Goal: Task Accomplishment & Management: Manage account settings

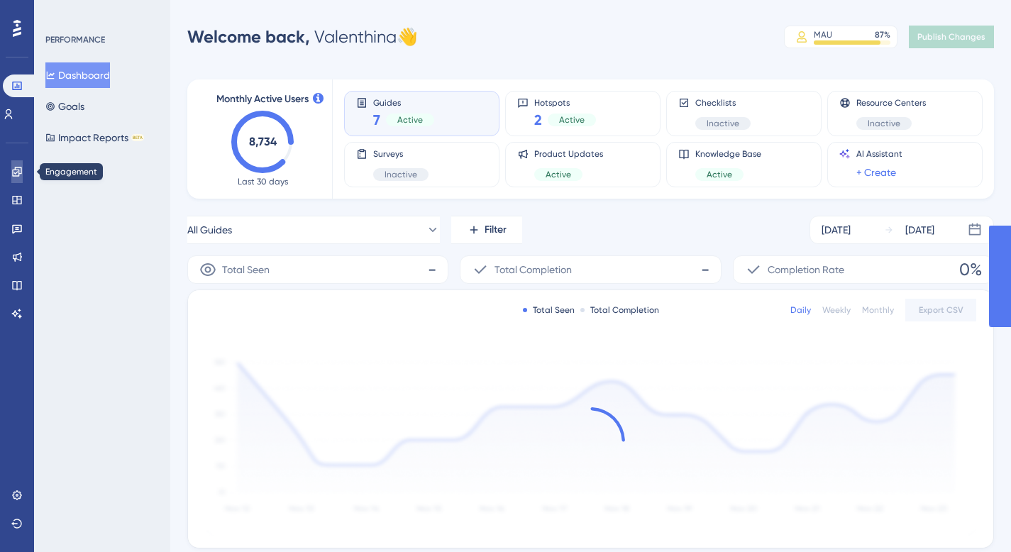
click at [16, 165] on link at bounding box center [16, 171] width 11 height 23
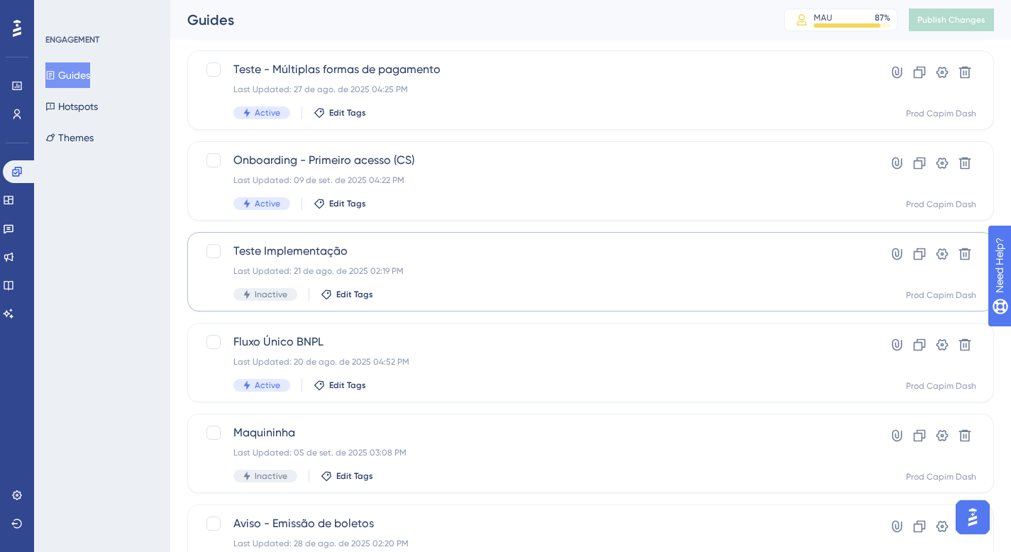
scroll to position [445, 0]
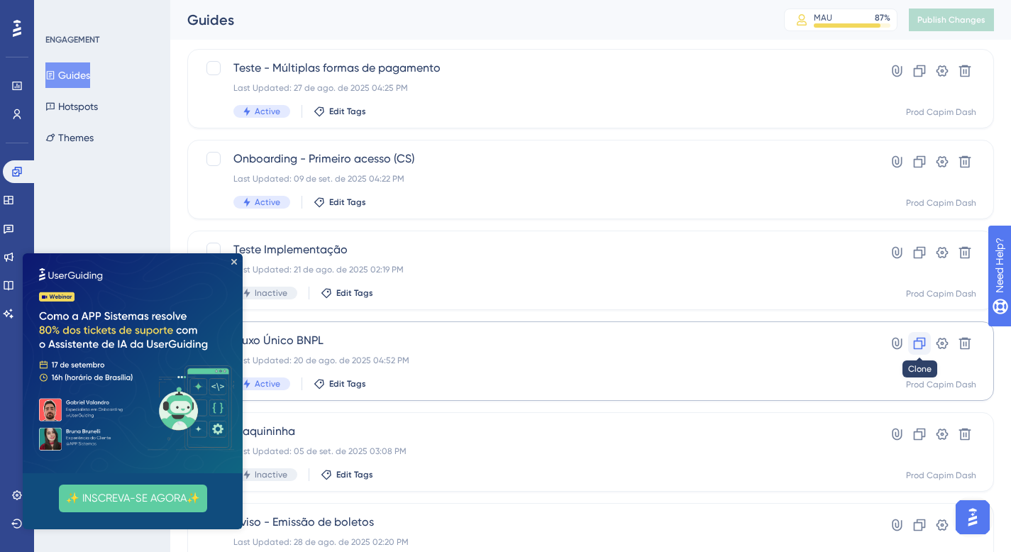
click at [923, 338] on icon at bounding box center [920, 344] width 12 height 12
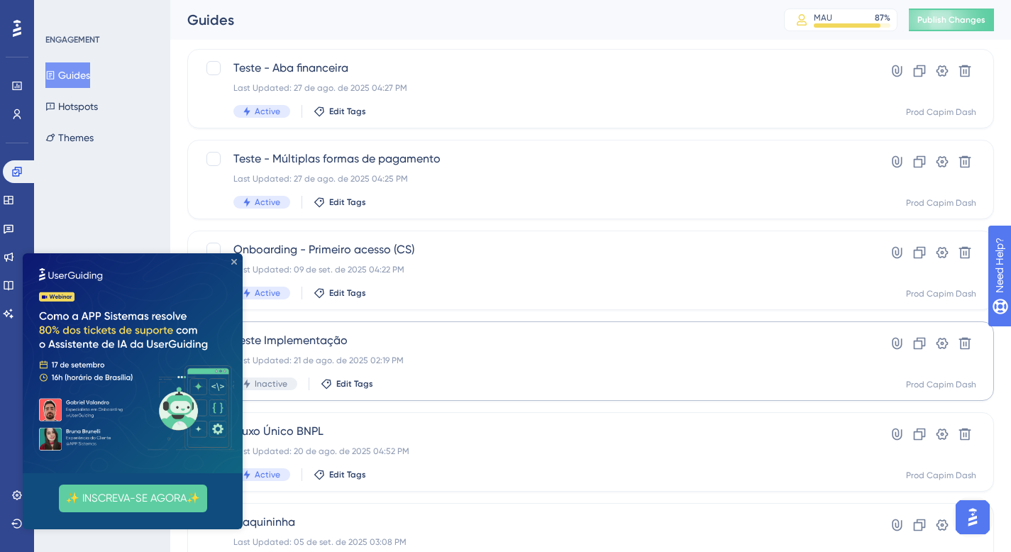
click at [234, 263] on icon "Close Preview" at bounding box center [234, 262] width 6 height 6
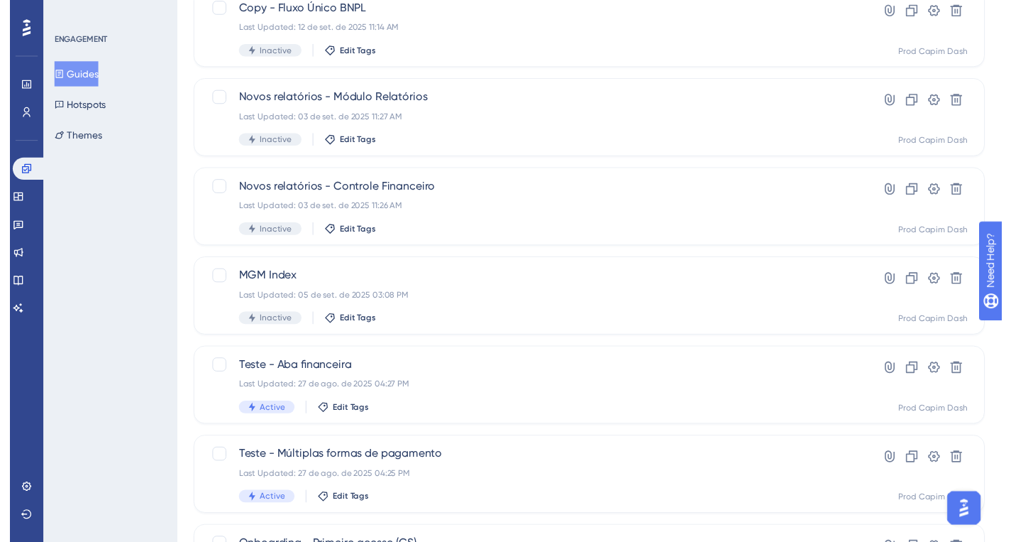
scroll to position [0, 0]
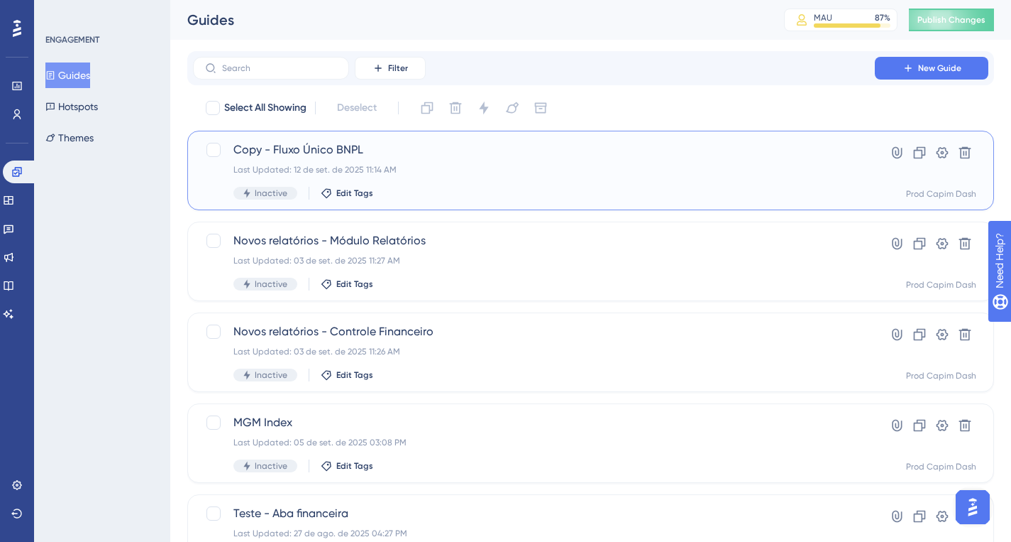
click at [290, 141] on span "Copy - Fluxo Único BNPL" at bounding box center [534, 149] width 601 height 17
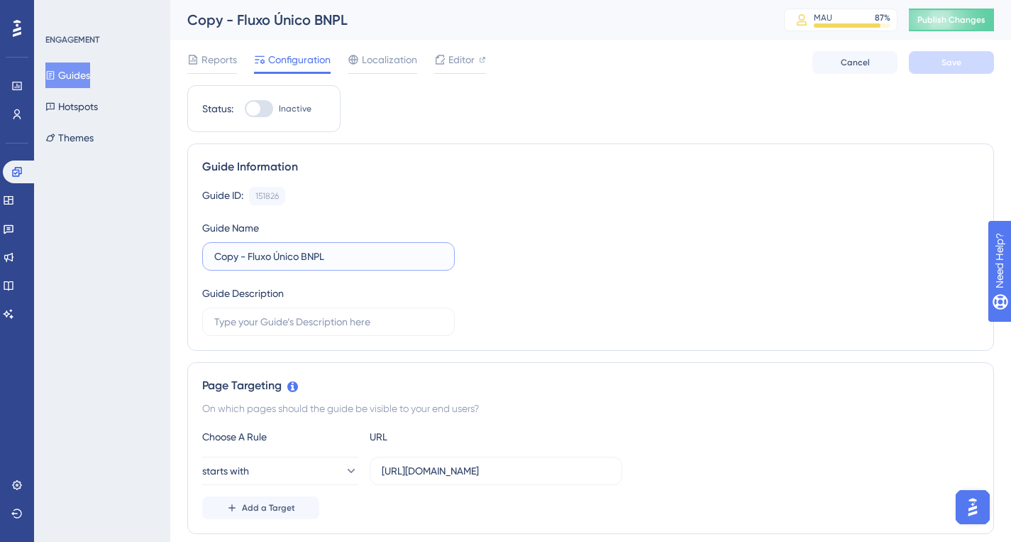
click at [225, 257] on input "Copy - Fluxo Único BNPL" at bounding box center [328, 256] width 229 height 16
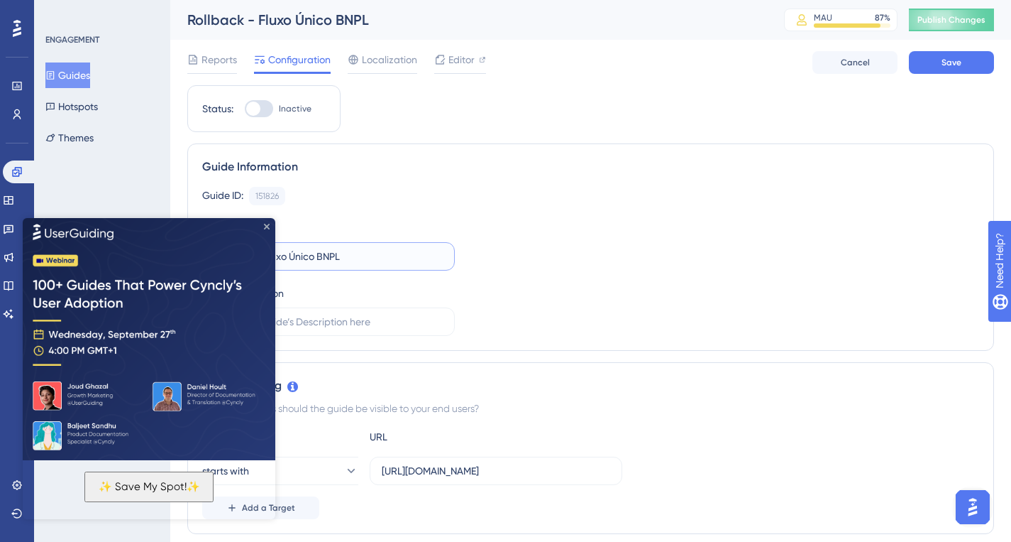
type input "Rollback - Fluxo Único BNPL"
click at [265, 226] on icon "Close Preview" at bounding box center [267, 226] width 6 height 6
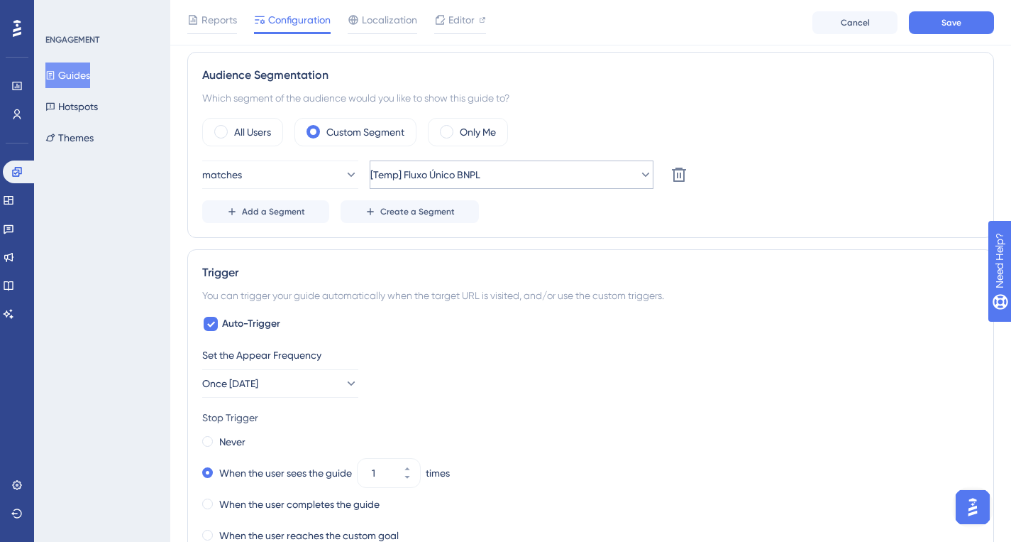
scroll to position [498, 0]
click at [557, 56] on div "Audience Segmentation Which segment of the audience would you like to show this…" at bounding box center [590, 146] width 807 height 186
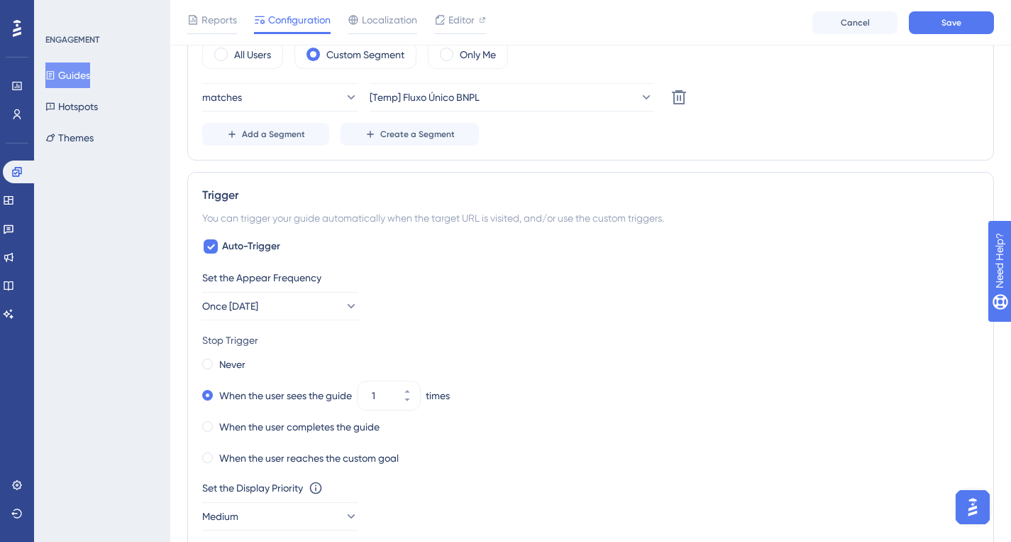
scroll to position [576, 0]
click at [312, 303] on button "Once [DATE]" at bounding box center [280, 306] width 156 height 28
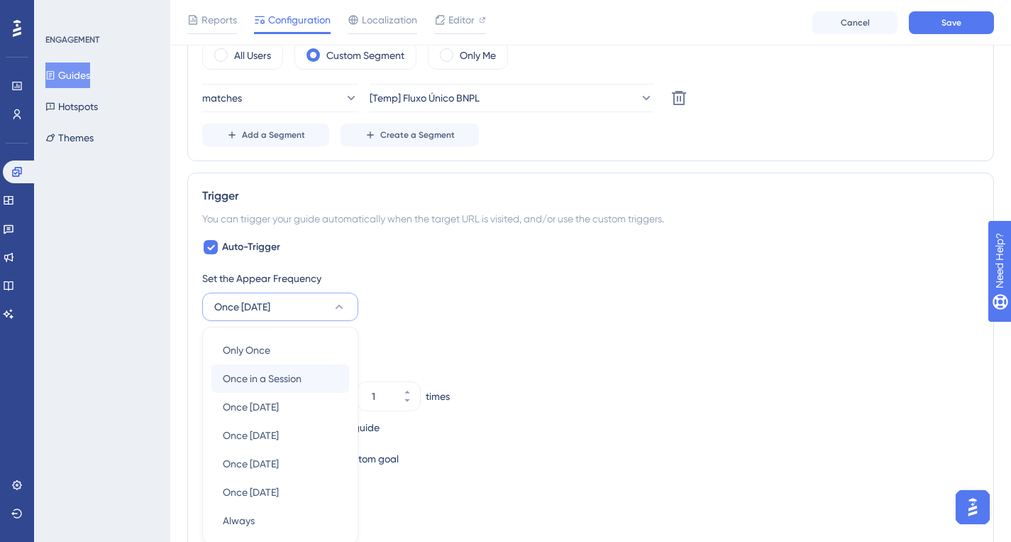
scroll to position [740, 0]
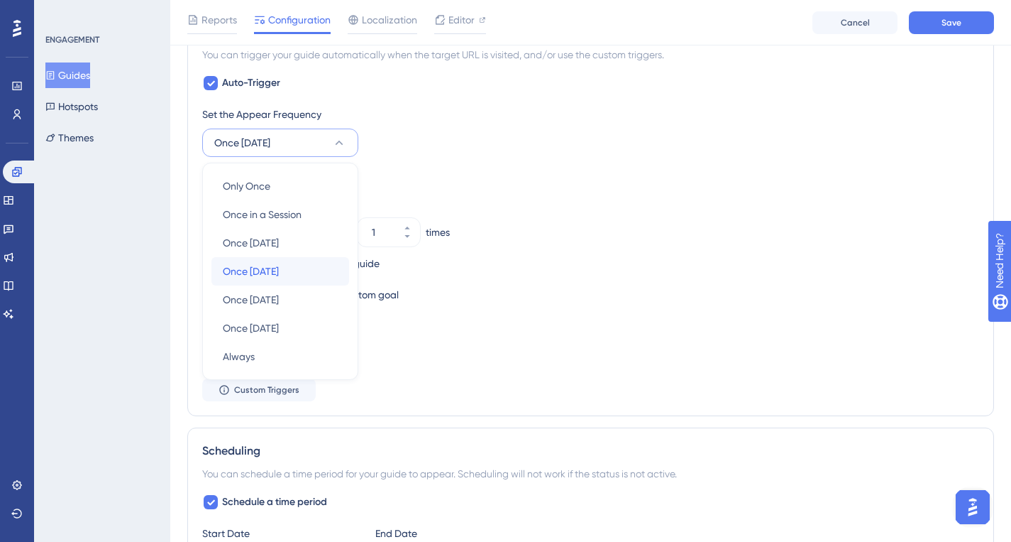
click at [287, 280] on div "Once [DATE] Once [DATE]" at bounding box center [280, 271] width 115 height 28
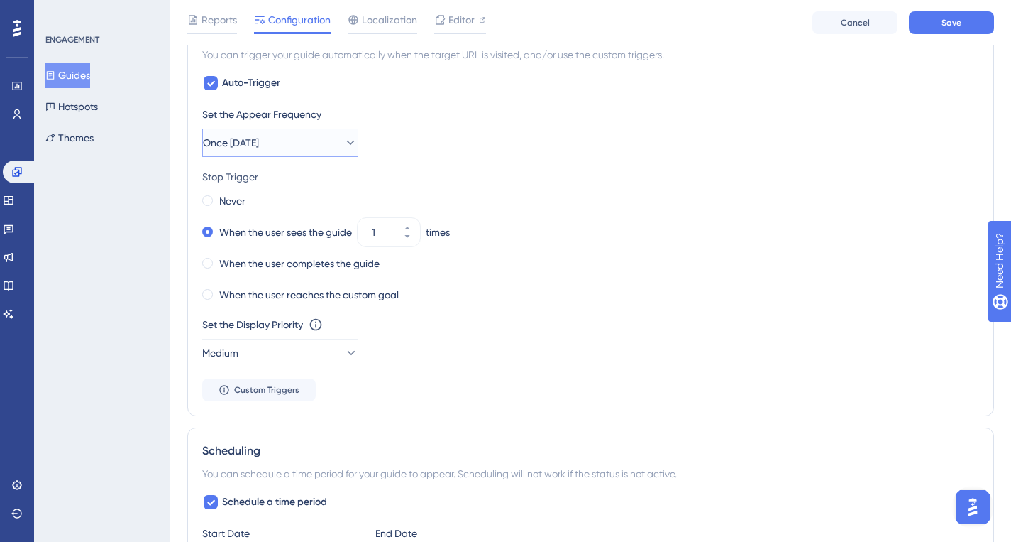
click at [259, 147] on span "Once [DATE]" at bounding box center [231, 142] width 56 height 17
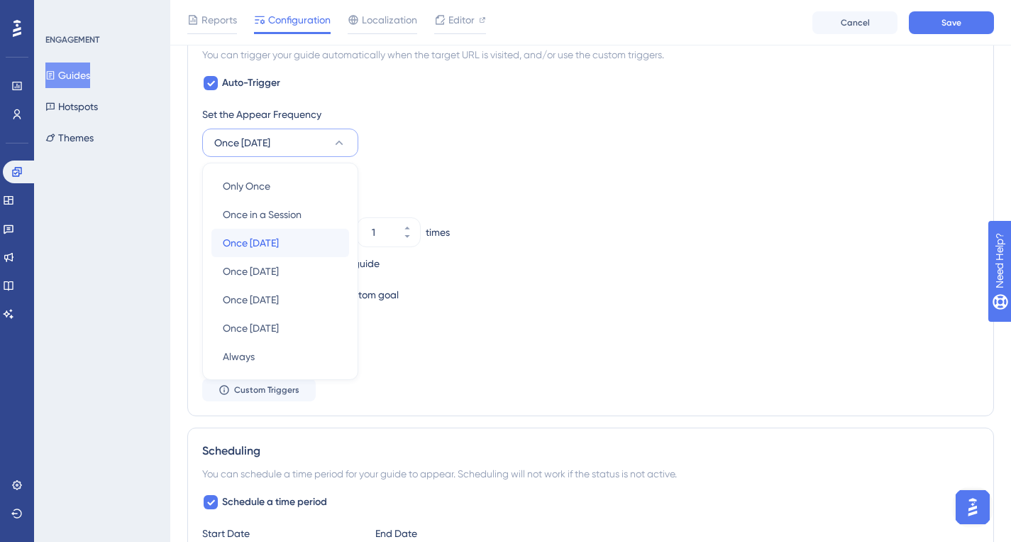
click at [279, 242] on span "Once [DATE]" at bounding box center [251, 242] width 56 height 17
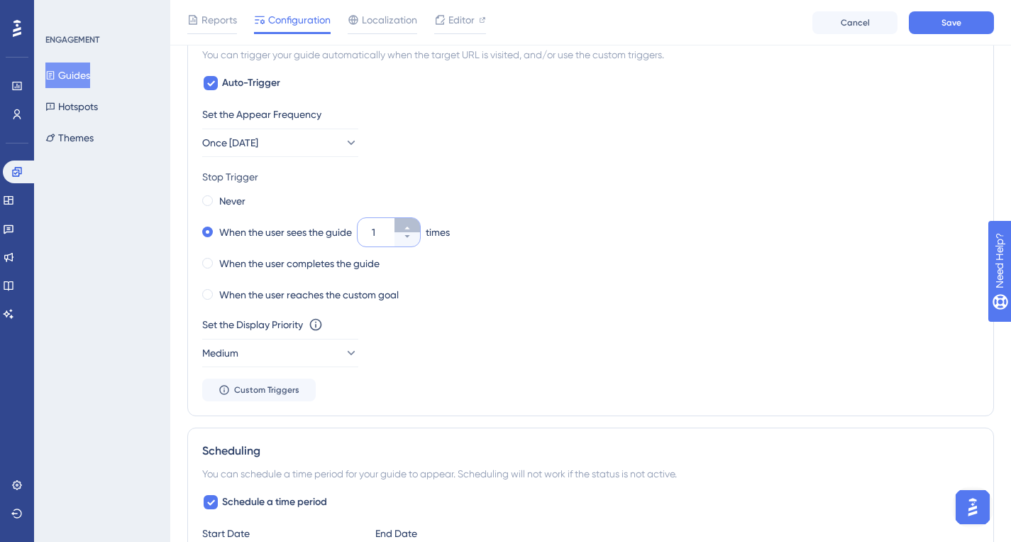
click at [402, 227] on button "1" at bounding box center [408, 225] width 26 height 14
type input "2"
click at [418, 150] on div "Set the Appear Frequency Once [DATE]" at bounding box center [590, 131] width 777 height 51
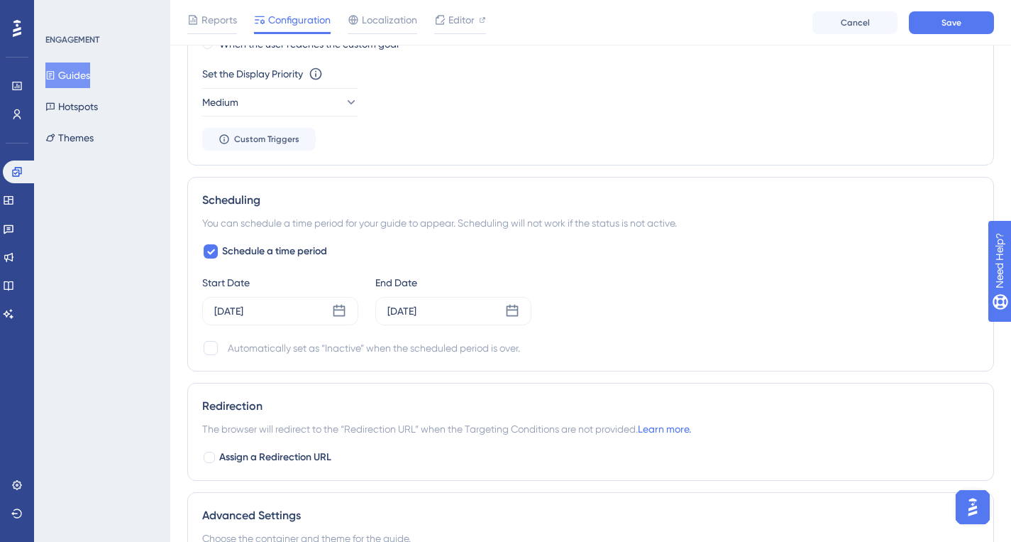
scroll to position [998, 0]
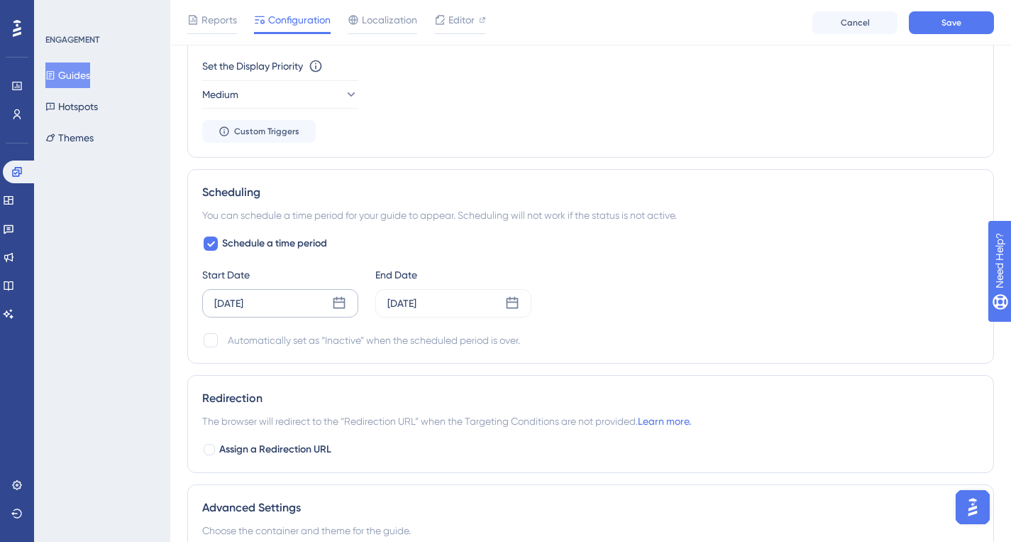
click at [334, 305] on icon at bounding box center [339, 303] width 14 height 14
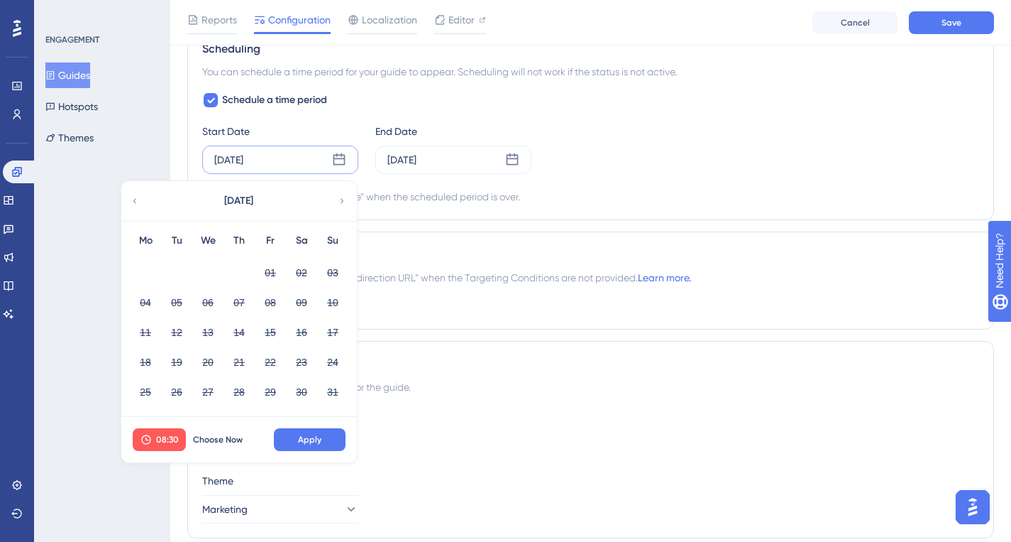
scroll to position [1195, 0]
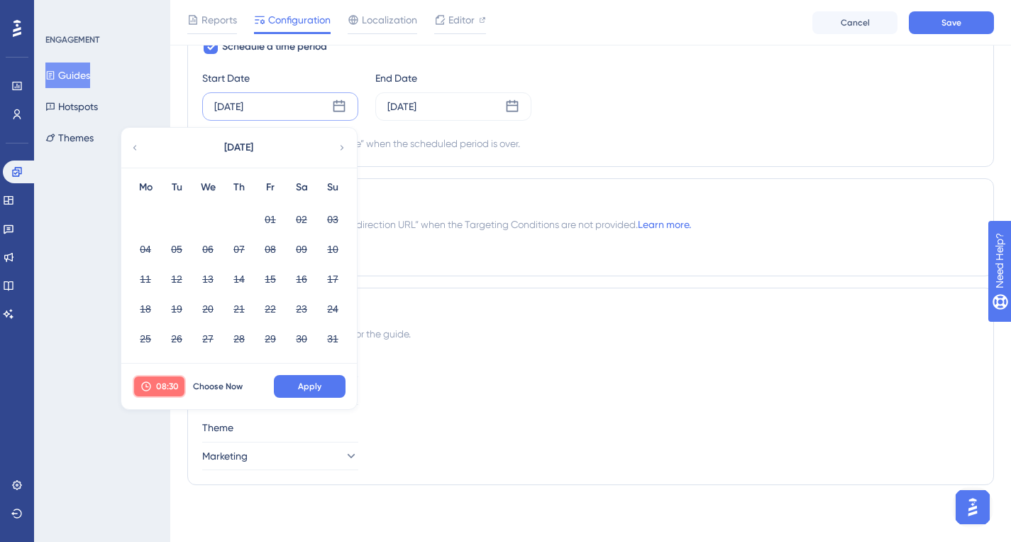
click at [156, 387] on span "08:30" at bounding box center [167, 385] width 23 height 11
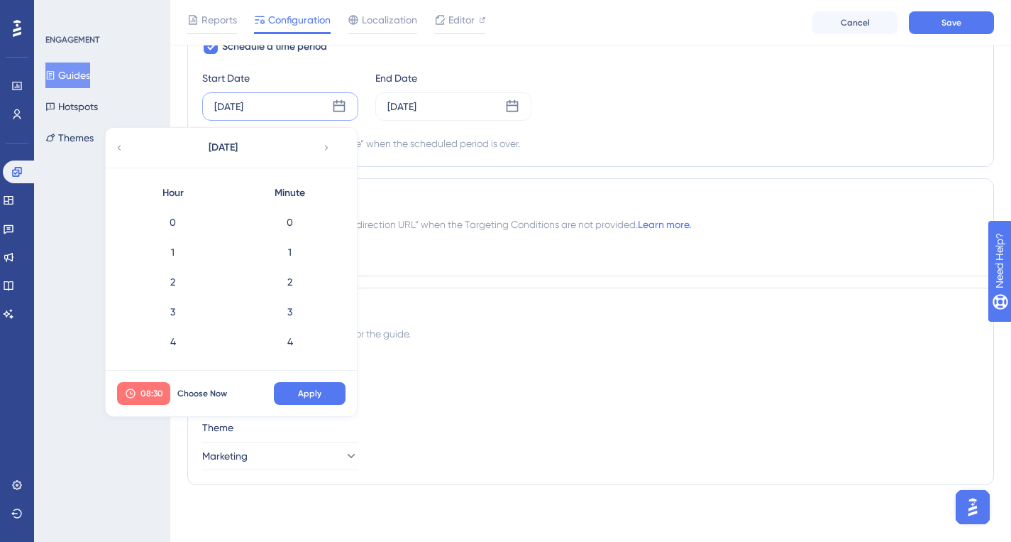
scroll to position [833, 0]
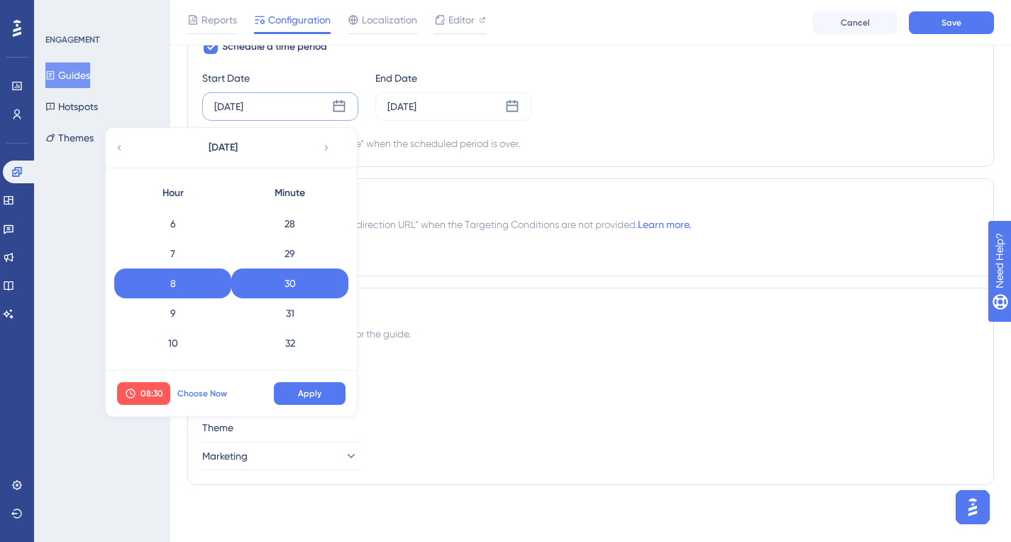
click at [194, 391] on span "Choose Now" at bounding box center [202, 393] width 50 height 11
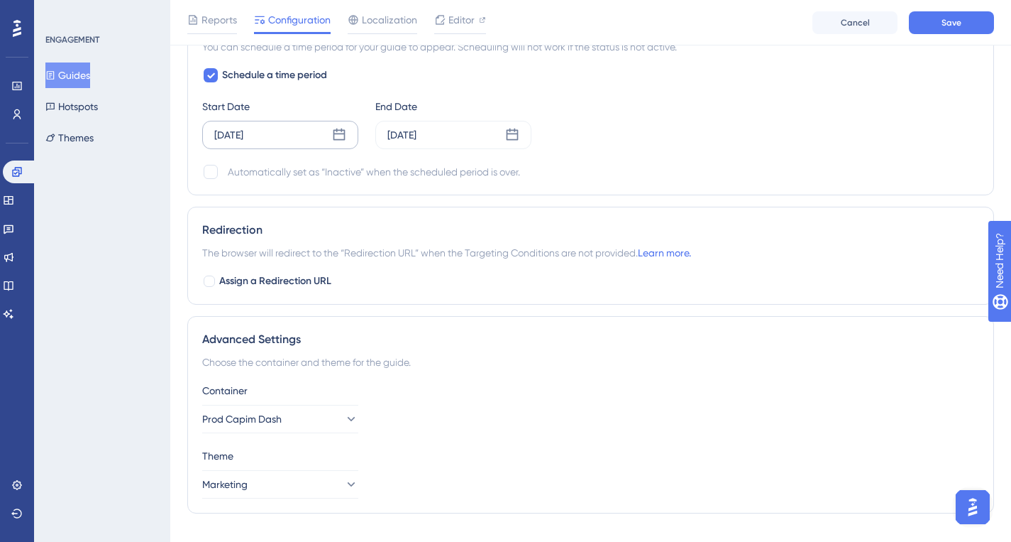
scroll to position [1097, 0]
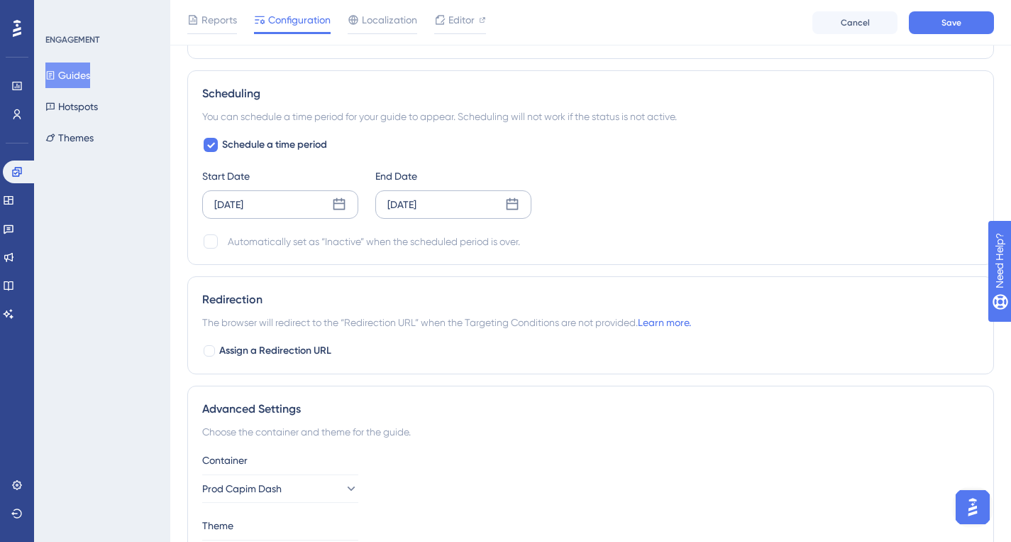
click at [471, 210] on div "[DATE]" at bounding box center [453, 204] width 156 height 28
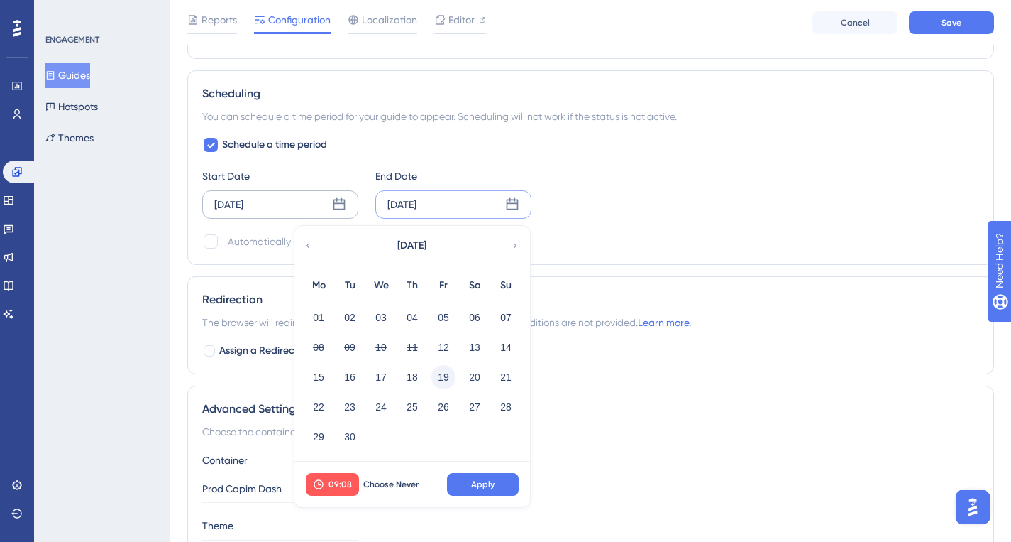
click at [443, 381] on button "19" at bounding box center [444, 377] width 24 height 24
click at [323, 484] on icon at bounding box center [318, 483] width 9 height 9
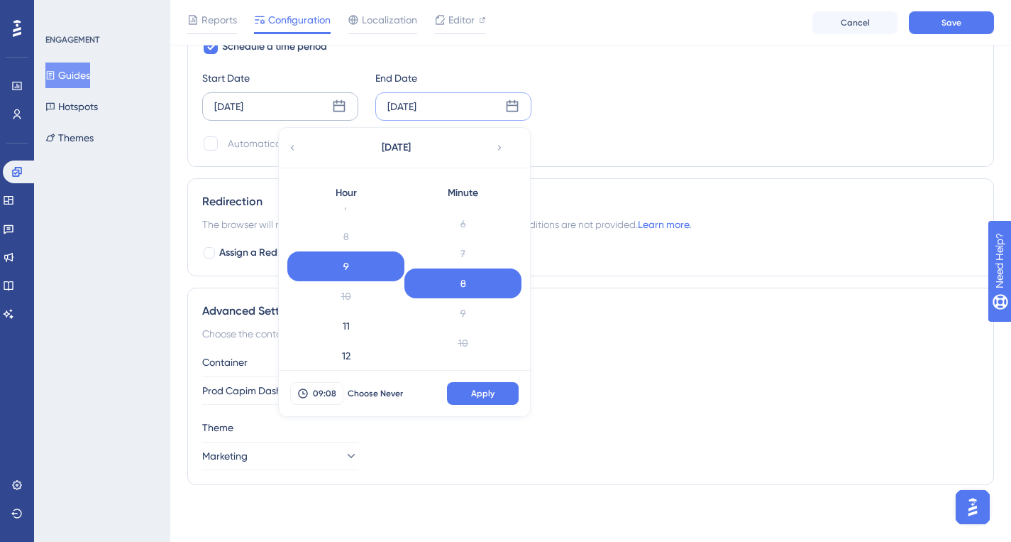
scroll to position [564, 0]
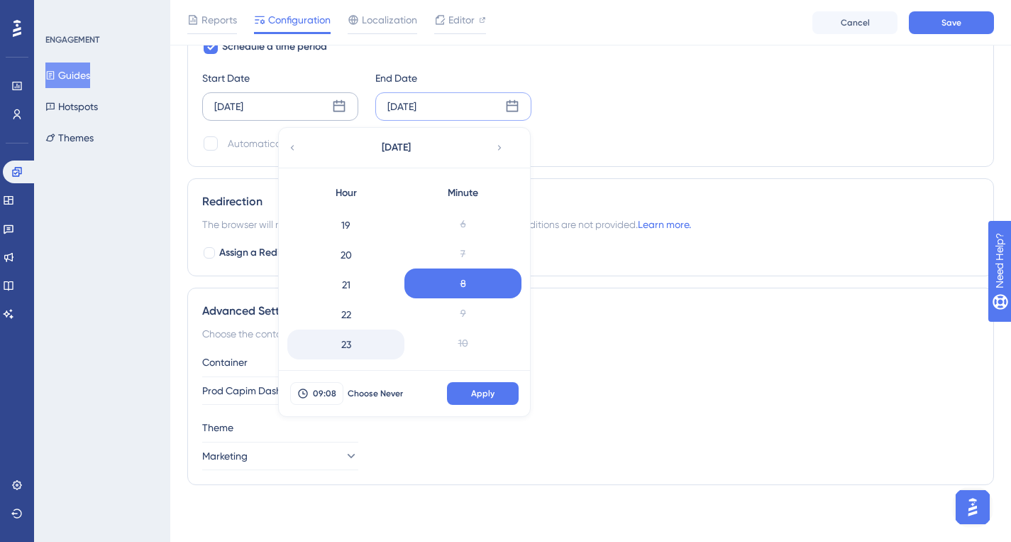
click at [350, 334] on div "23" at bounding box center [345, 344] width 117 height 30
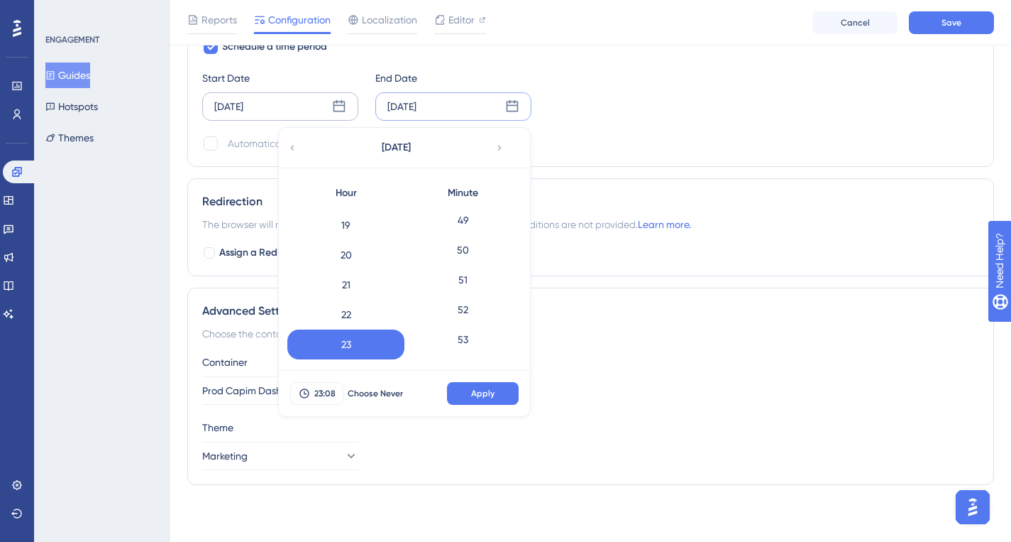
scroll to position [1637, 0]
click at [471, 341] on div "59" at bounding box center [463, 344] width 117 height 30
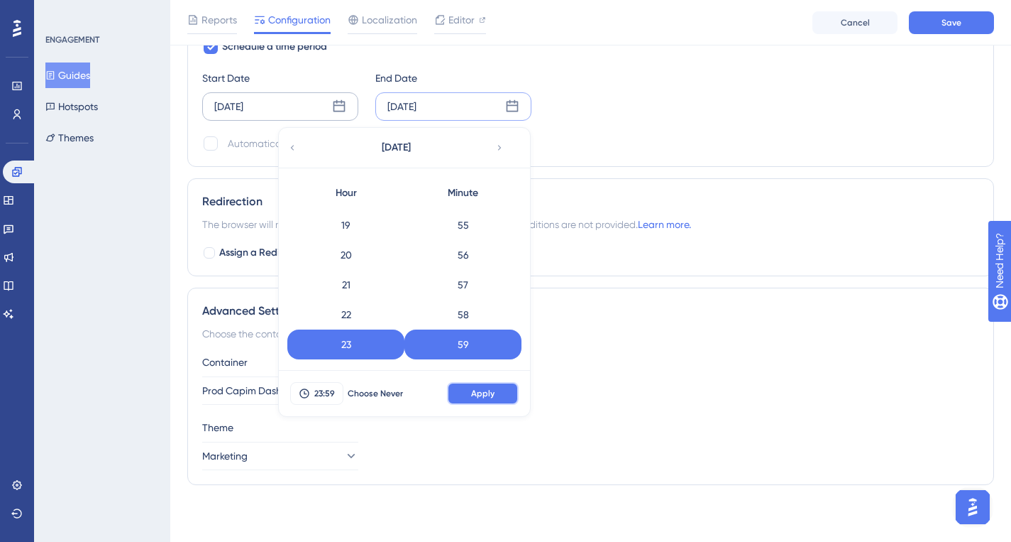
click at [460, 397] on button "Apply" at bounding box center [483, 393] width 72 height 23
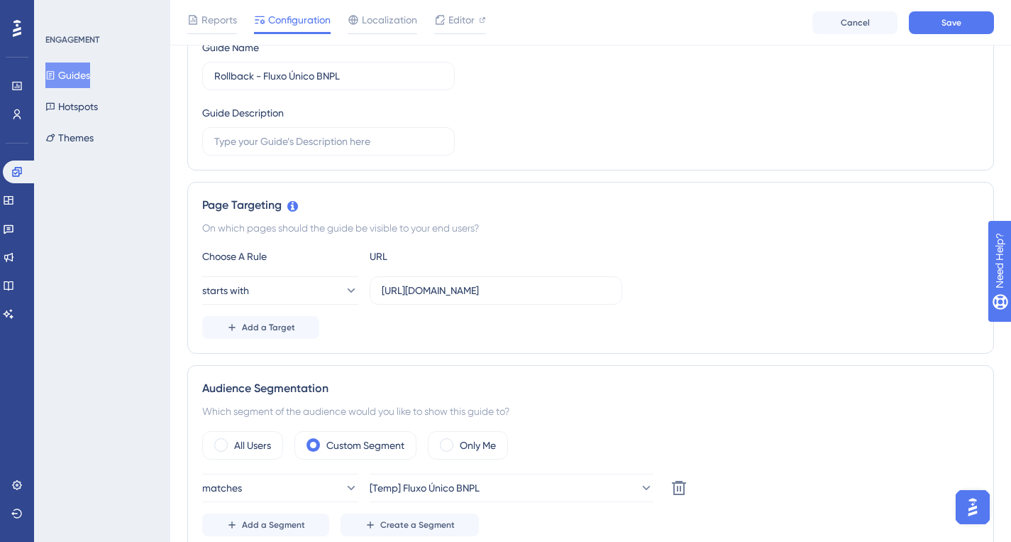
scroll to position [85, 0]
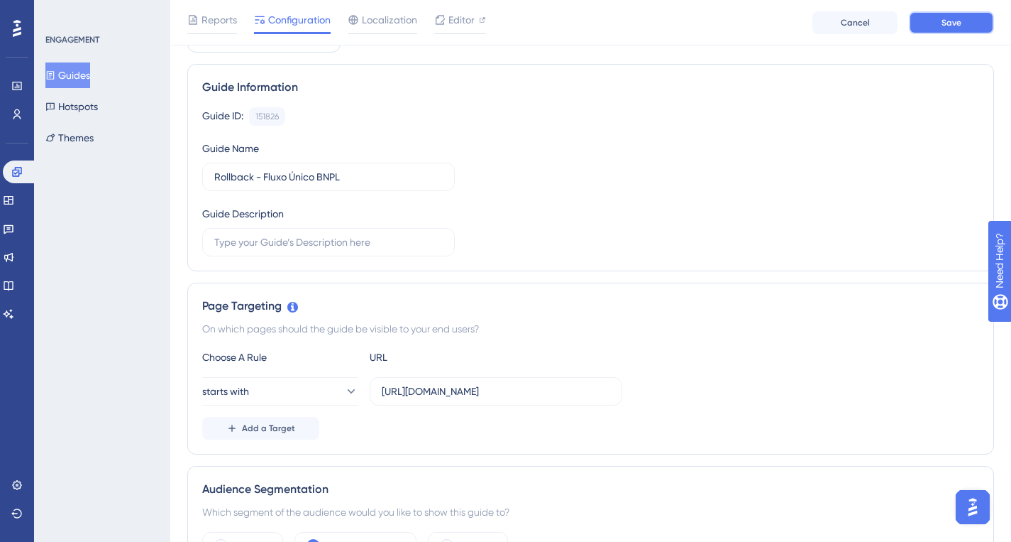
click at [931, 26] on button "Save" at bounding box center [951, 22] width 85 height 23
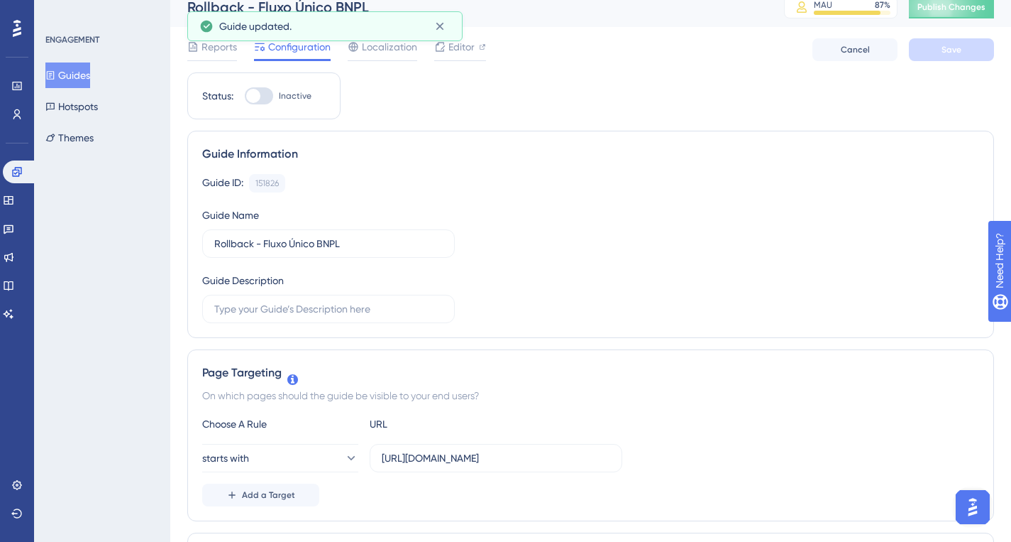
scroll to position [0, 0]
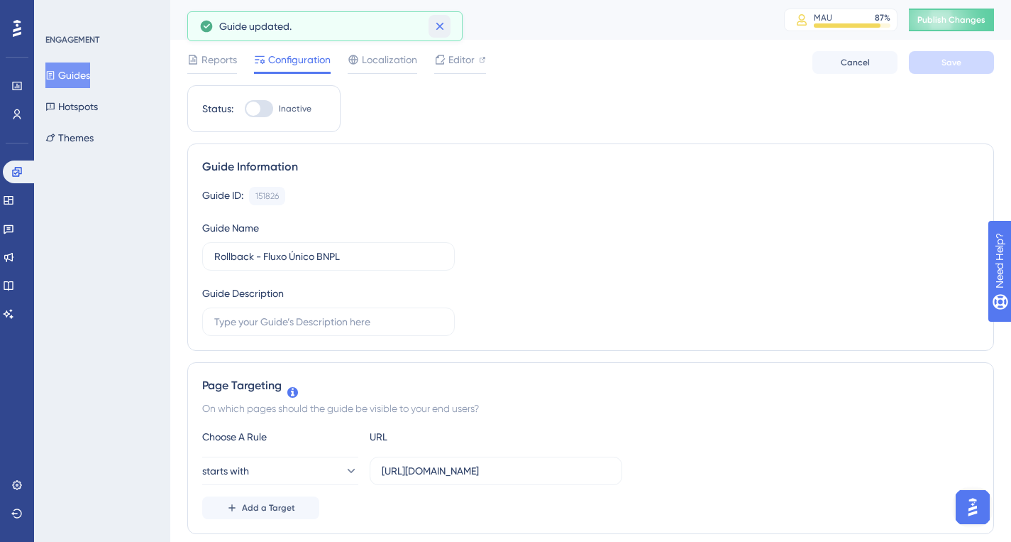
click at [444, 20] on icon at bounding box center [440, 26] width 14 height 14
click at [451, 49] on div "Reports Configuration Localization Editor Cancel Save" at bounding box center [590, 62] width 807 height 45
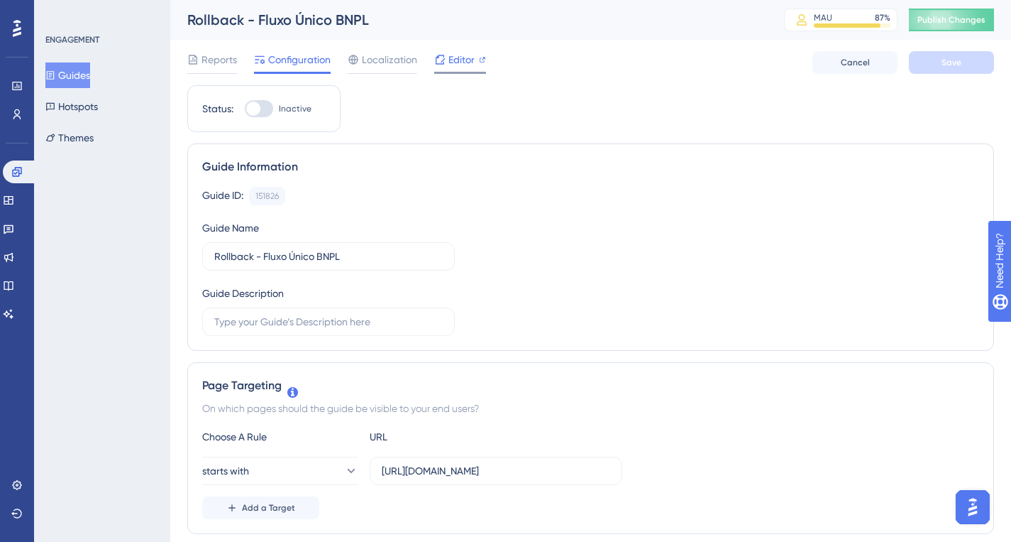
click at [463, 57] on span "Editor" at bounding box center [462, 59] width 26 height 17
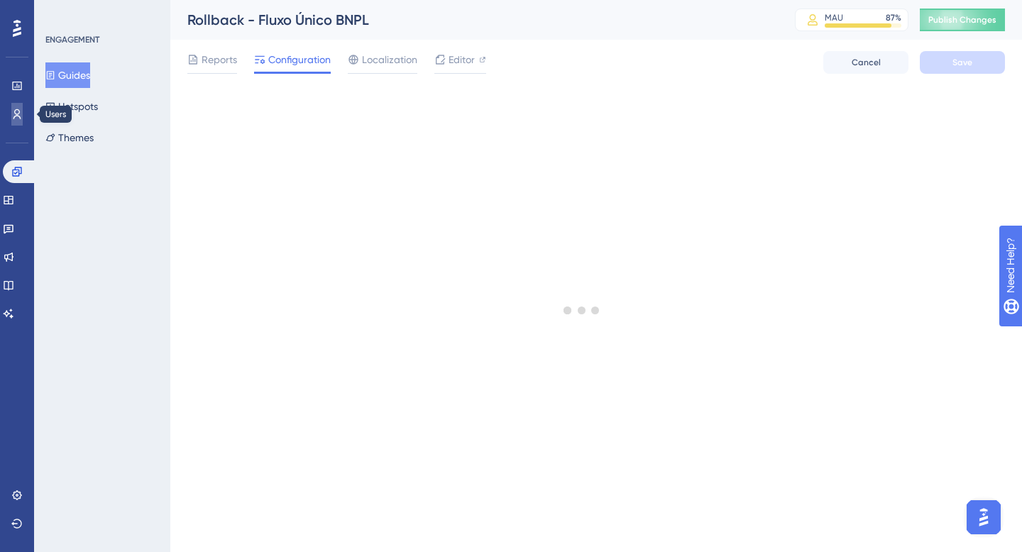
click at [23, 124] on link at bounding box center [16, 114] width 11 height 23
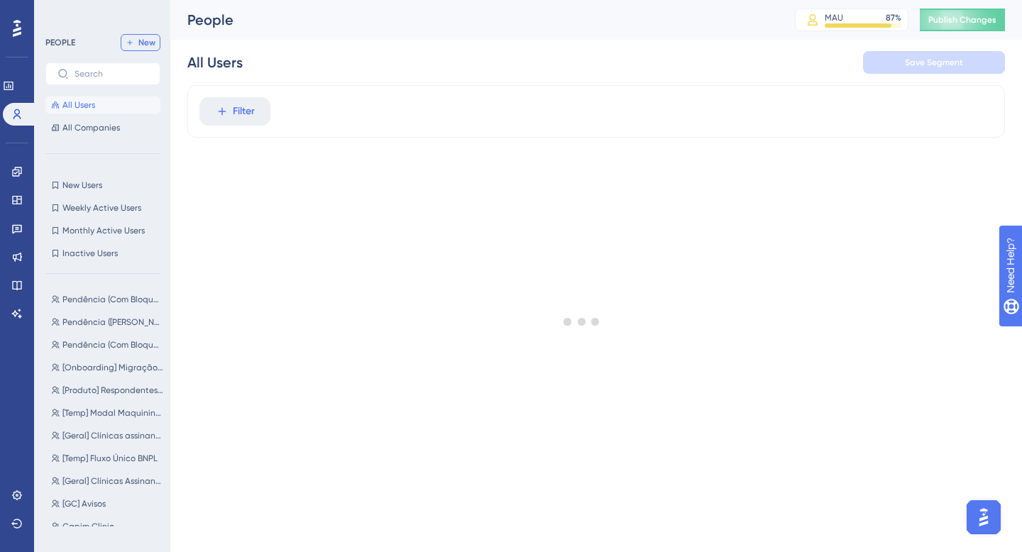
click at [145, 40] on span "New" at bounding box center [146, 42] width 17 height 11
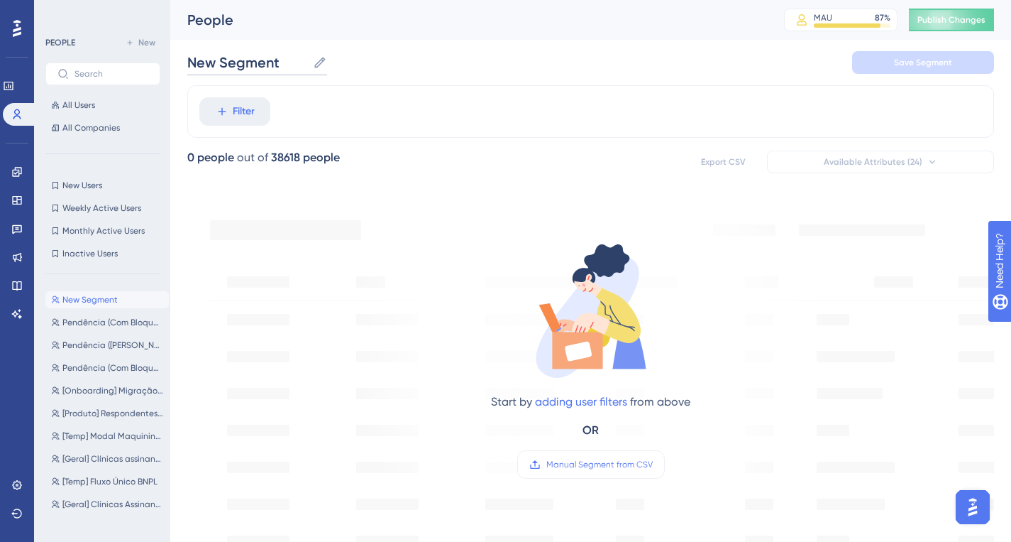
click at [220, 65] on input "New Segment" at bounding box center [247, 63] width 120 height 20
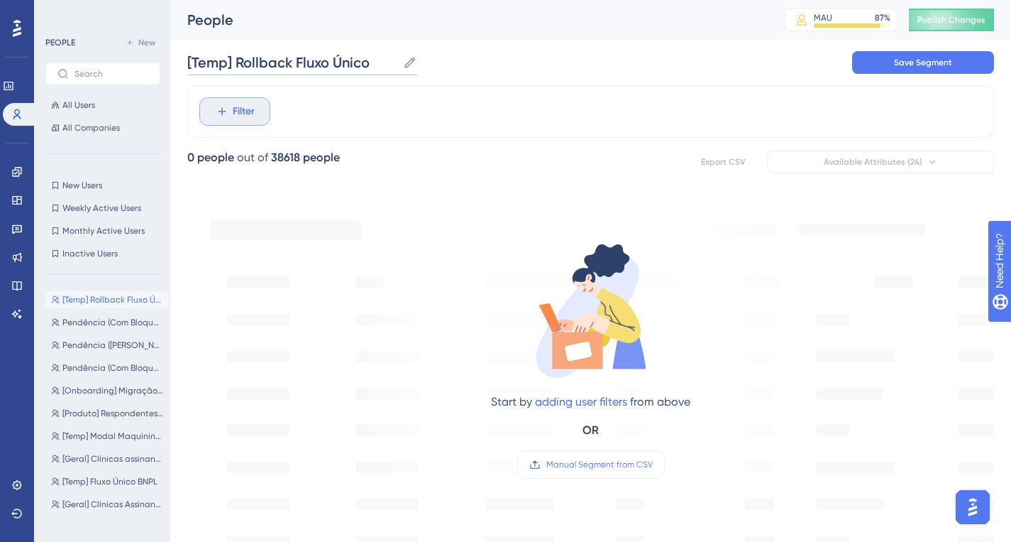
type input "[Temp] Rollback Fluxo Único"
click at [229, 115] on button "Filter" at bounding box center [234, 111] width 71 height 28
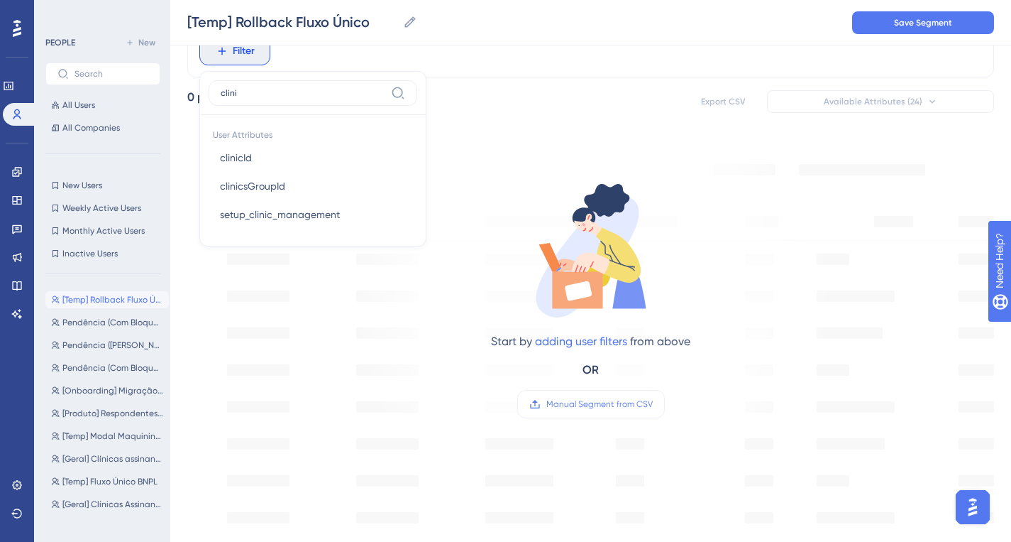
type input "clini"
click at [270, 157] on button "clinicId clinicId" at bounding box center [313, 157] width 209 height 28
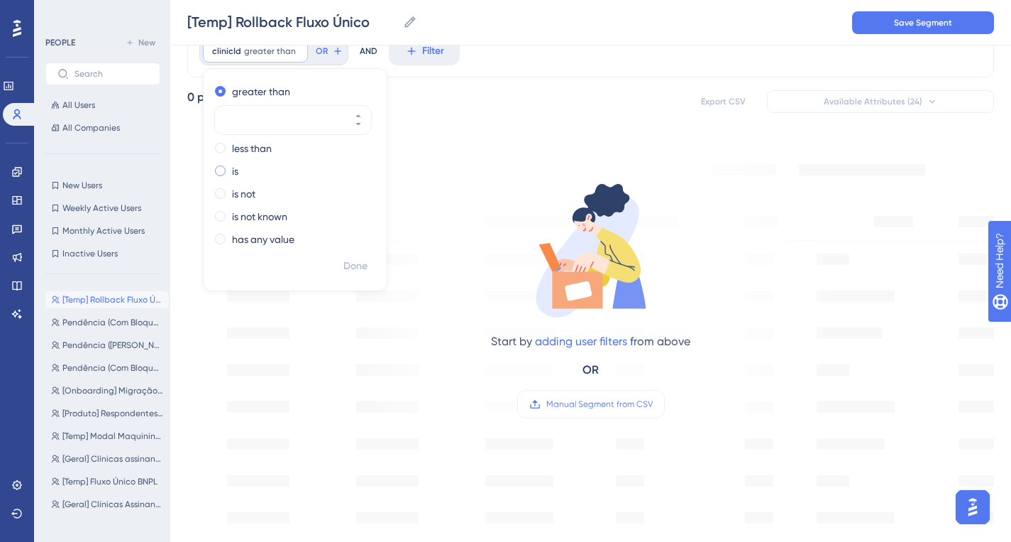
click at [229, 177] on div "is" at bounding box center [292, 171] width 155 height 17
paste input "31650"
type input "31650"
click at [356, 261] on span "Done" at bounding box center [356, 266] width 24 height 17
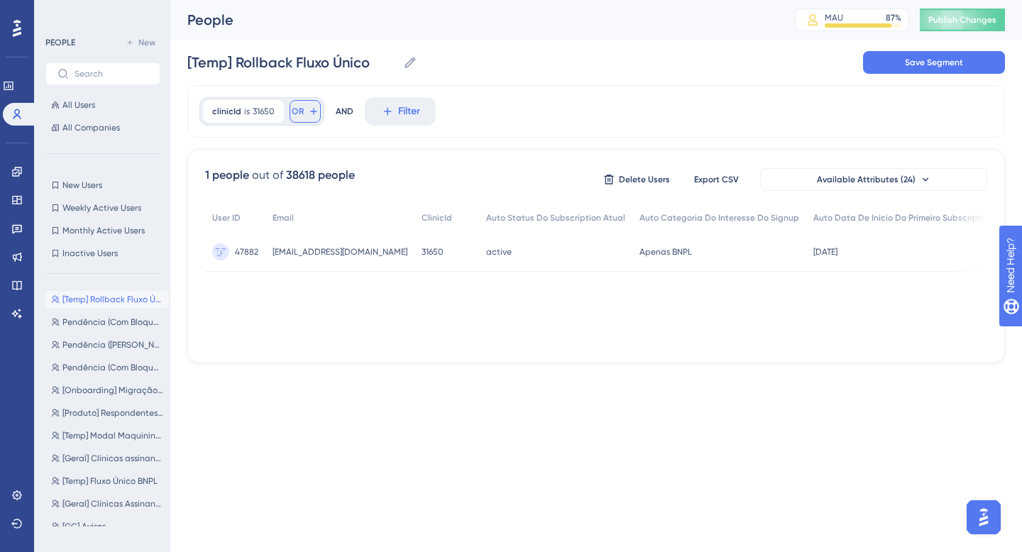
click at [308, 111] on icon at bounding box center [313, 111] width 11 height 11
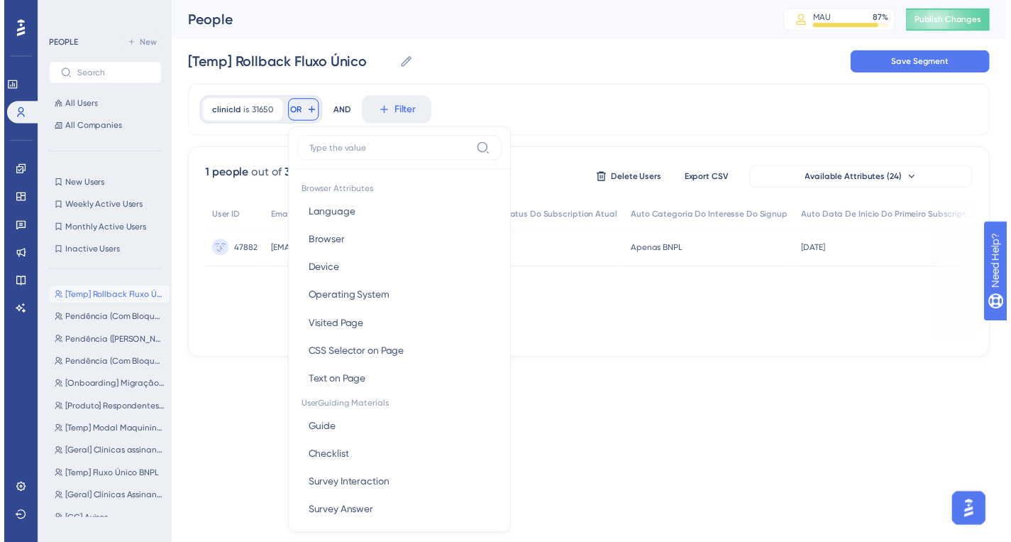
scroll to position [65, 0]
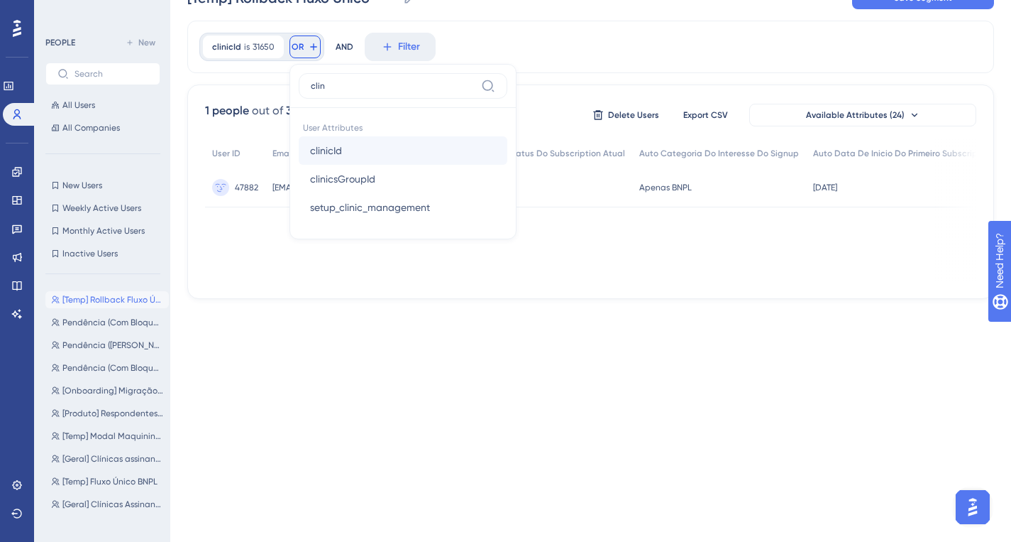
type input "clin"
click at [393, 156] on button "clinicId clinicId" at bounding box center [403, 150] width 209 height 28
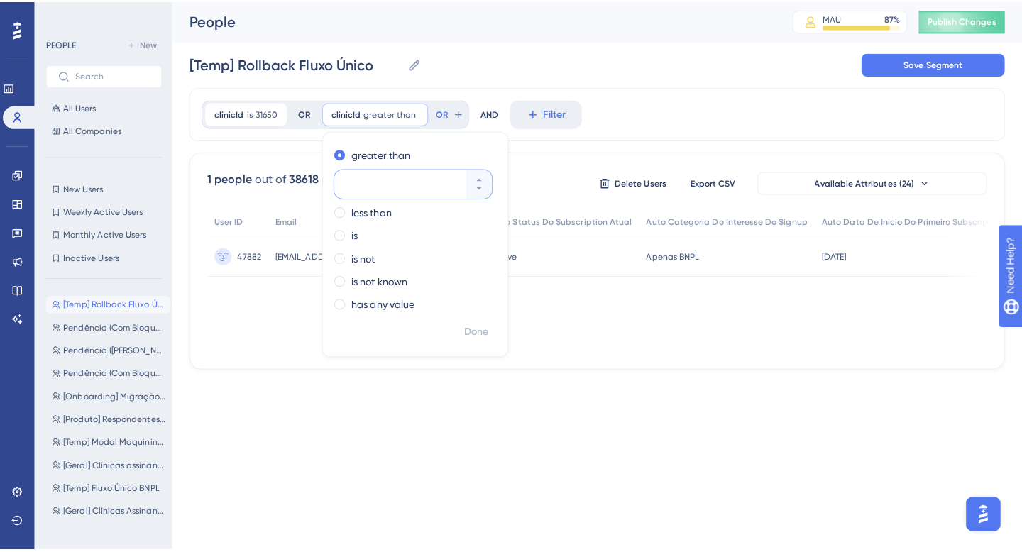
scroll to position [0, 0]
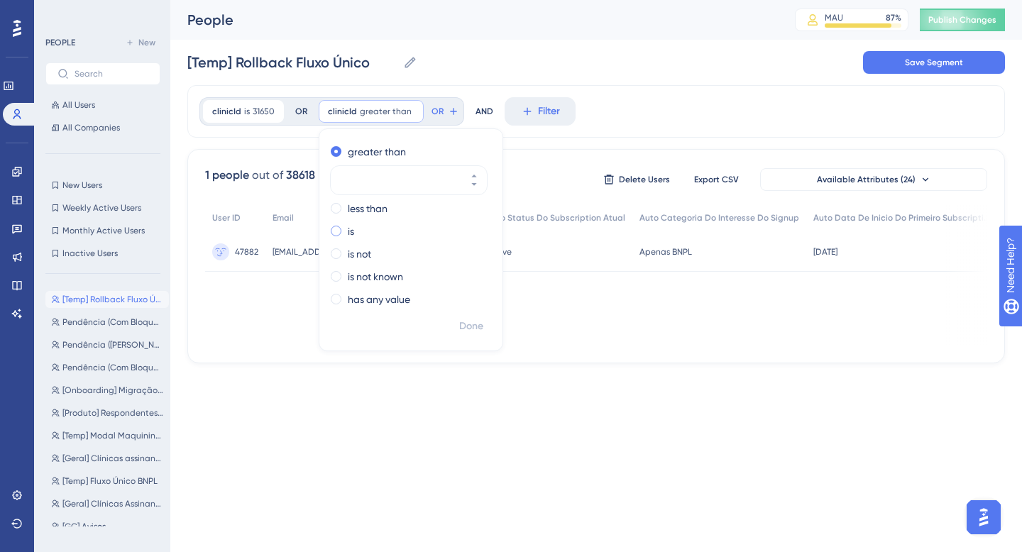
click at [348, 236] on label "is" at bounding box center [351, 231] width 6 height 17
type input "31455"
click at [461, 328] on span "Done" at bounding box center [471, 326] width 24 height 17
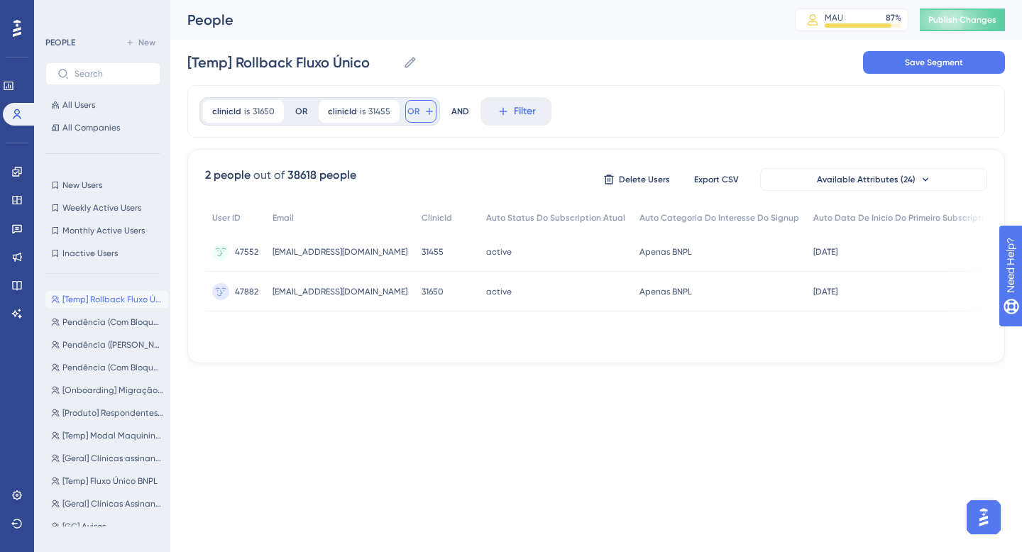
click at [407, 111] on span "OR" at bounding box center [413, 111] width 12 height 11
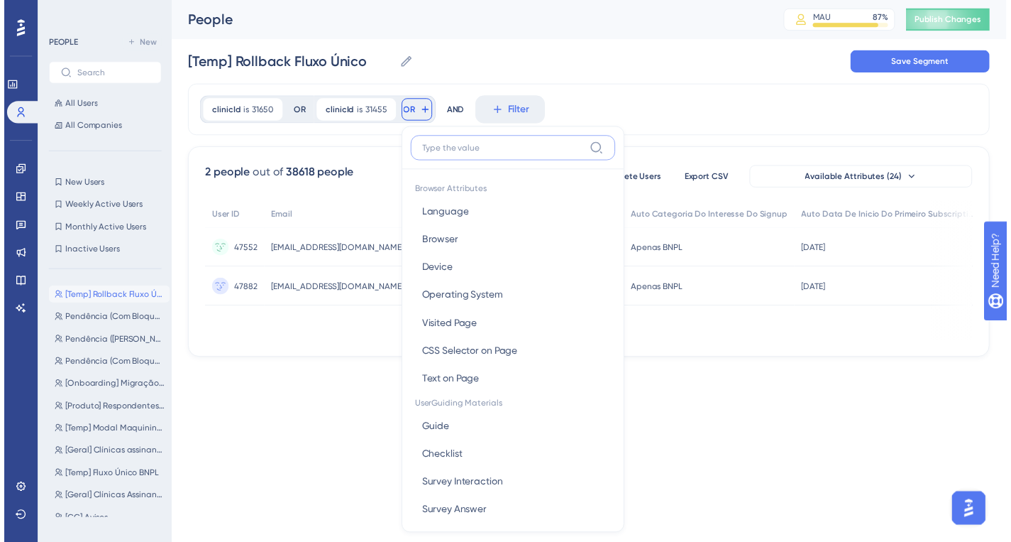
scroll to position [25, 0]
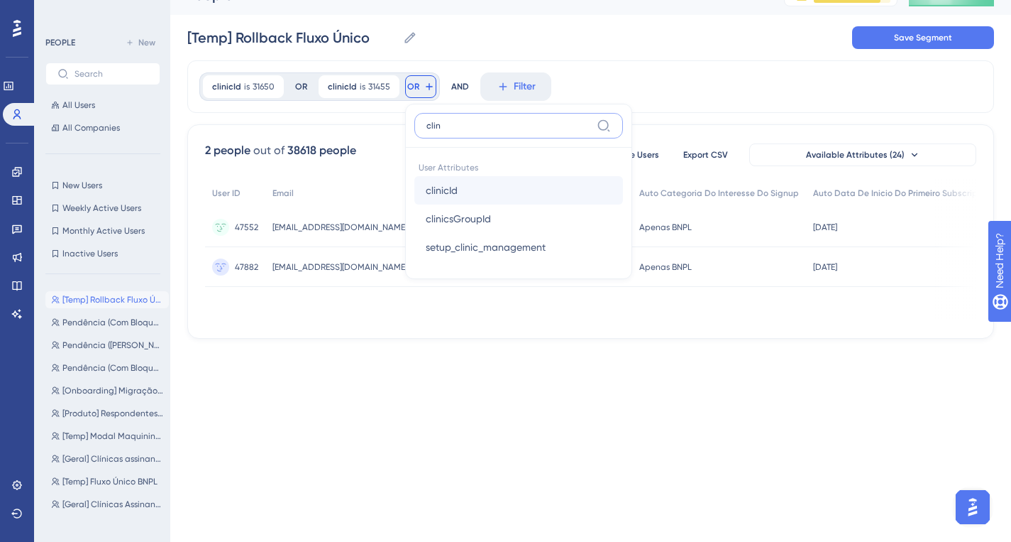
type input "clin"
click at [462, 180] on button "clinicId clinicId" at bounding box center [519, 190] width 209 height 28
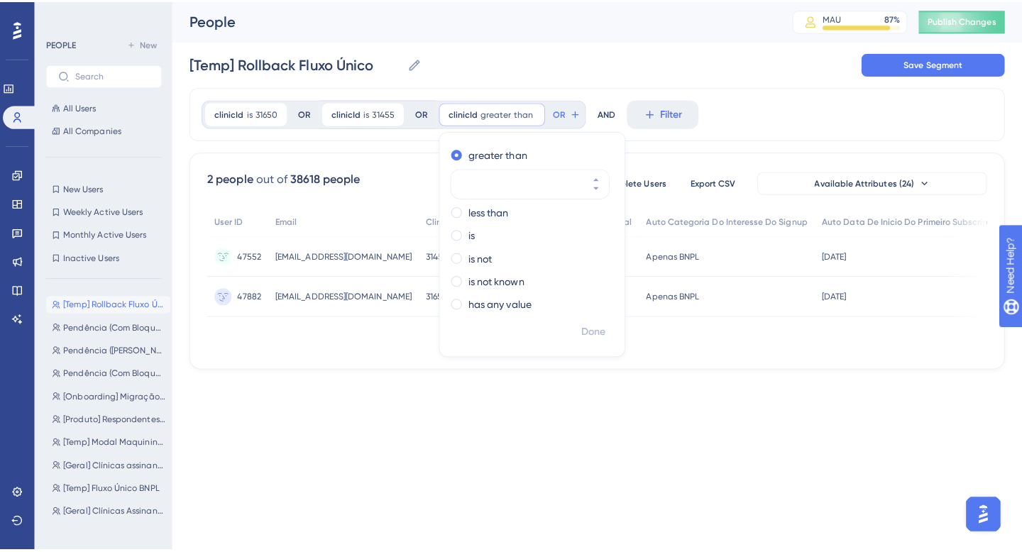
scroll to position [0, 0]
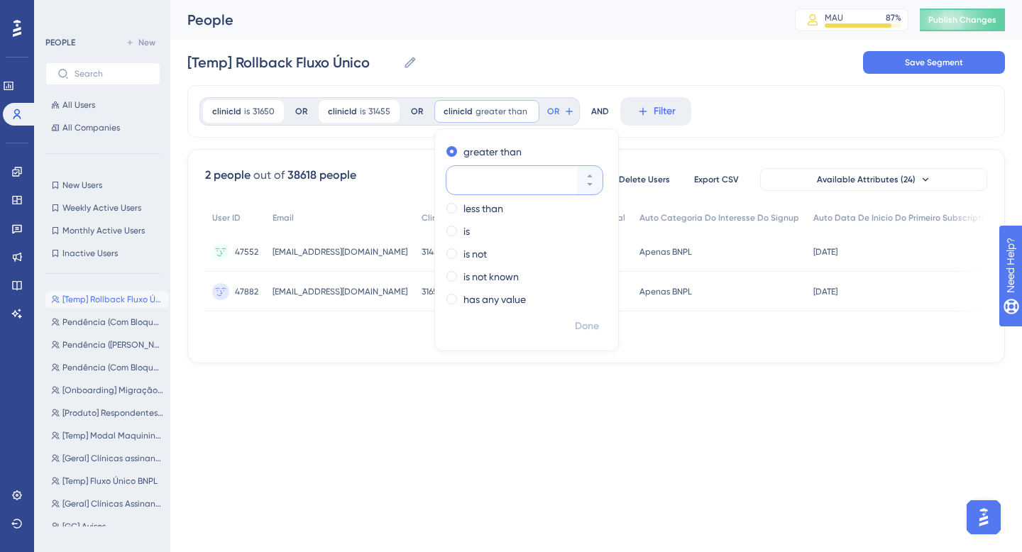
paste input "8140"
type input "8140"
click at [465, 234] on label "is" at bounding box center [466, 231] width 6 height 17
click at [578, 323] on span "Done" at bounding box center [587, 326] width 24 height 17
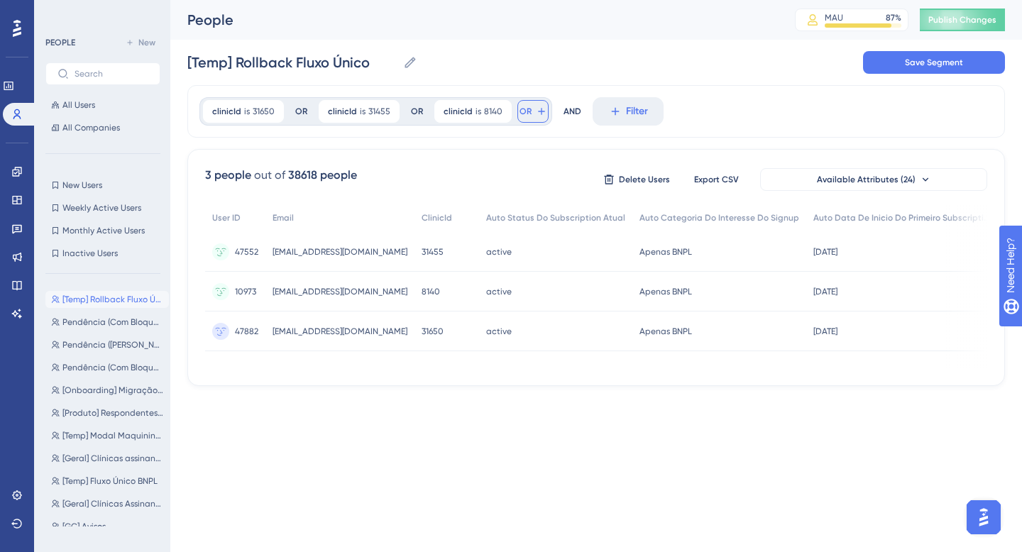
click at [523, 112] on span "OR" at bounding box center [526, 111] width 12 height 11
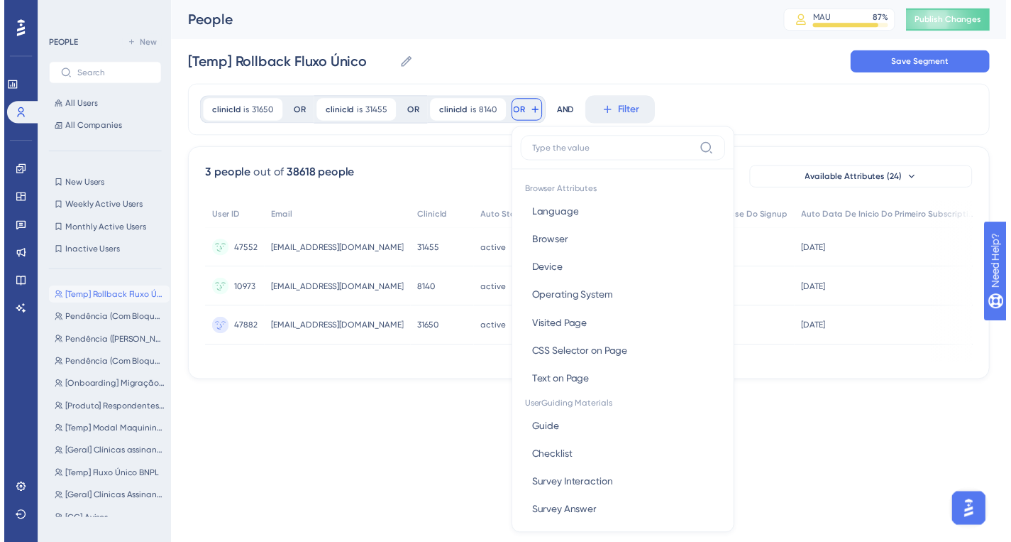
scroll to position [25, 0]
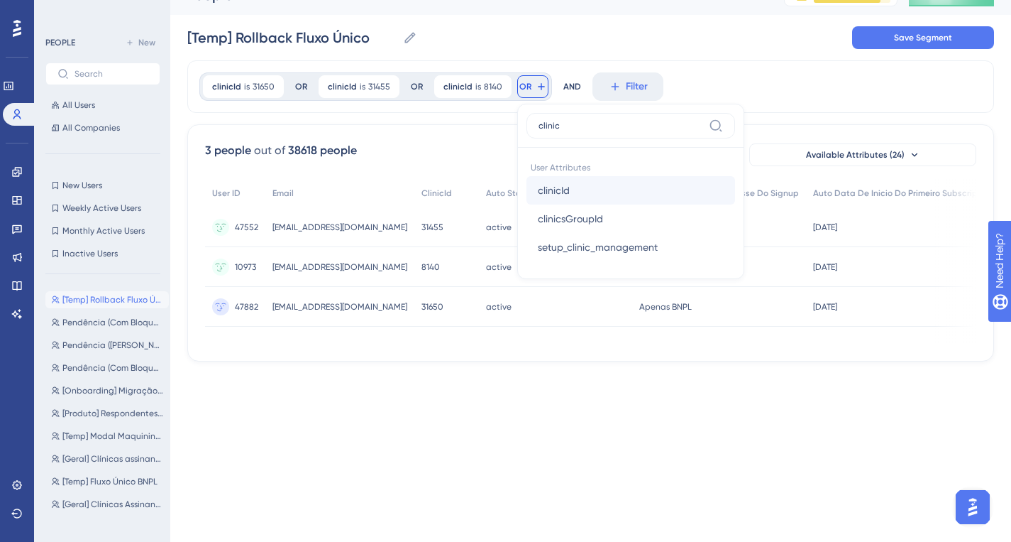
type input "clinic"
click at [591, 180] on button "clinicId clinicId" at bounding box center [631, 190] width 209 height 28
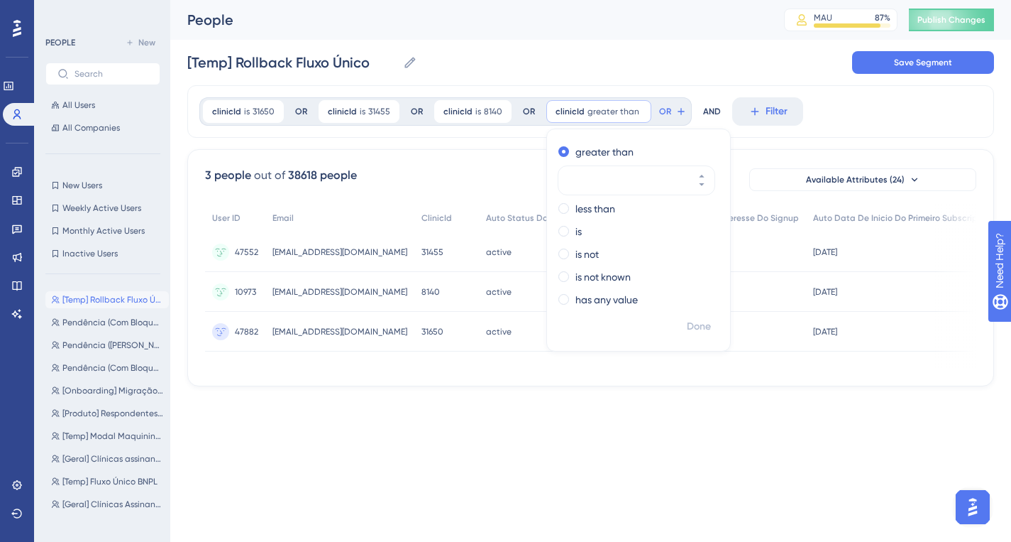
scroll to position [0, 0]
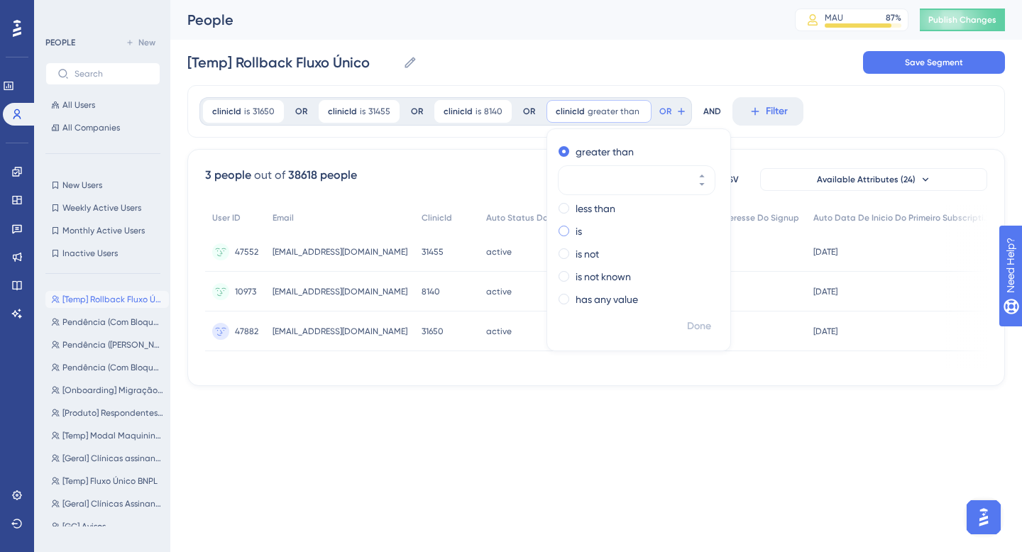
click at [576, 230] on label "is" at bounding box center [579, 231] width 6 height 17
paste input "22565"
type input "22565"
drag, startPoint x: 683, startPoint y: 326, endPoint x: 690, endPoint y: 147, distance: 179.0
click at [687, 326] on span "Done" at bounding box center [699, 326] width 24 height 17
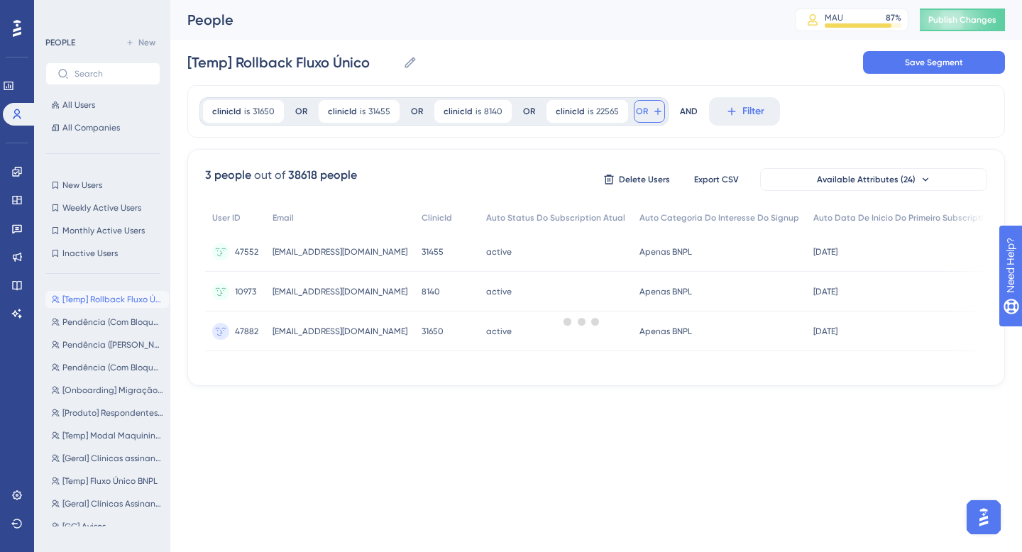
click at [644, 111] on button "OR" at bounding box center [649, 111] width 31 height 23
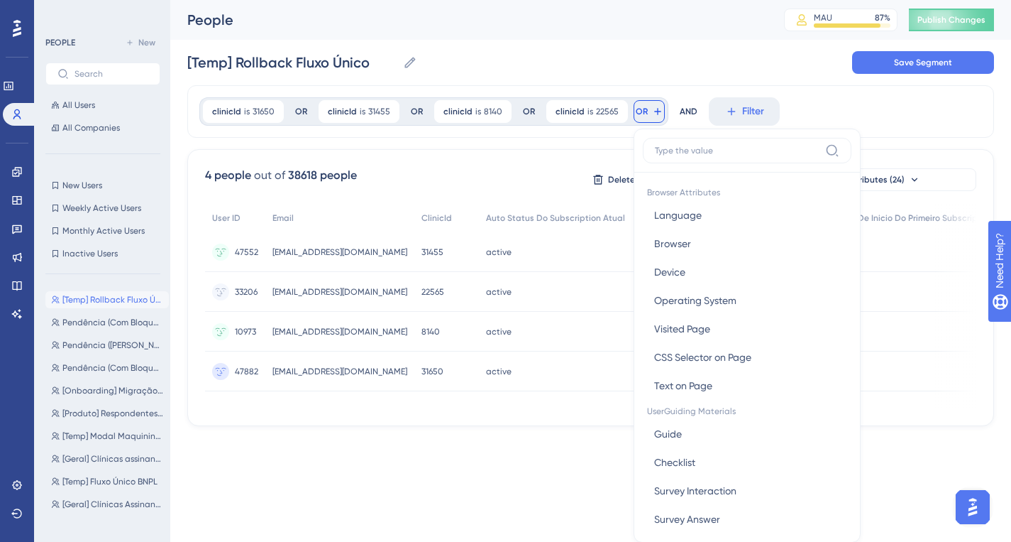
scroll to position [65, 0]
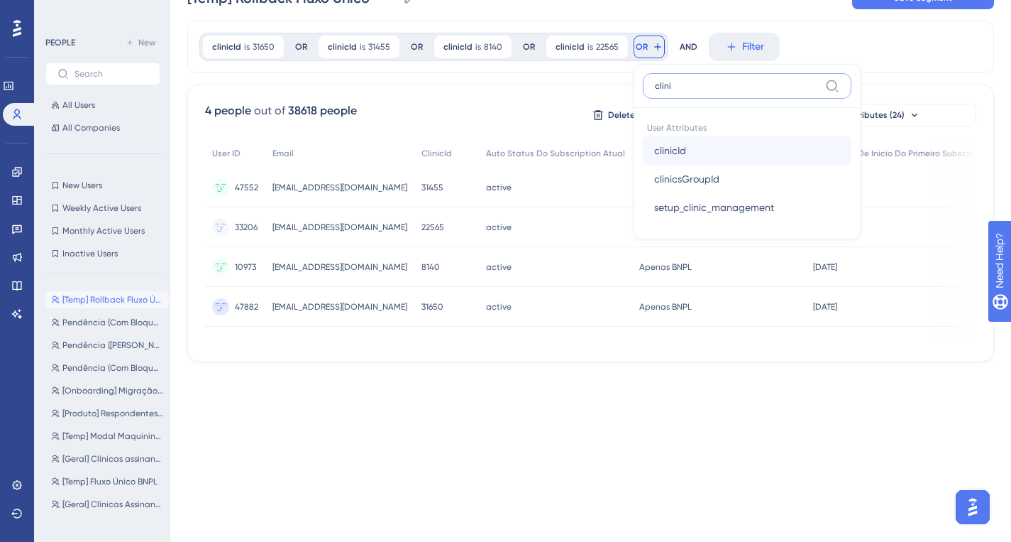
type input "clini"
click at [669, 144] on span "clinicId" at bounding box center [670, 150] width 32 height 17
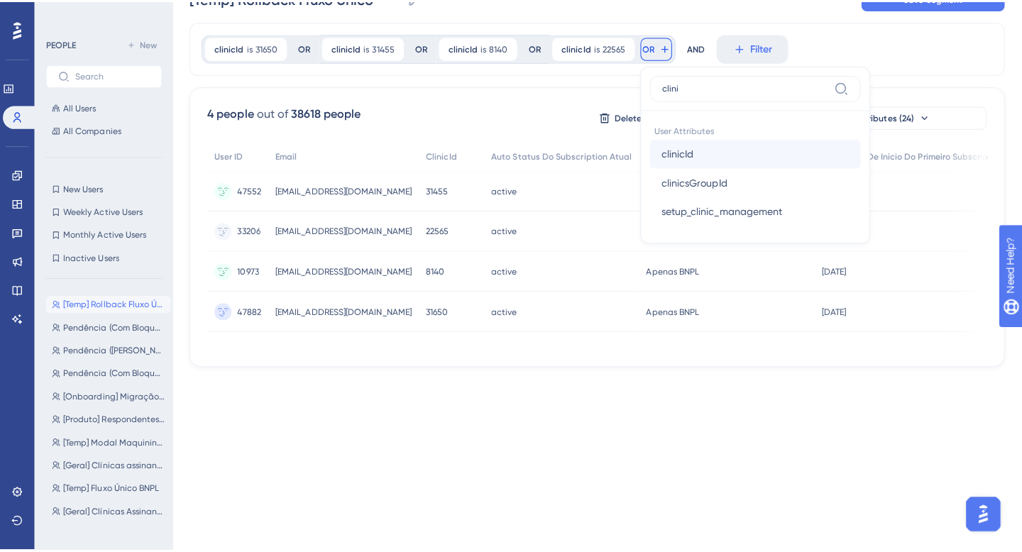
scroll to position [0, 0]
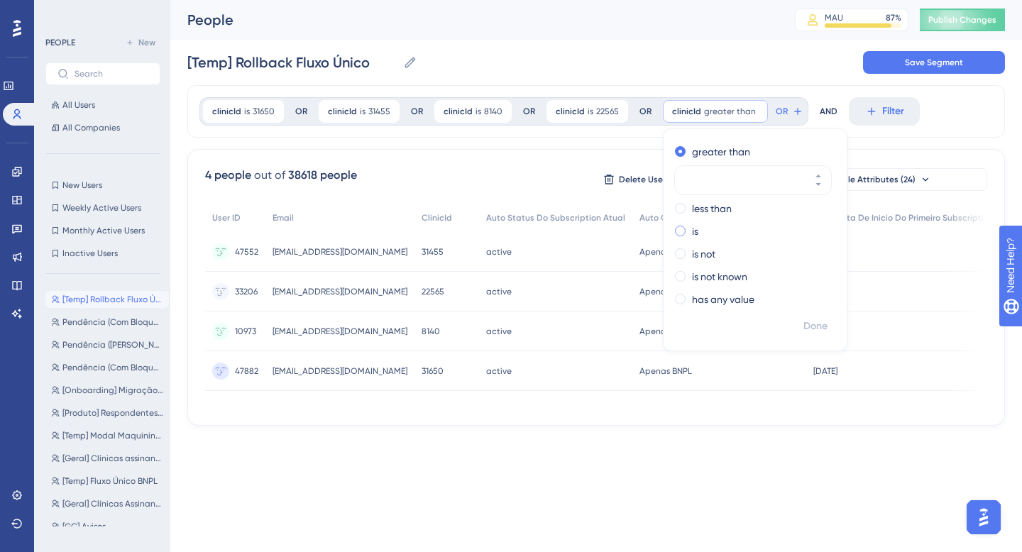
click at [683, 231] on div "is" at bounding box center [752, 231] width 155 height 17
paste input "9623"
type input "9623"
click at [798, 317] on button "Done" at bounding box center [816, 327] width 40 height 26
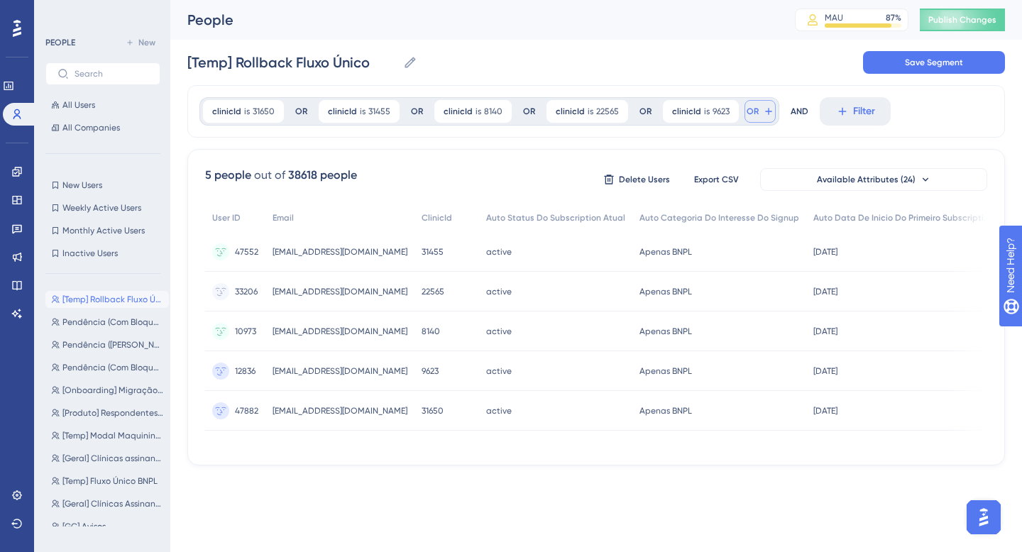
click at [754, 119] on button "OR" at bounding box center [760, 111] width 31 height 23
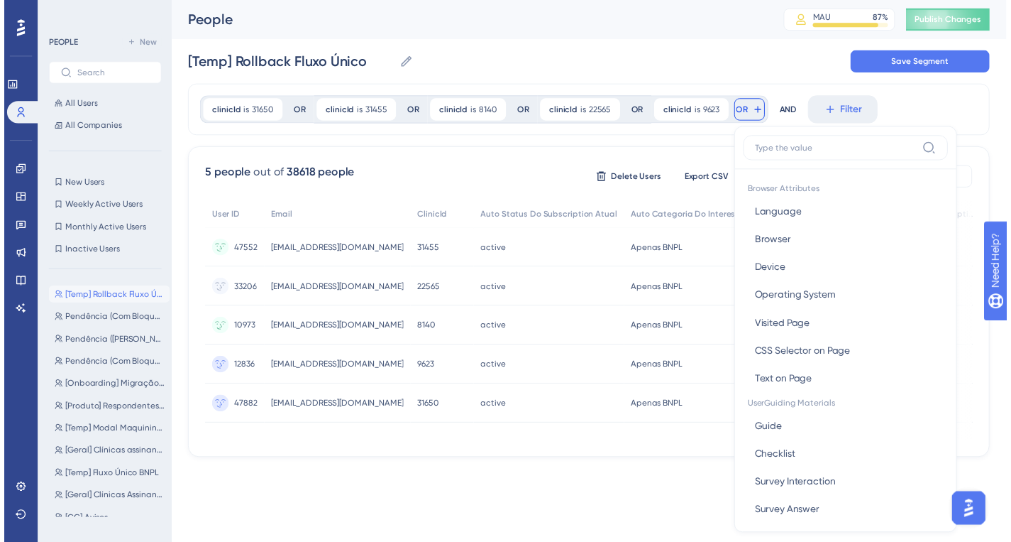
scroll to position [65, 0]
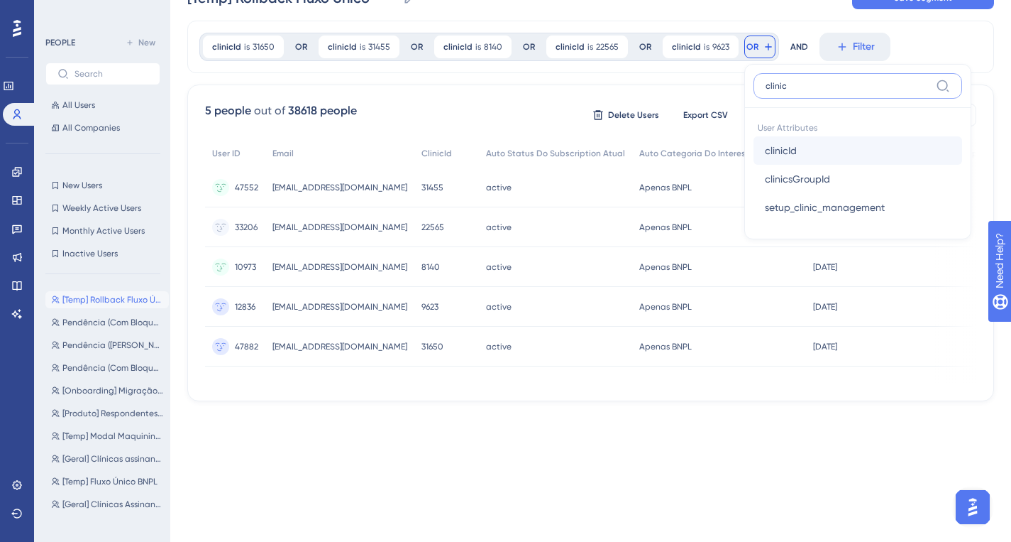
type input "clinic"
click at [784, 149] on span "clinicId" at bounding box center [781, 150] width 32 height 17
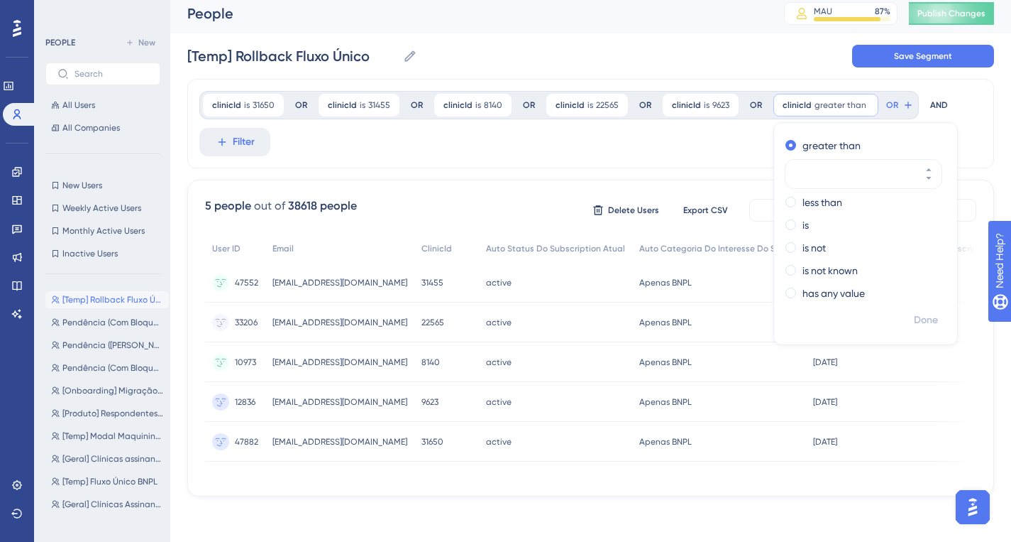
scroll to position [11, 0]
click at [794, 220] on div "is" at bounding box center [863, 224] width 155 height 17
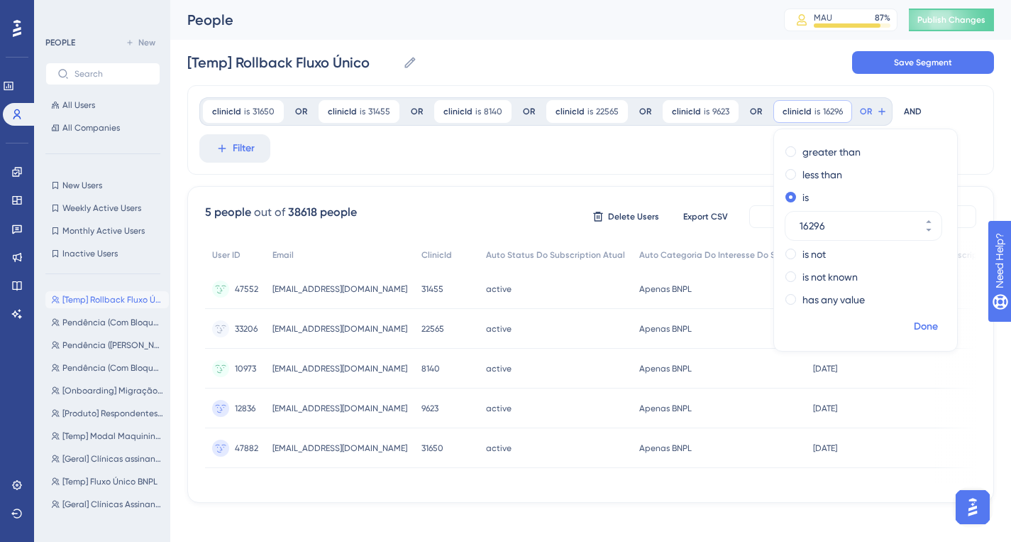
type input "16296"
click at [914, 321] on span "Done" at bounding box center [926, 326] width 24 height 17
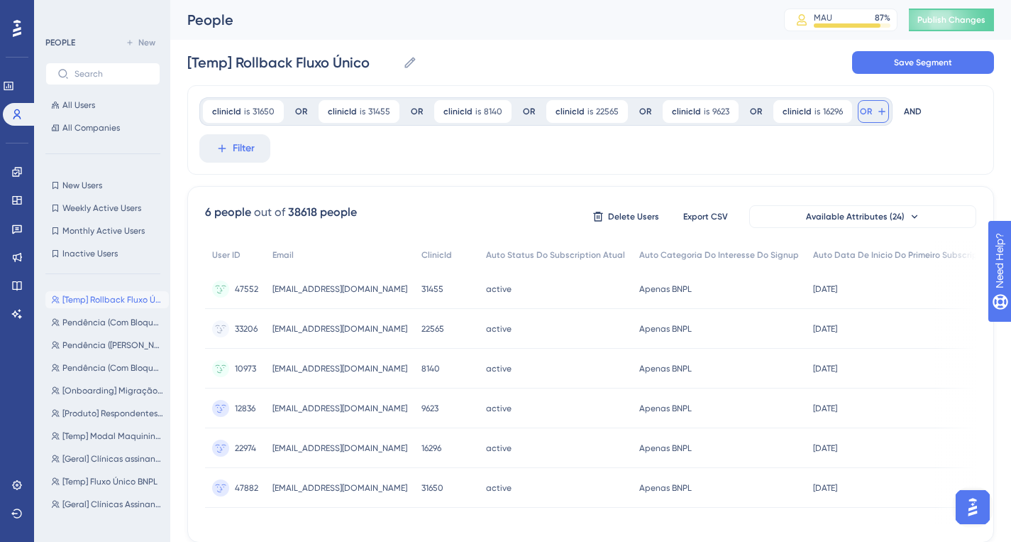
click at [860, 112] on span "OR" at bounding box center [866, 111] width 12 height 11
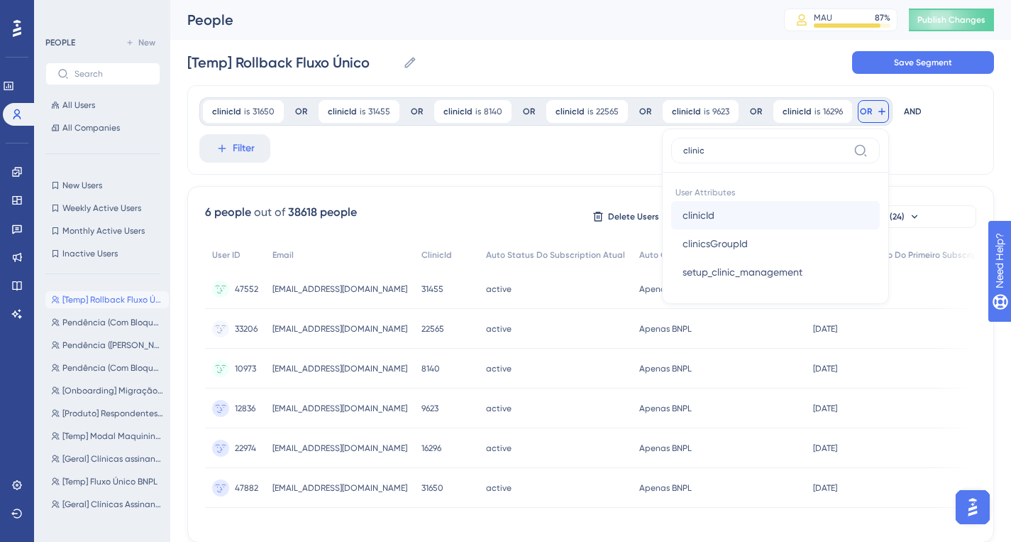
type input "clinic"
click at [737, 221] on button "clinicId clinicId" at bounding box center [775, 215] width 209 height 28
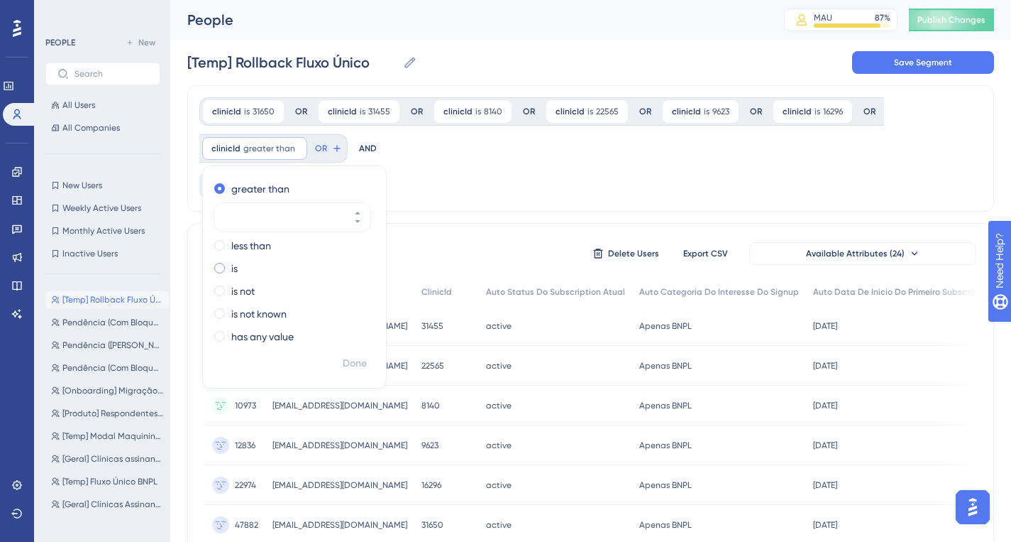
click at [221, 268] on span at bounding box center [219, 268] width 11 height 11
click at [229, 265] on input "radio" at bounding box center [229, 265] width 0 height 0
paste input "9616"
type input "9616"
click at [352, 362] on span "Done" at bounding box center [355, 363] width 24 height 17
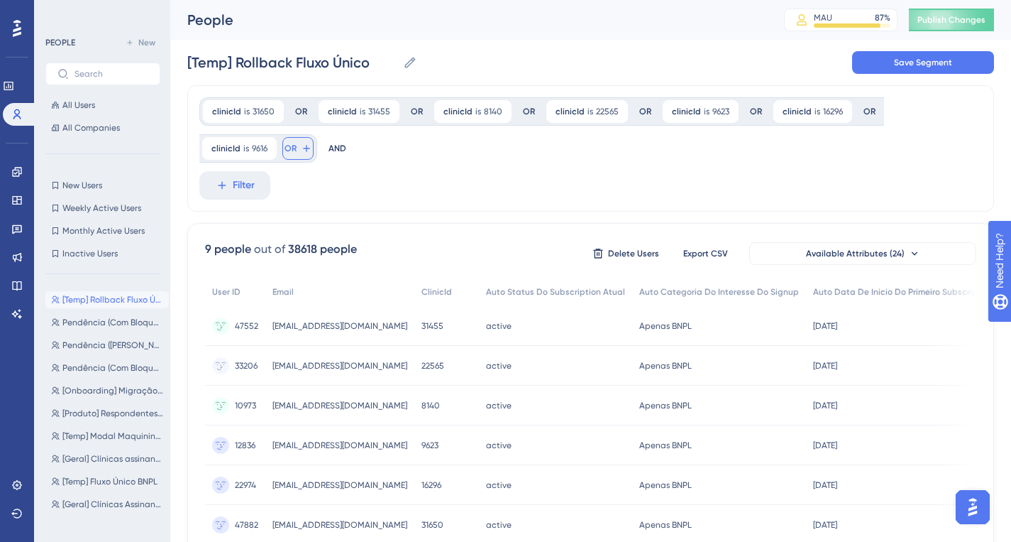
click at [296, 145] on button "OR" at bounding box center [297, 148] width 31 height 23
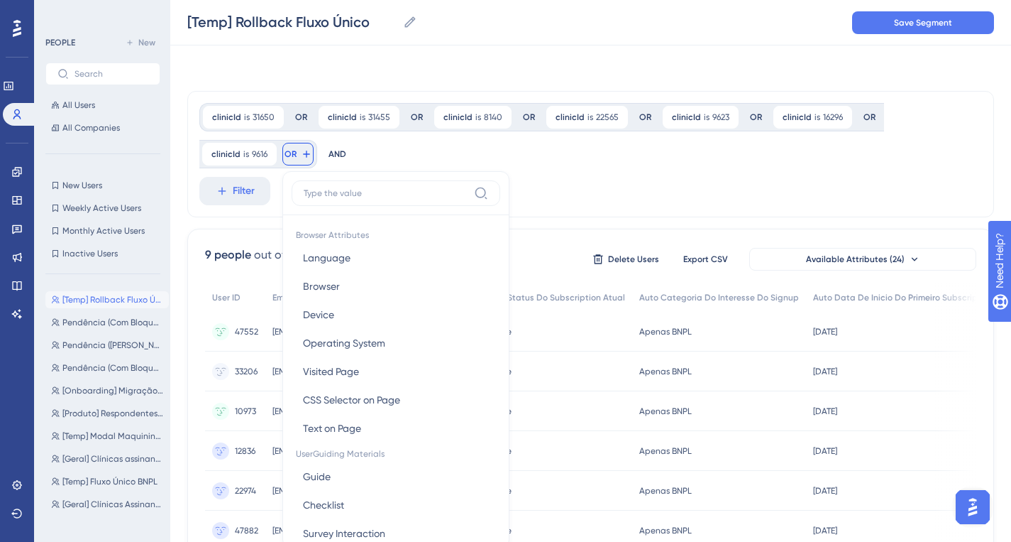
scroll to position [47, 0]
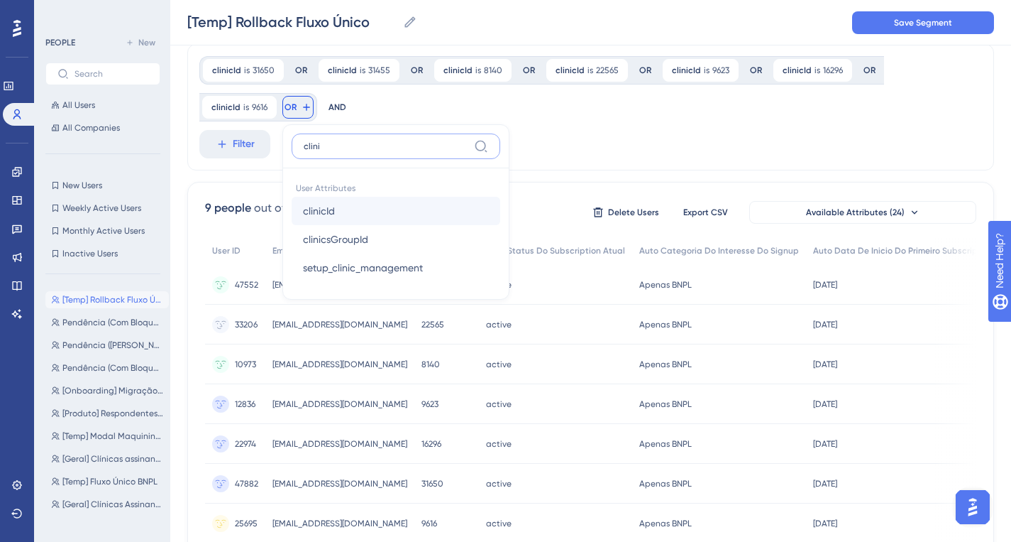
type input "clini"
click at [343, 210] on button "clinicId clinicId" at bounding box center [396, 211] width 209 height 28
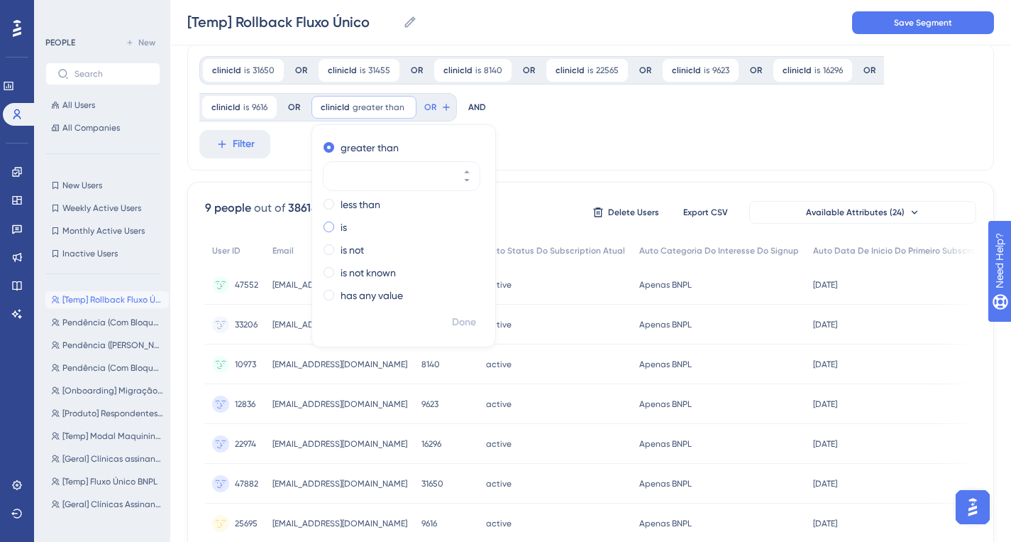
click at [336, 234] on div "is" at bounding box center [401, 227] width 155 height 17
paste input "644"
type input "644"
click at [464, 319] on span "Done" at bounding box center [464, 322] width 24 height 17
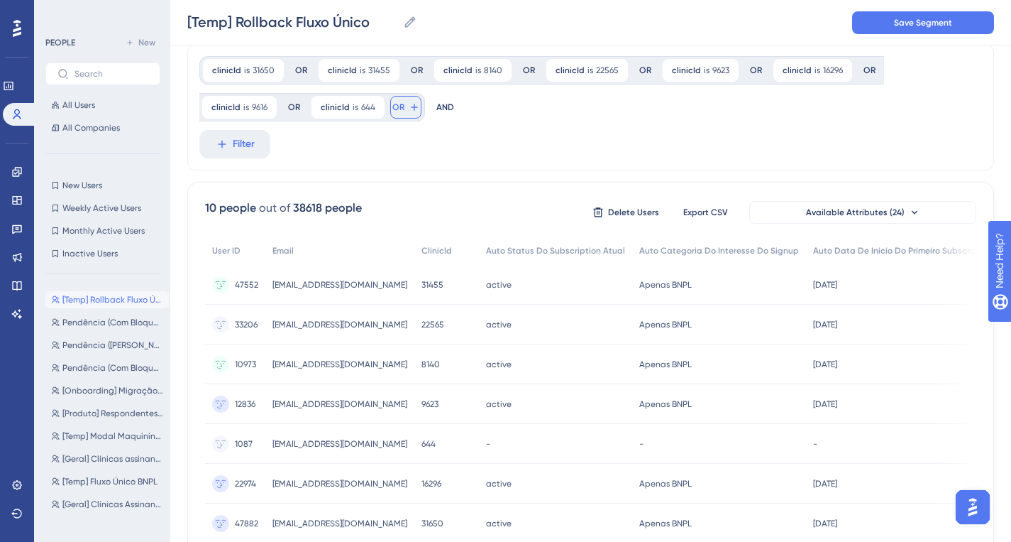
click at [397, 109] on span "OR" at bounding box center [399, 106] width 12 height 11
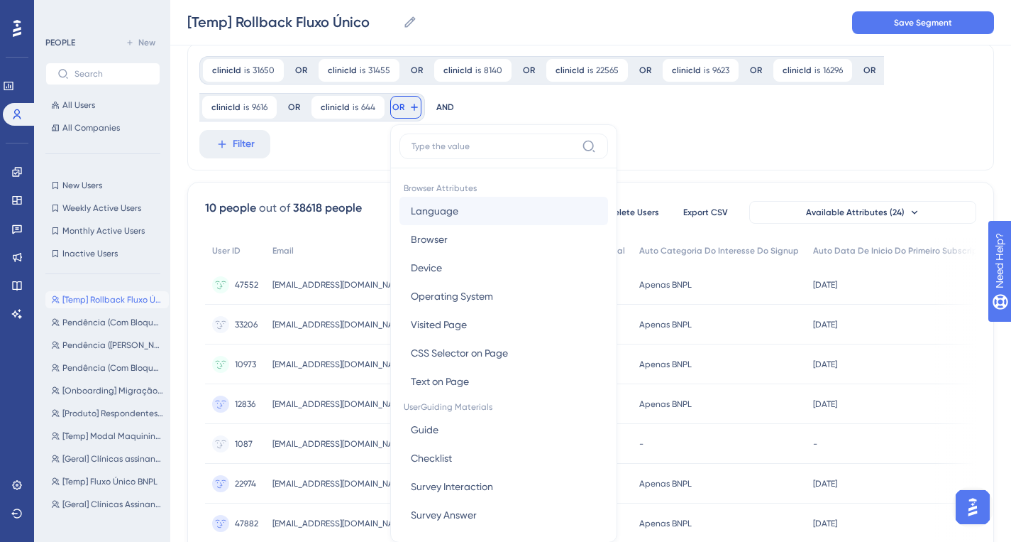
scroll to position [109, 0]
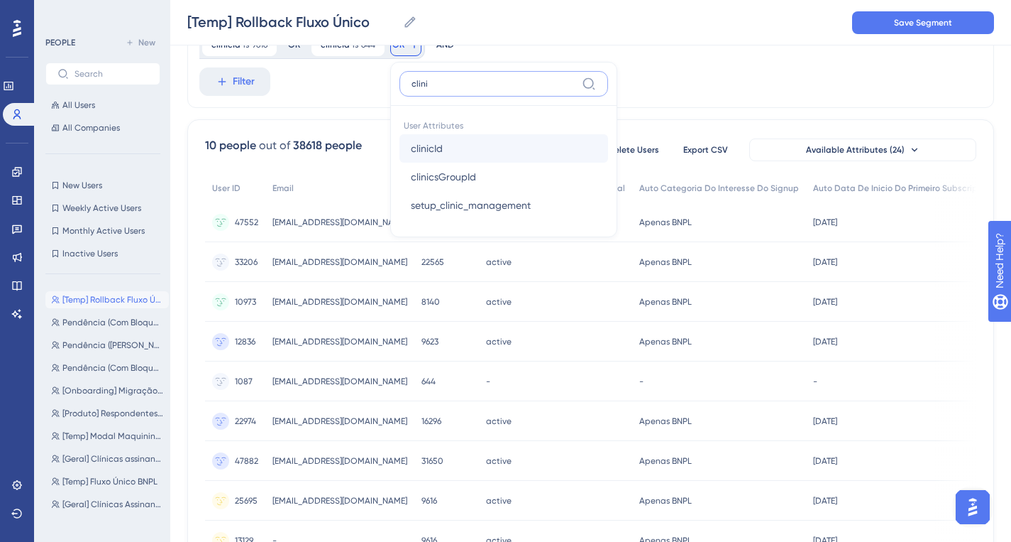
type input "clini"
click at [485, 147] on button "clinicId clinicId" at bounding box center [504, 148] width 209 height 28
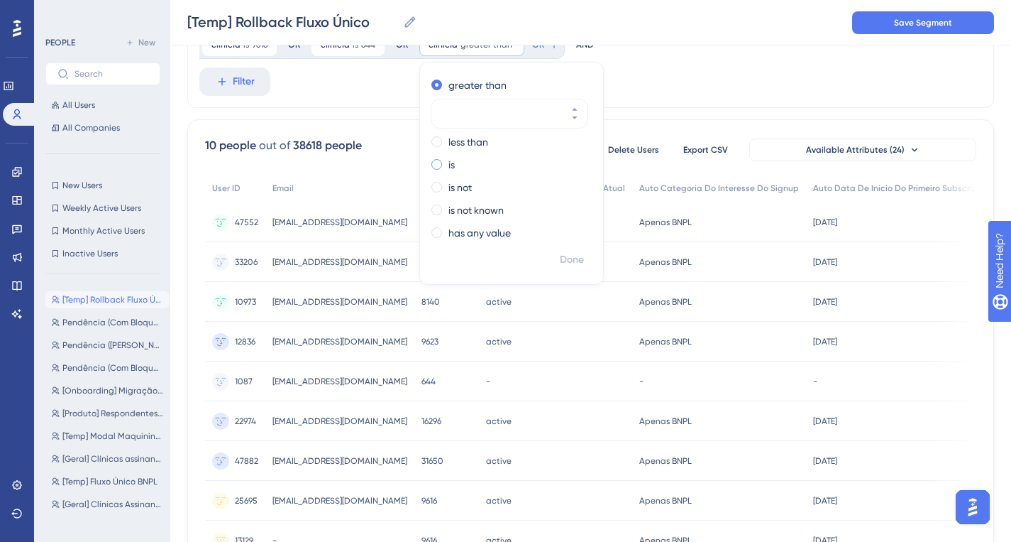
click at [451, 168] on label "is" at bounding box center [452, 164] width 6 height 17
paste input "32553"
type input "32553"
click at [572, 254] on span "Done" at bounding box center [572, 259] width 24 height 17
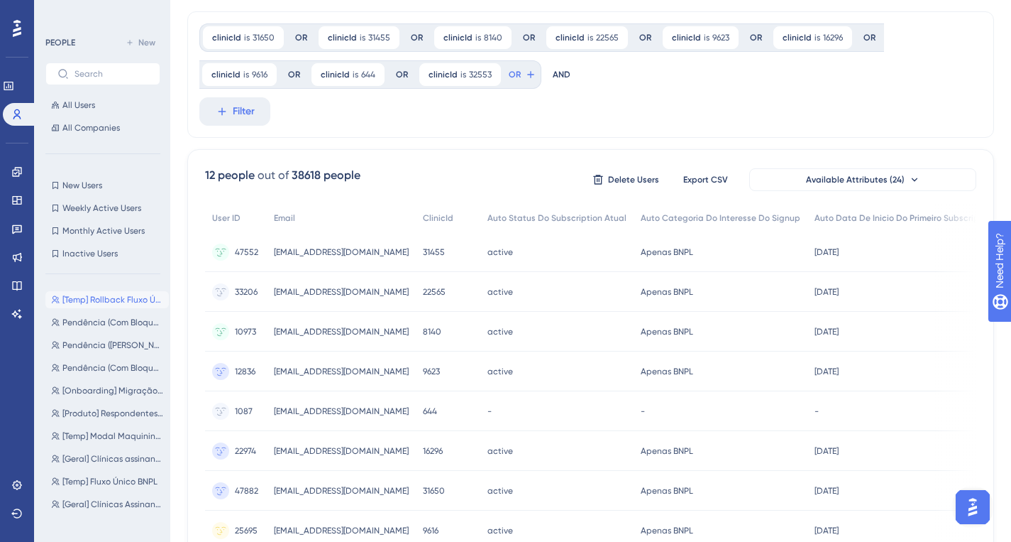
scroll to position [0, 0]
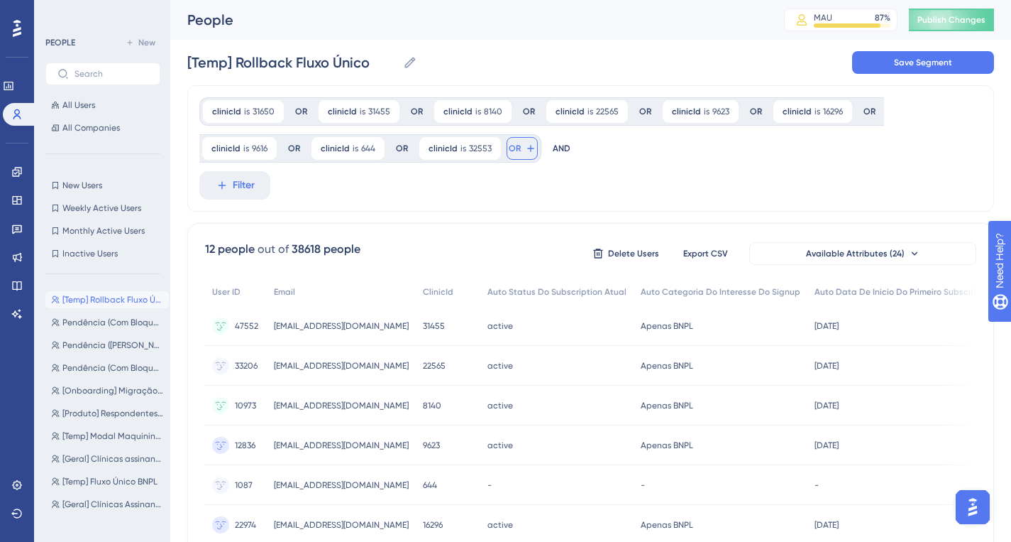
click at [507, 153] on button "OR" at bounding box center [522, 148] width 31 height 23
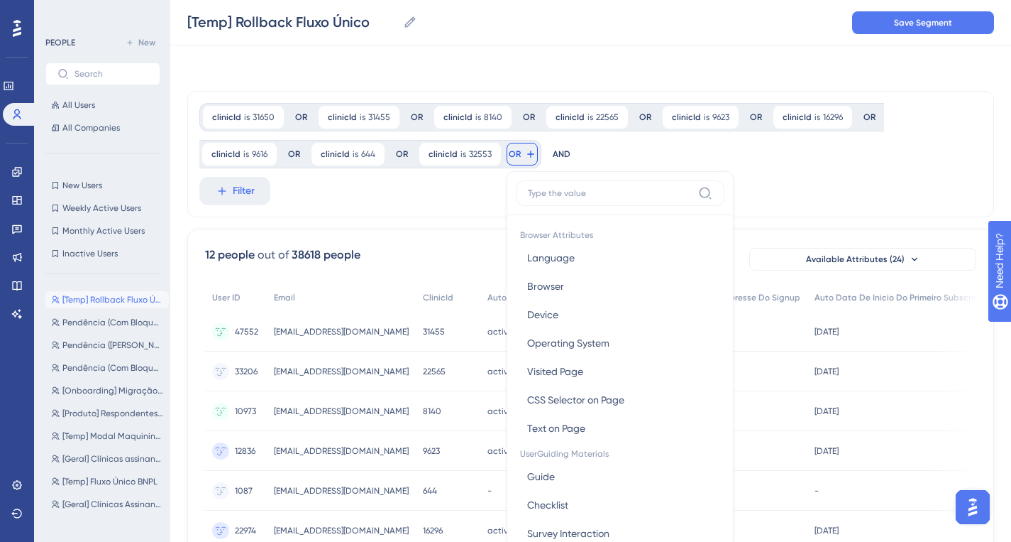
scroll to position [45, 0]
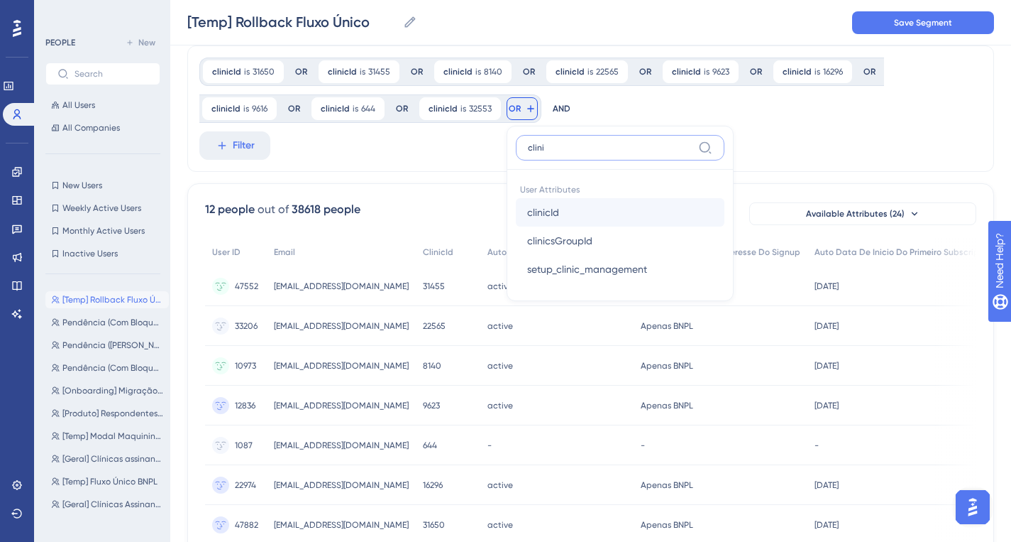
type input "clini"
click at [596, 205] on button "clinicId clinicId" at bounding box center [620, 212] width 209 height 28
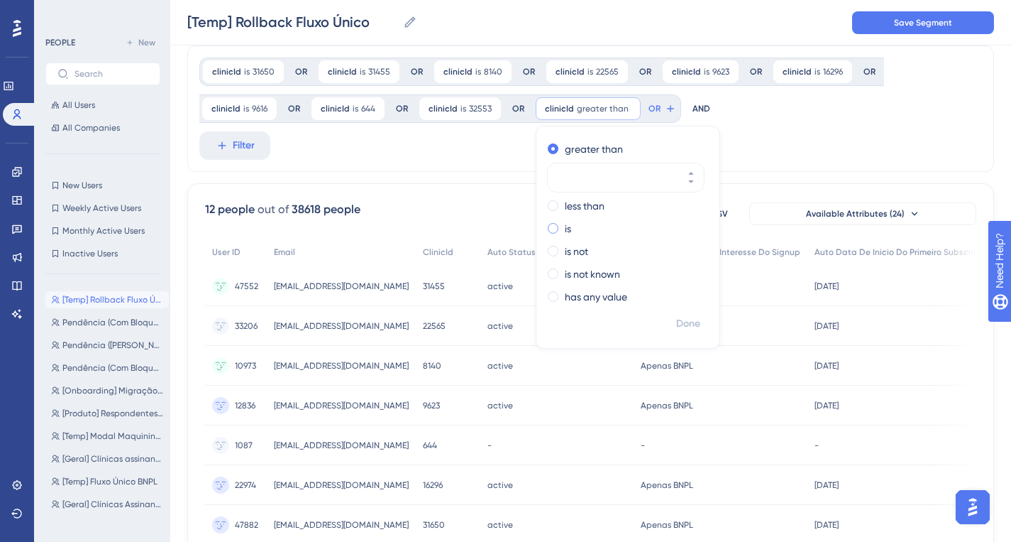
click at [569, 226] on div "is" at bounding box center [625, 228] width 155 height 17
paste input "15647"
type input "15647"
click at [687, 326] on span "Done" at bounding box center [688, 323] width 24 height 17
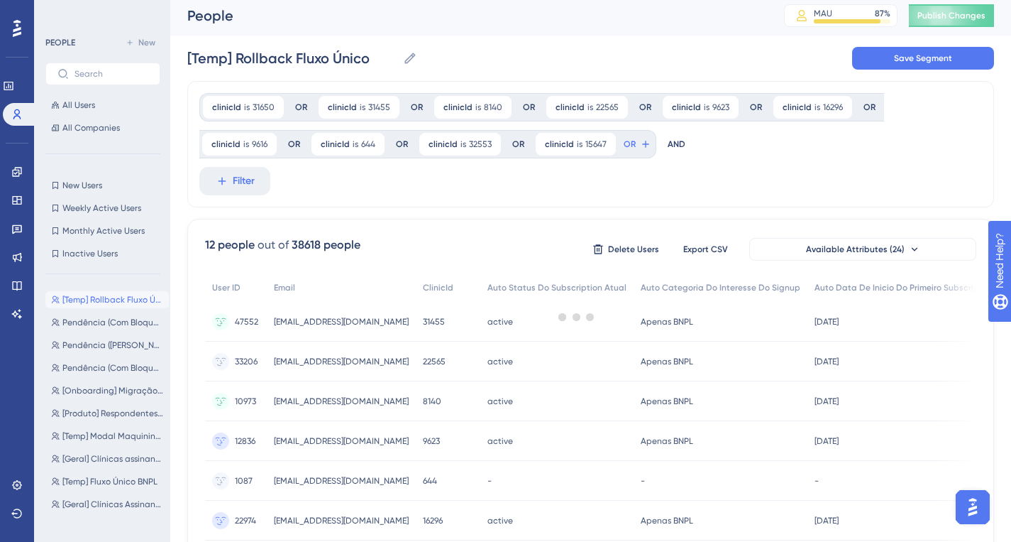
scroll to position [0, 0]
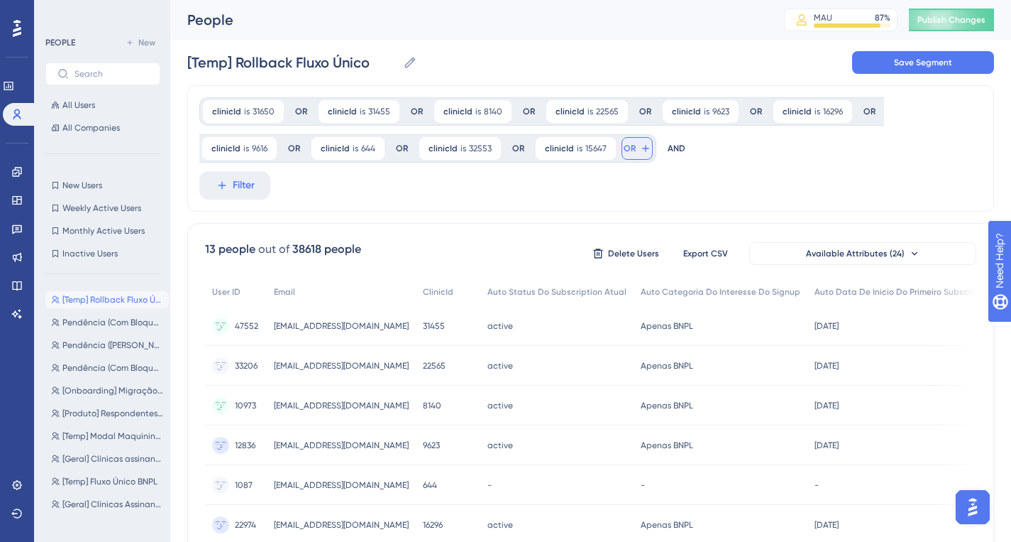
click at [627, 155] on button "OR" at bounding box center [637, 148] width 31 height 23
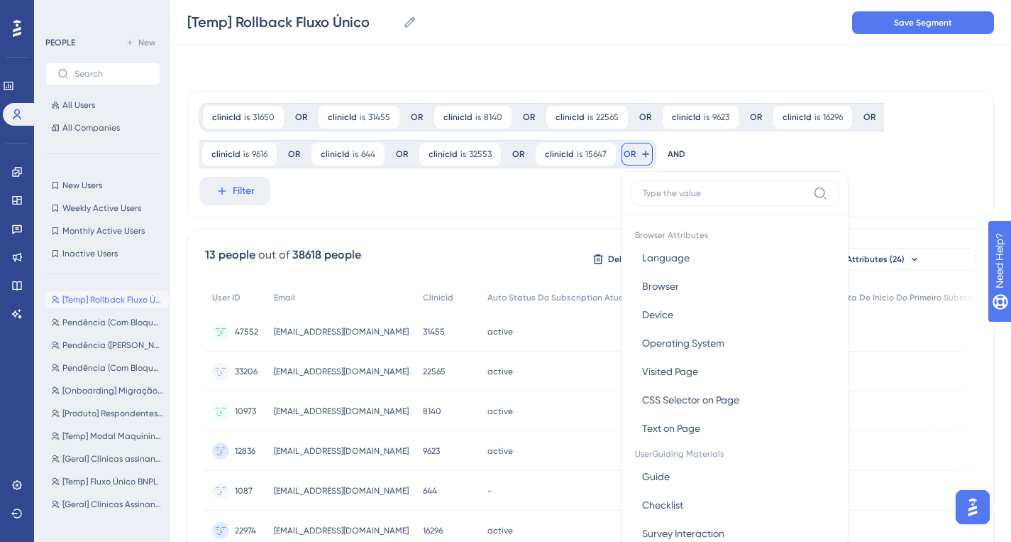
scroll to position [83, 0]
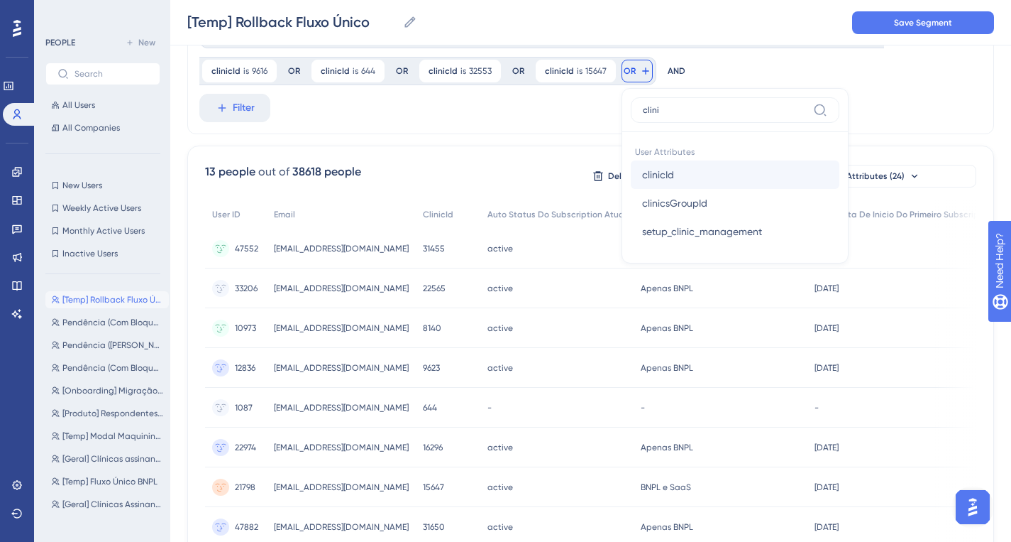
type input "clini"
click at [693, 174] on button "clinicId clinicId" at bounding box center [735, 174] width 209 height 28
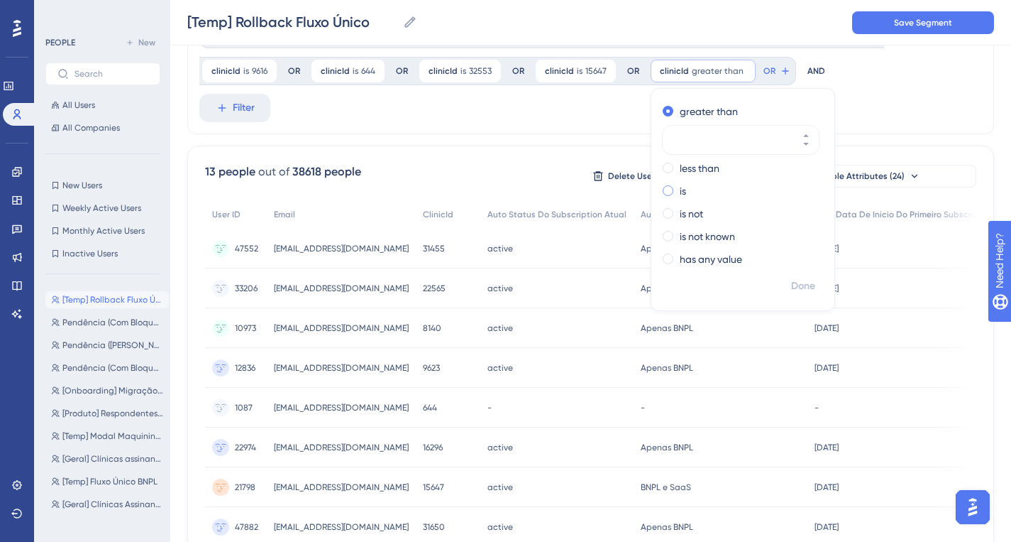
click at [680, 196] on label "is" at bounding box center [683, 190] width 6 height 17
paste input "32552"
type input "32552"
click at [792, 281] on span "Done" at bounding box center [803, 286] width 24 height 17
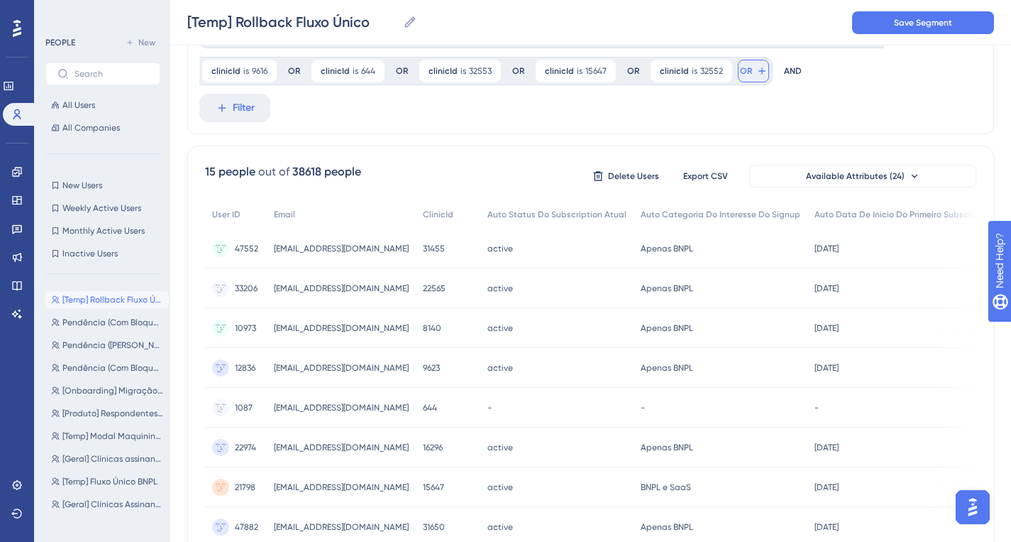
click at [744, 75] on span "OR" at bounding box center [746, 70] width 12 height 11
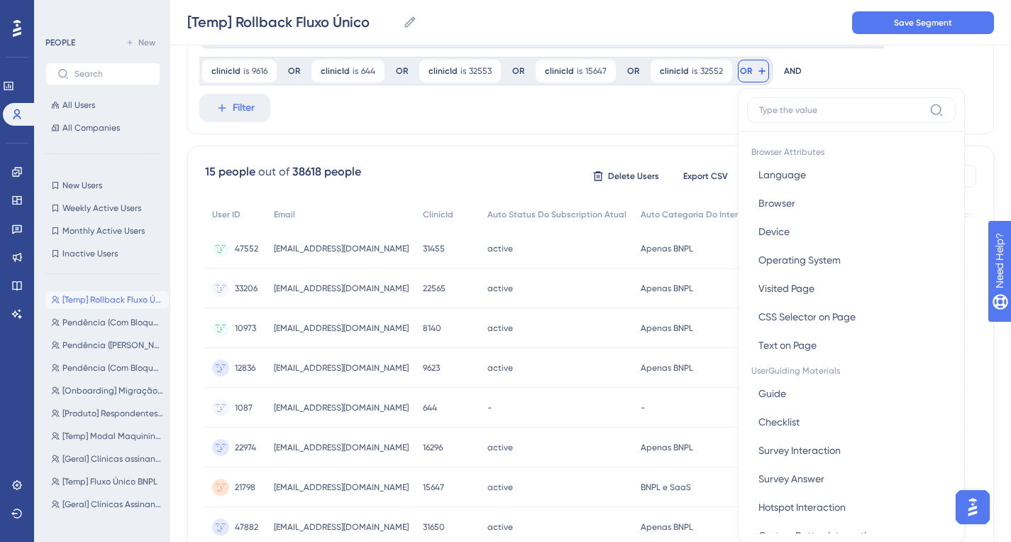
scroll to position [127, 0]
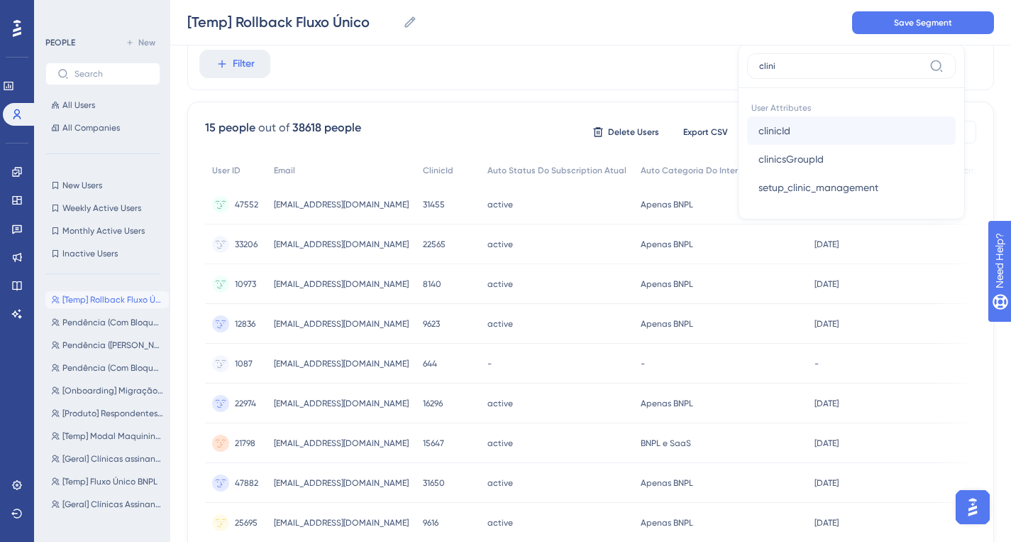
type input "clini"
click at [793, 135] on button "clinicId clinicId" at bounding box center [851, 130] width 209 height 28
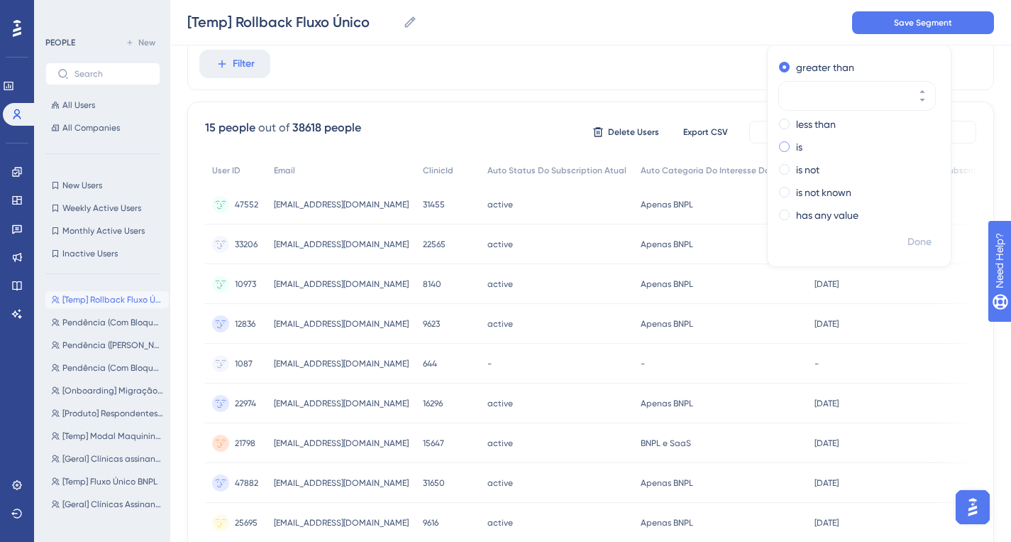
click at [796, 148] on label "is" at bounding box center [799, 146] width 6 height 17
paste input "6105"
type input "6105"
click at [911, 244] on span "Done" at bounding box center [920, 242] width 24 height 17
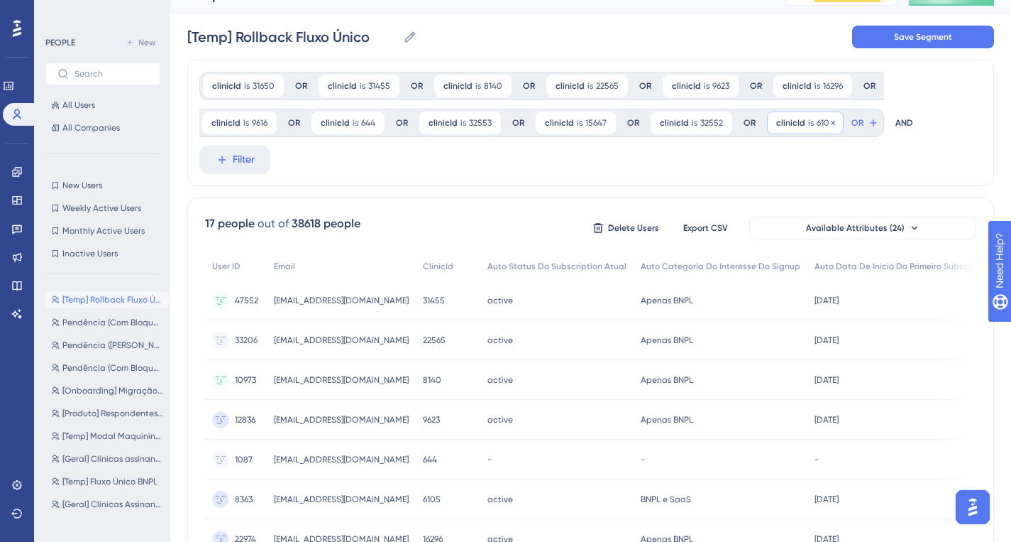
scroll to position [0, 0]
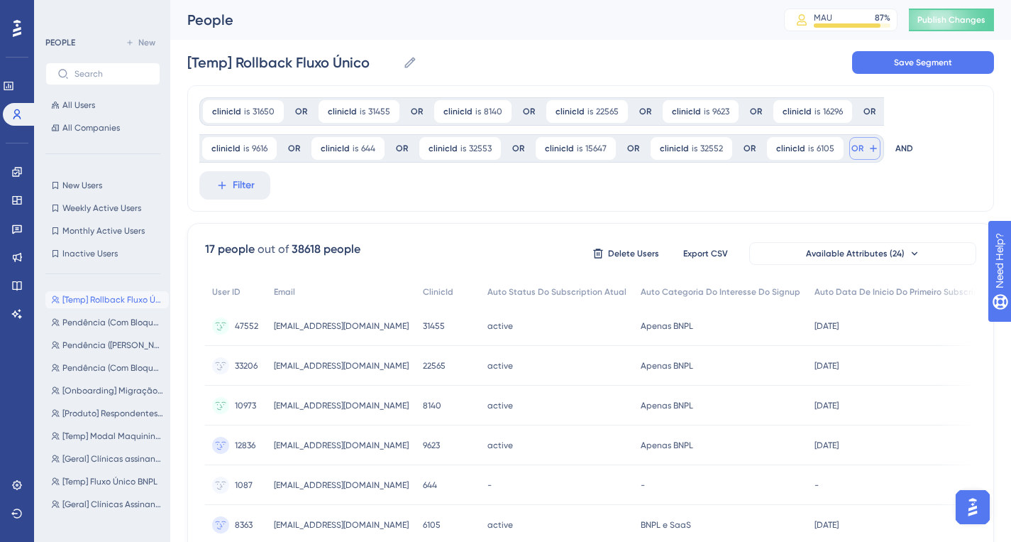
click at [857, 149] on button "OR" at bounding box center [865, 148] width 31 height 23
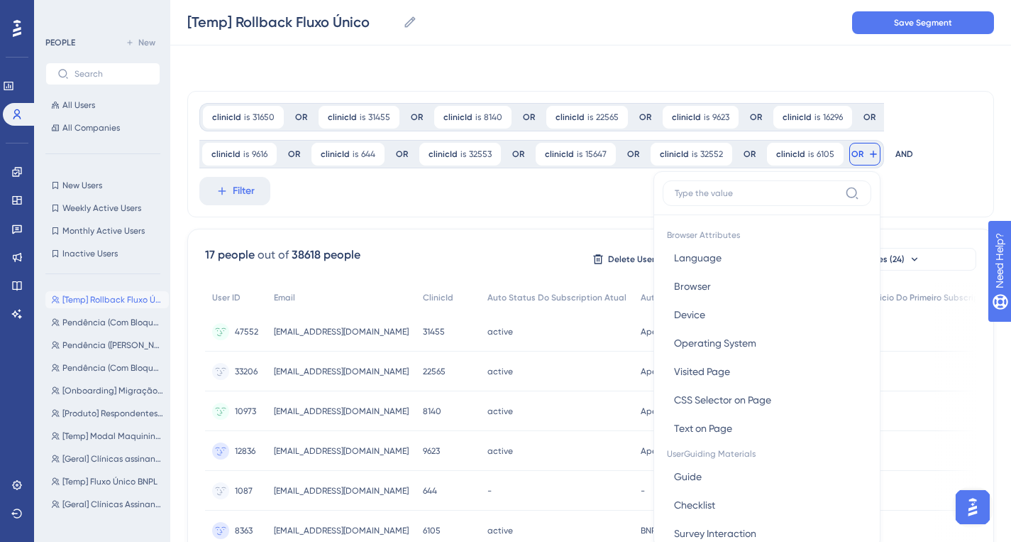
scroll to position [83, 0]
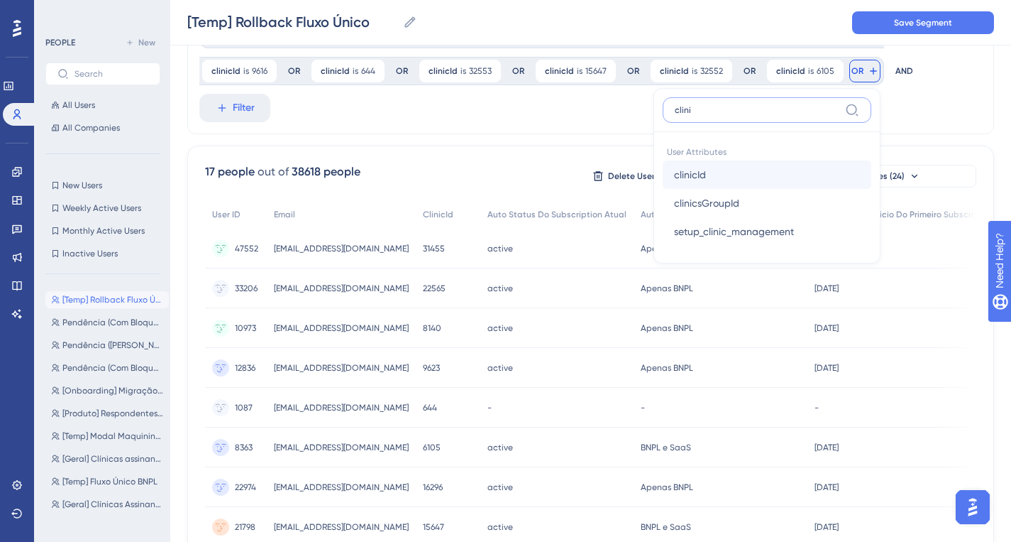
type input "clini"
click at [715, 184] on button "clinicId clinicId" at bounding box center [767, 174] width 209 height 28
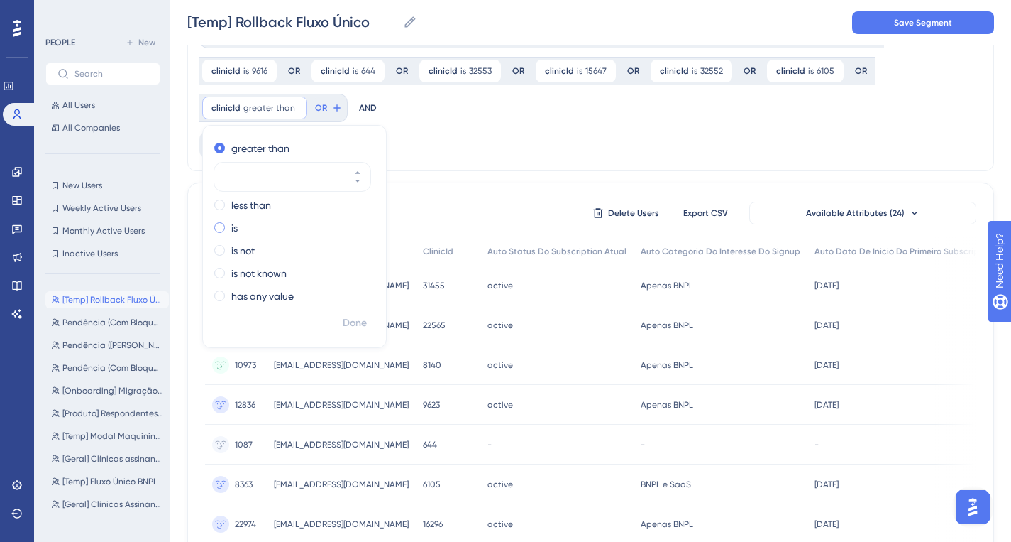
click at [240, 224] on div "is" at bounding box center [291, 227] width 155 height 17
type input "39804"
click at [353, 324] on span "Done" at bounding box center [355, 322] width 24 height 17
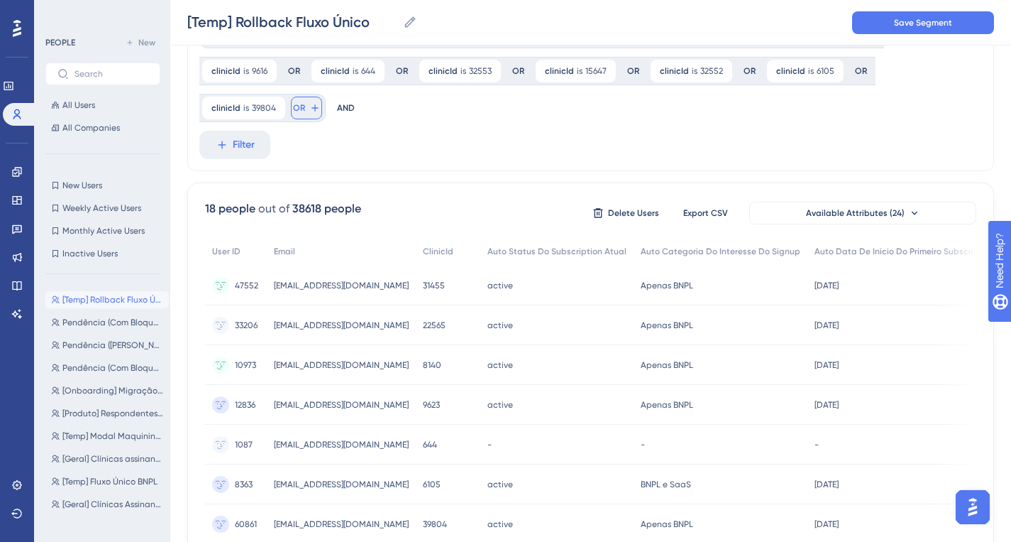
click at [302, 113] on span "OR" at bounding box center [299, 107] width 12 height 11
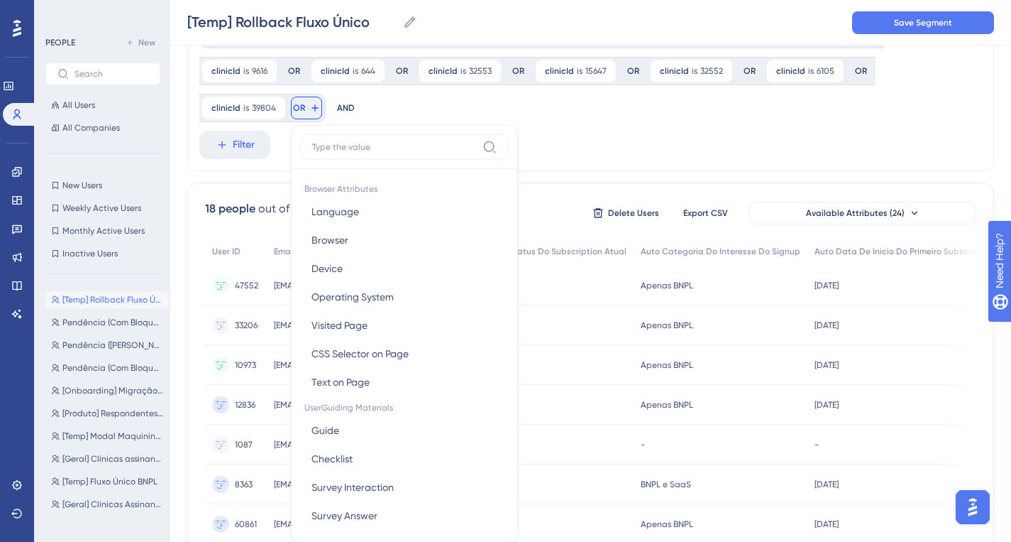
scroll to position [146, 0]
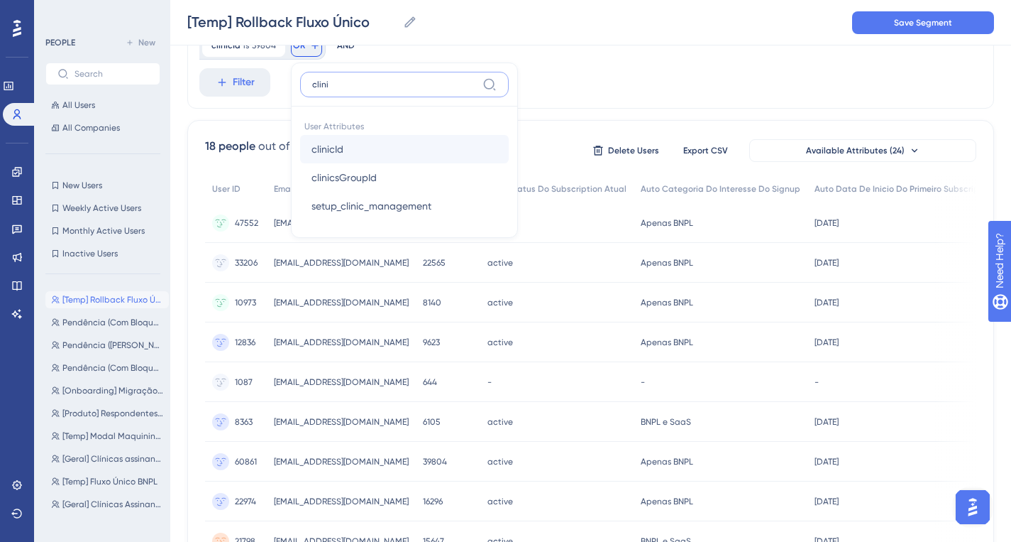
type input "clini"
click at [370, 154] on button "clinicId clinicId" at bounding box center [404, 149] width 209 height 28
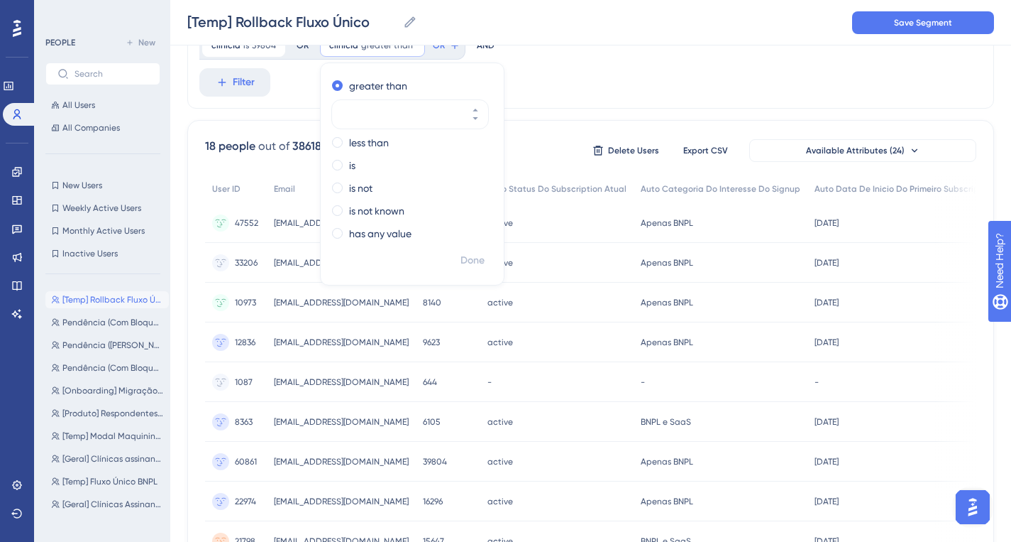
click at [346, 174] on div "greater than less than is is not is not known has any value" at bounding box center [412, 161] width 183 height 173
click at [346, 168] on div "is" at bounding box center [409, 165] width 155 height 17
paste input "31456"
type input "31456"
click at [461, 250] on button "Done" at bounding box center [473, 261] width 40 height 26
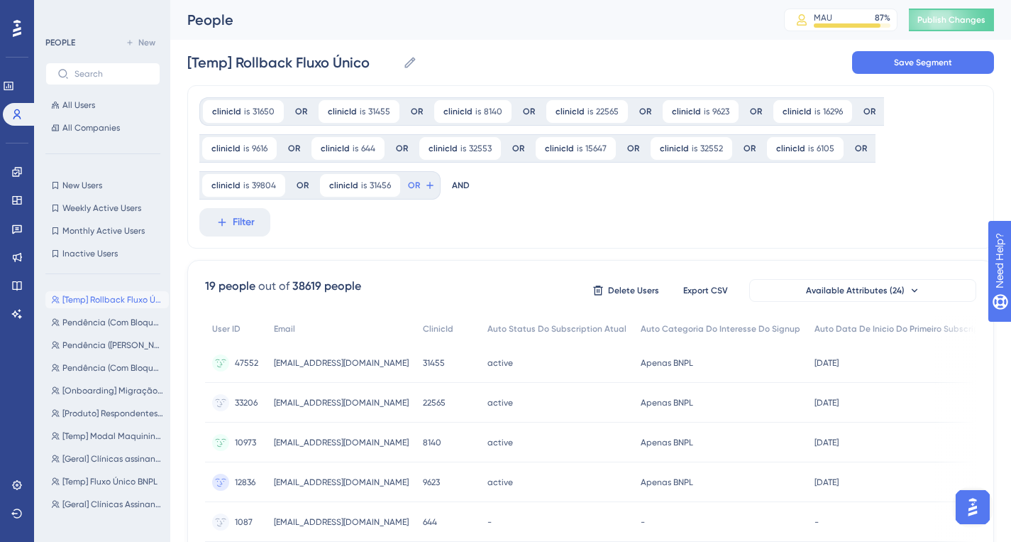
scroll to position [0, 0]
click at [415, 184] on span "OR" at bounding box center [414, 185] width 12 height 11
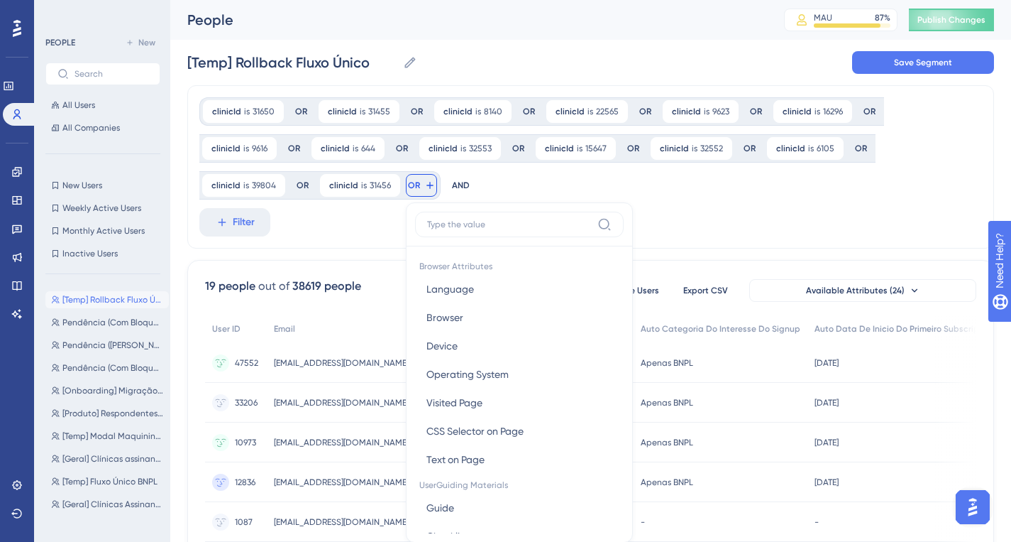
scroll to position [101, 0]
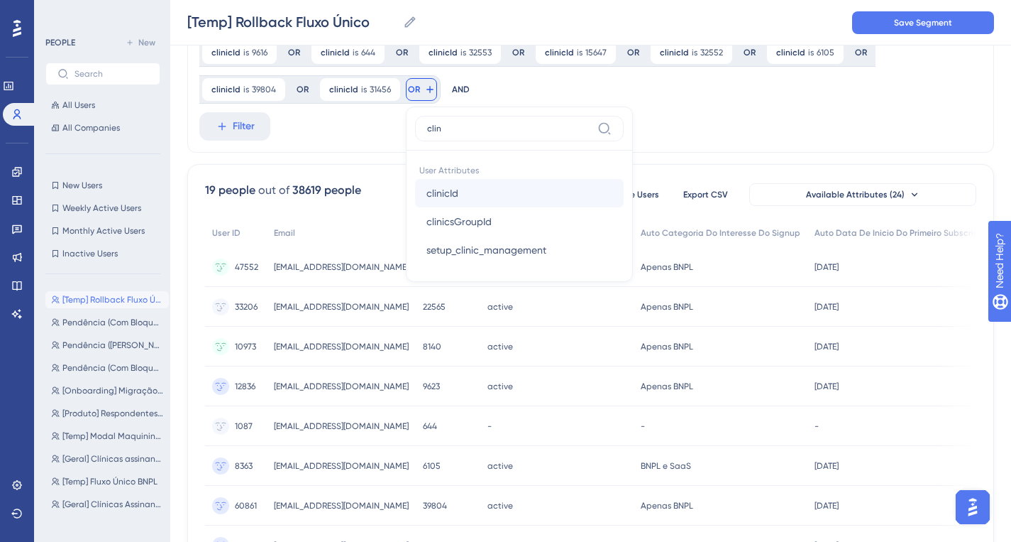
type input "clin"
click at [541, 192] on button "clinicId clinicId" at bounding box center [519, 193] width 209 height 28
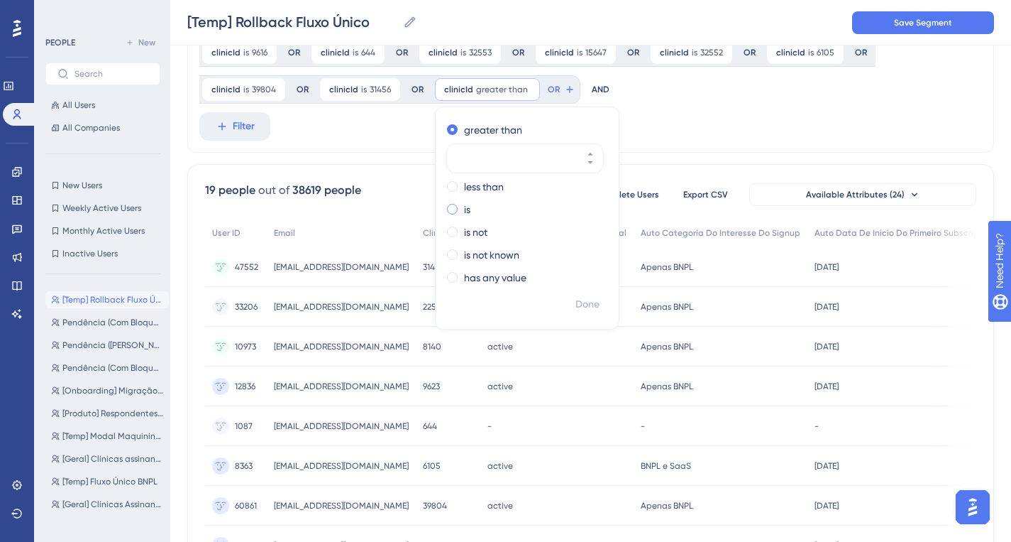
click at [459, 214] on div "is" at bounding box center [524, 209] width 155 height 17
type input "11902"
click at [581, 308] on span "Done" at bounding box center [588, 304] width 24 height 17
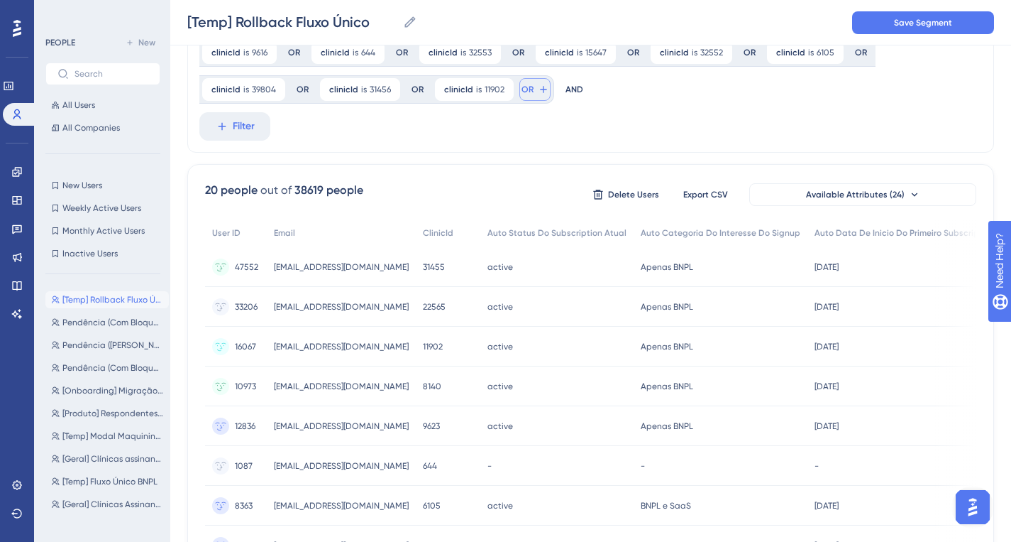
click at [532, 92] on button "OR" at bounding box center [535, 89] width 31 height 23
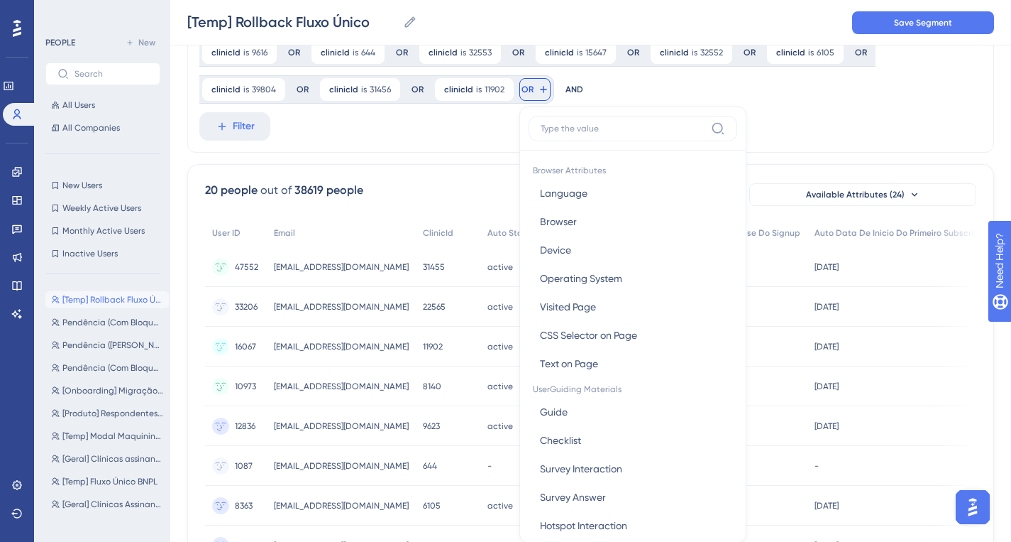
scroll to position [155, 0]
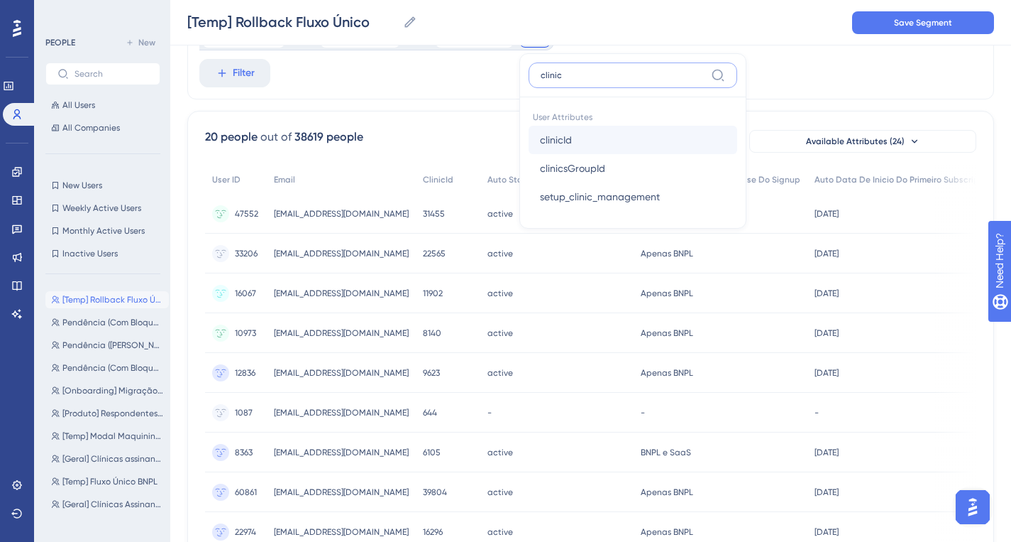
type input "clinic"
click at [557, 135] on span "clinicId" at bounding box center [556, 139] width 32 height 17
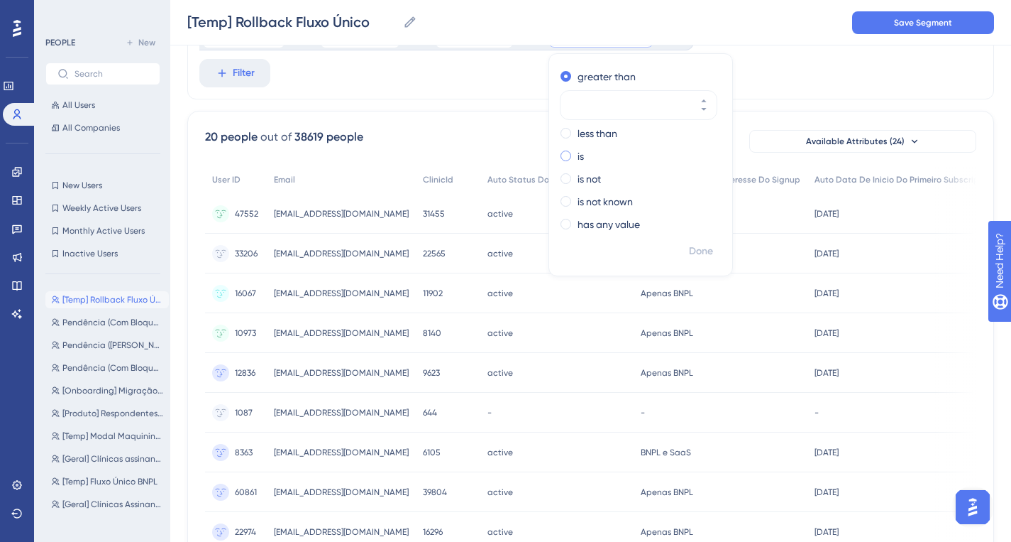
click at [581, 153] on label "is" at bounding box center [581, 156] width 6 height 17
type input "26430"
click at [697, 248] on span "Done" at bounding box center [701, 251] width 24 height 17
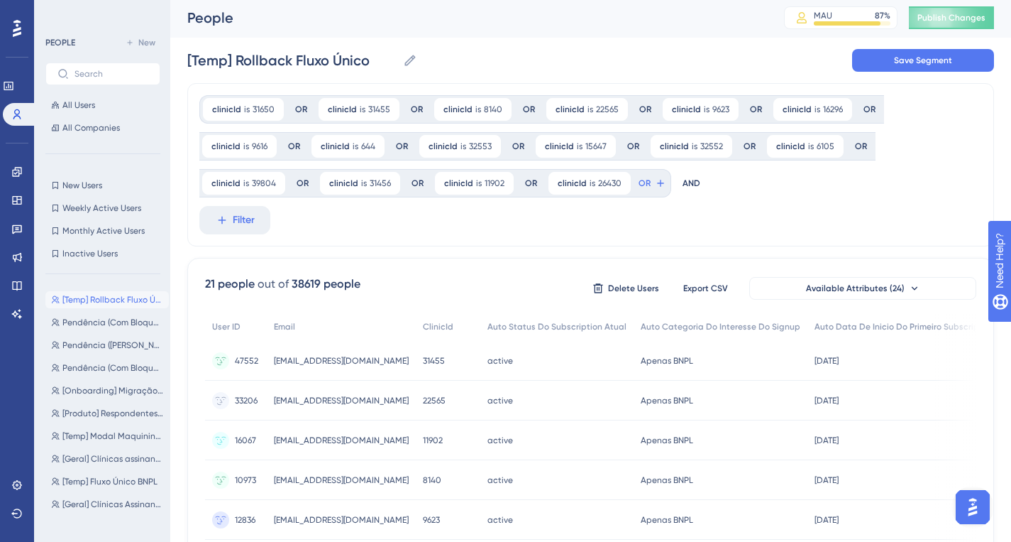
scroll to position [0, 0]
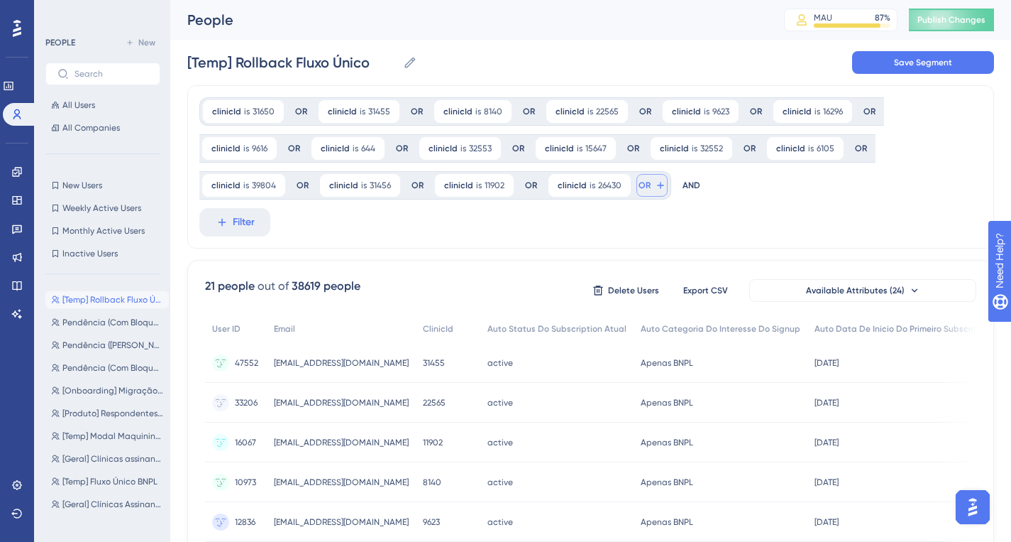
click at [654, 191] on button "OR" at bounding box center [652, 185] width 31 height 23
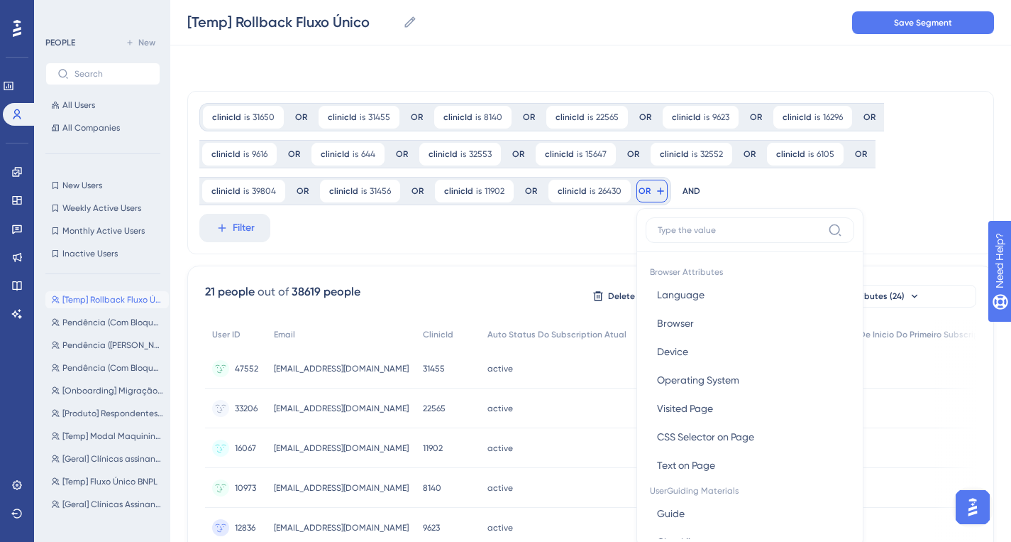
scroll to position [101, 0]
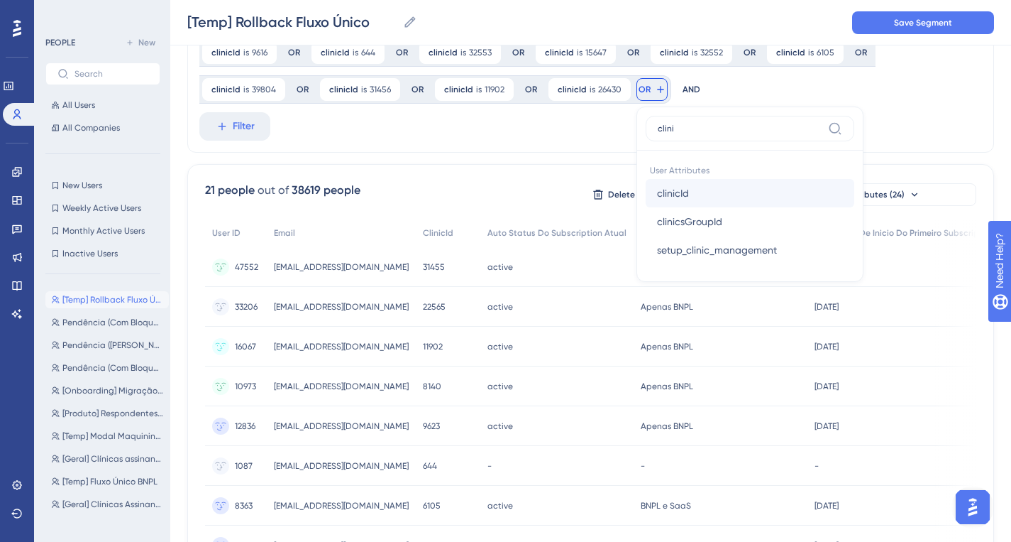
type input "clini"
click at [683, 207] on button "clinicId clinicId" at bounding box center [750, 193] width 209 height 28
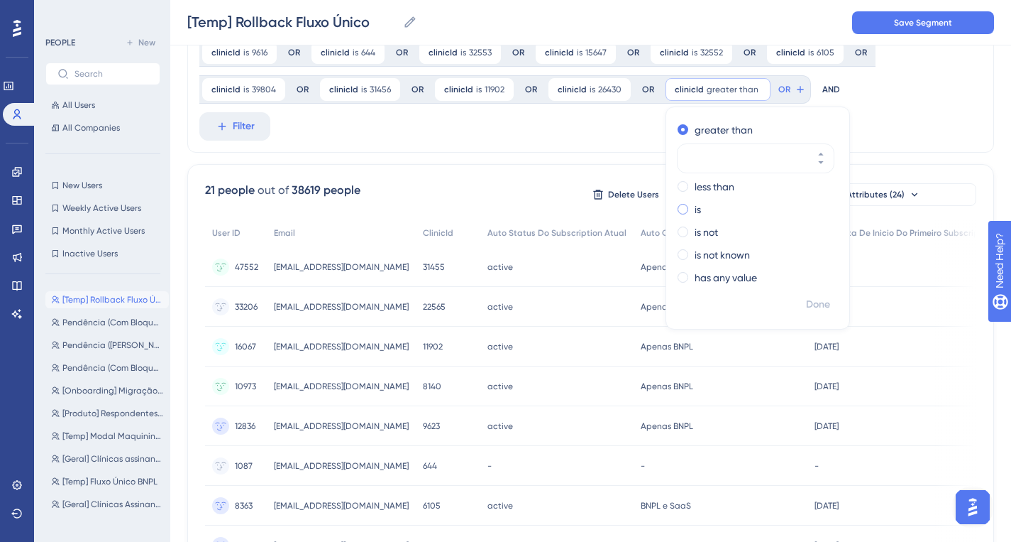
click at [695, 207] on label "is" at bounding box center [698, 209] width 6 height 17
paste input "5812"
type input "5812"
click at [753, 89] on span "OR" at bounding box center [756, 89] width 12 height 11
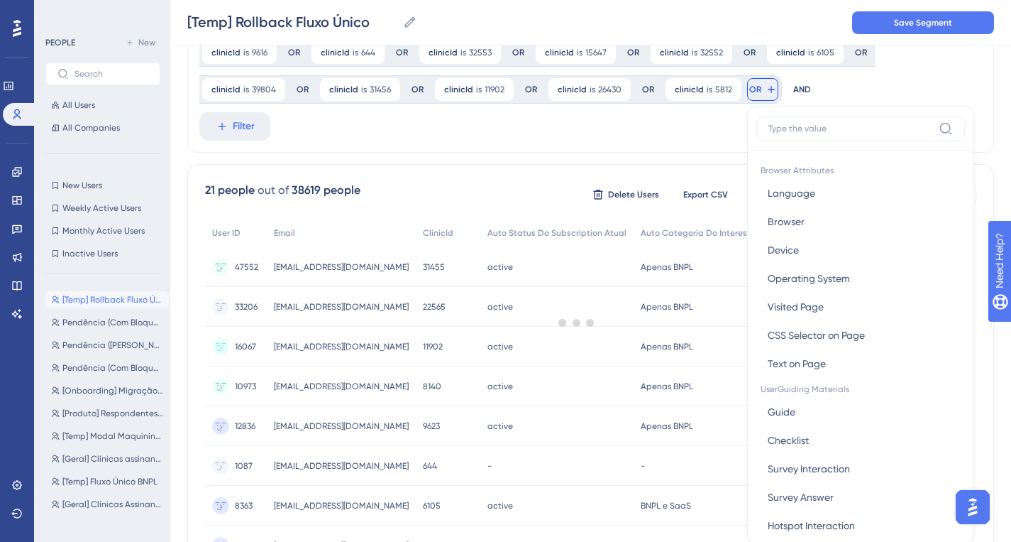
scroll to position [155, 0]
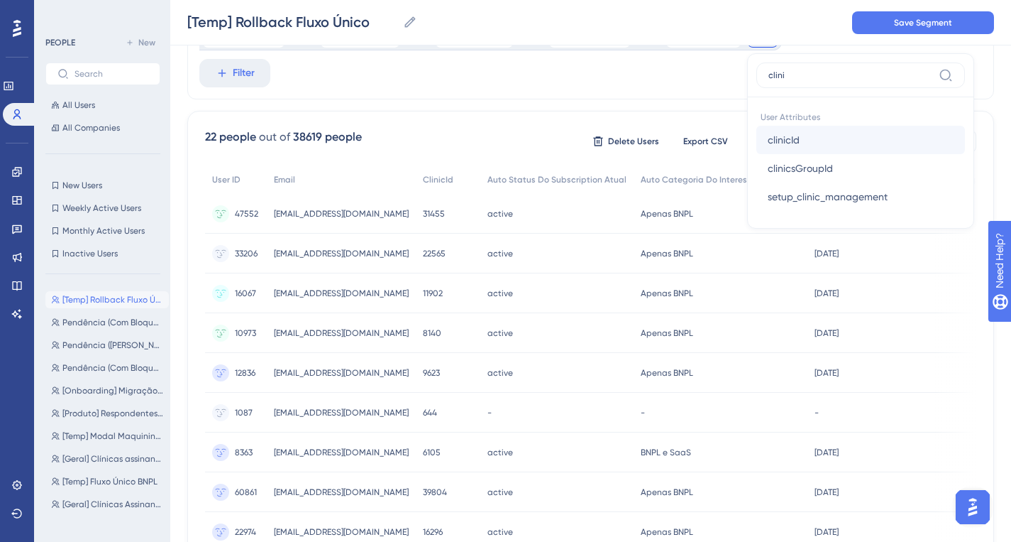
type input "clini"
click at [828, 146] on button "clinicId clinicId" at bounding box center [861, 140] width 209 height 28
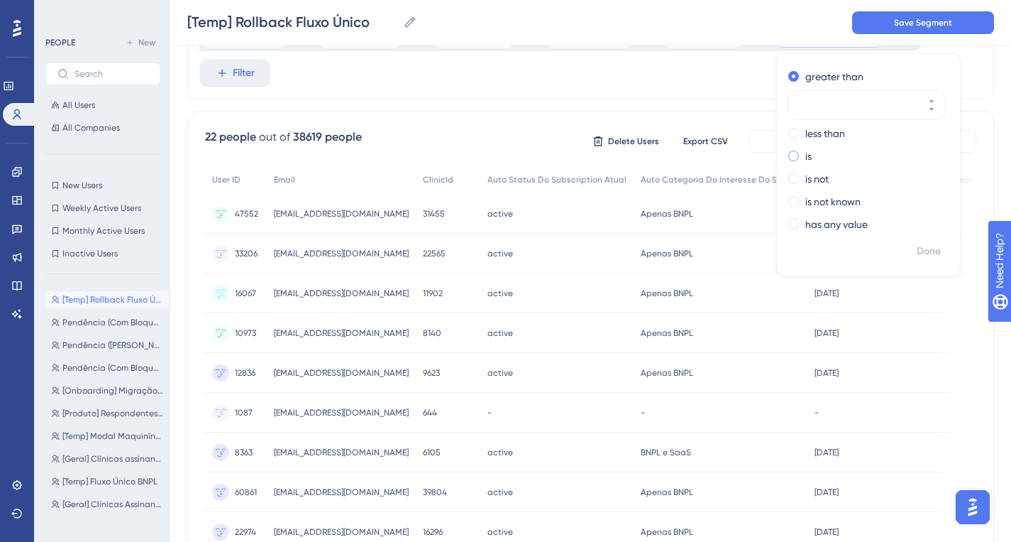
click at [809, 164] on div "greater than less than is is not is not known has any value" at bounding box center [868, 151] width 183 height 173
click at [806, 155] on label "is" at bounding box center [809, 156] width 6 height 17
paste input "32985"
type input "32985"
click at [918, 253] on span "Done" at bounding box center [929, 251] width 24 height 17
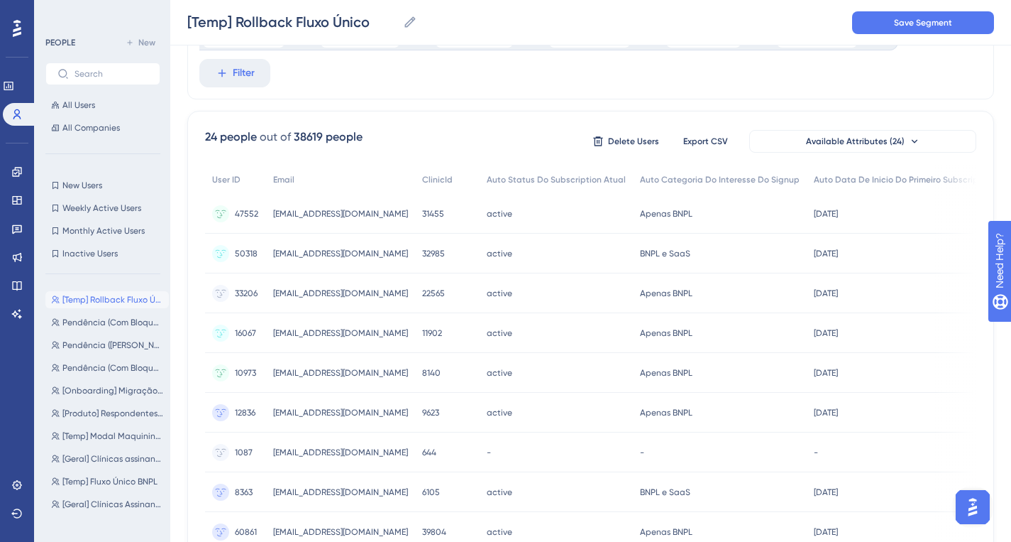
scroll to position [76, 0]
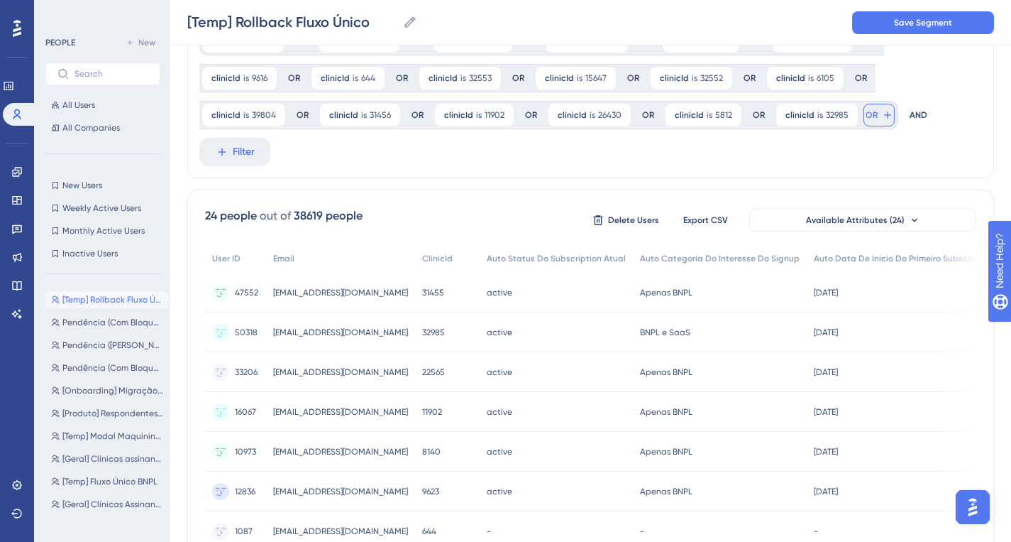
click at [866, 116] on span "OR" at bounding box center [872, 114] width 12 height 11
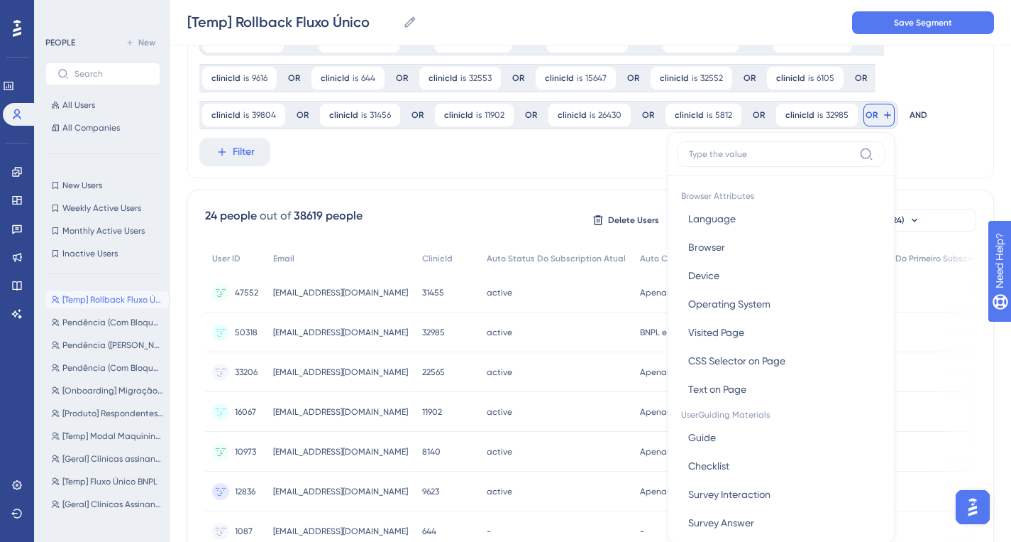
scroll to position [143, 0]
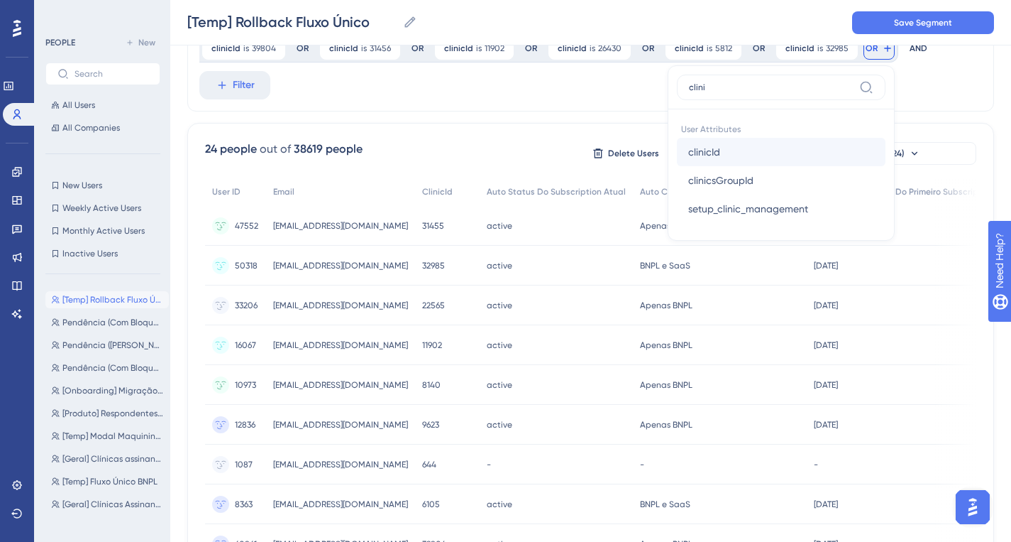
type input "clini"
click at [775, 159] on button "clinicId clinicId" at bounding box center [781, 152] width 209 height 28
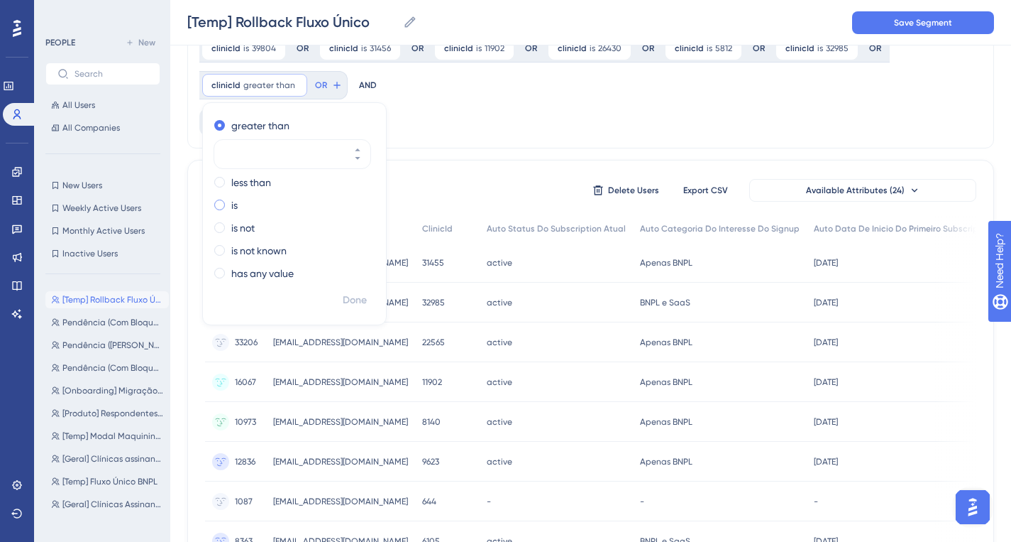
click at [234, 200] on label "is" at bounding box center [234, 205] width 6 height 17
paste input "14703"
type input "14703"
click at [355, 297] on span "Done" at bounding box center [355, 300] width 24 height 17
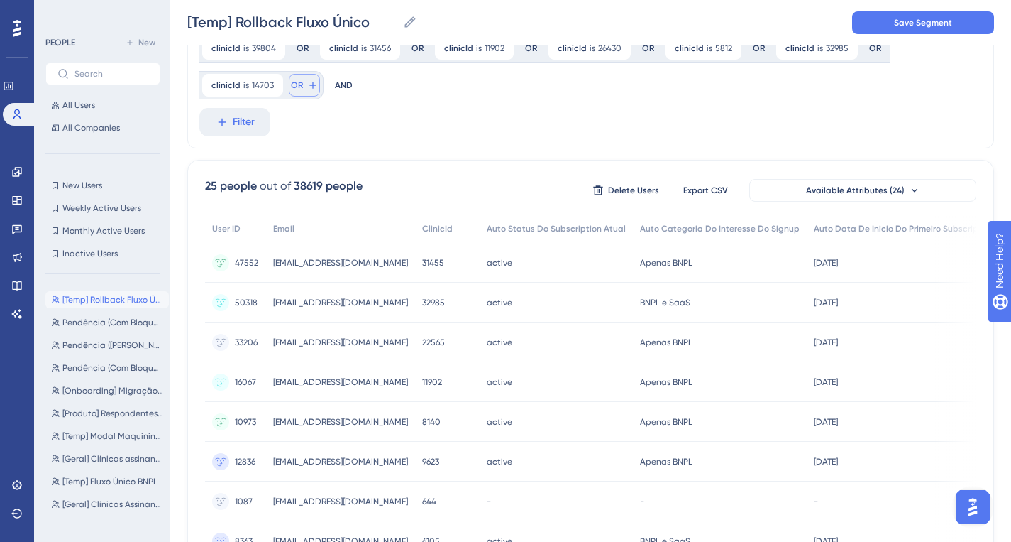
click at [292, 84] on span "OR" at bounding box center [297, 84] width 12 height 11
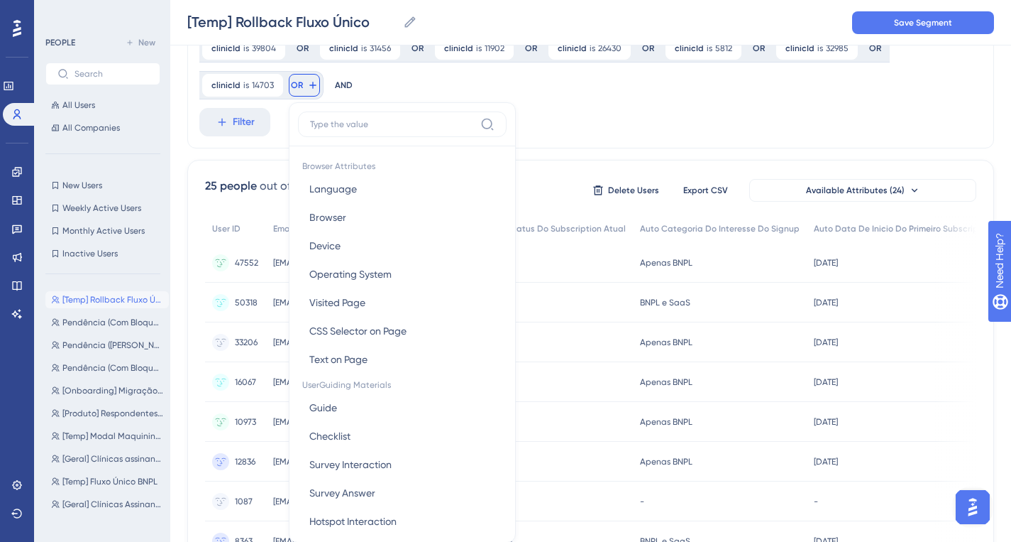
scroll to position [194, 0]
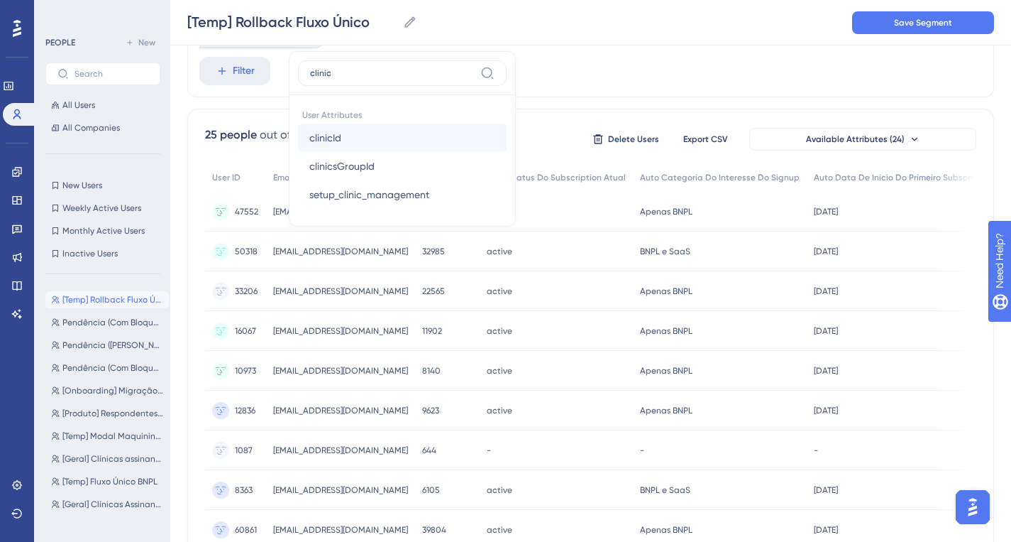
type input "clinic"
click at [321, 131] on span "clinicId" at bounding box center [325, 137] width 32 height 17
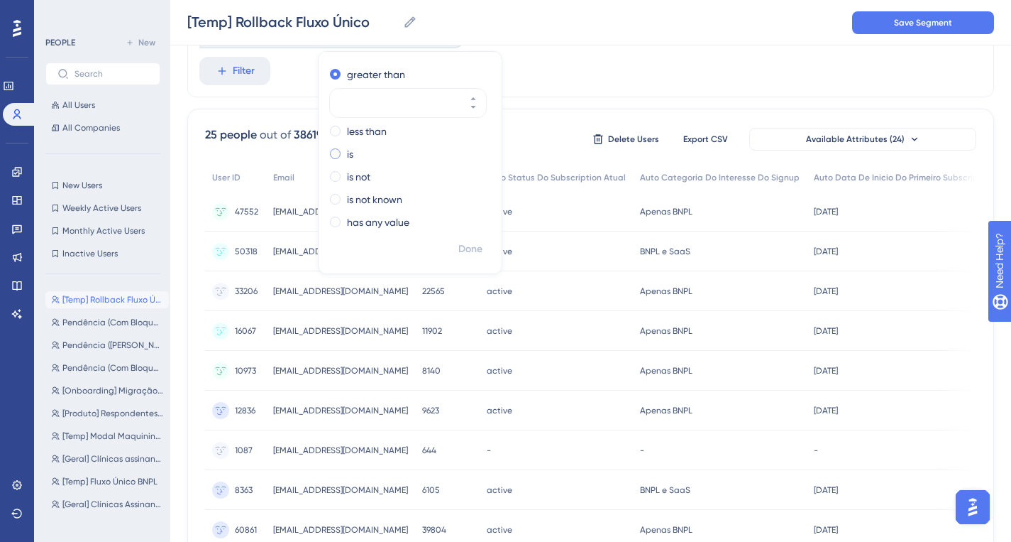
click at [348, 160] on label "is" at bounding box center [350, 154] width 6 height 17
paste input "9398"
type input "9398"
click at [468, 248] on span "Done" at bounding box center [471, 249] width 24 height 17
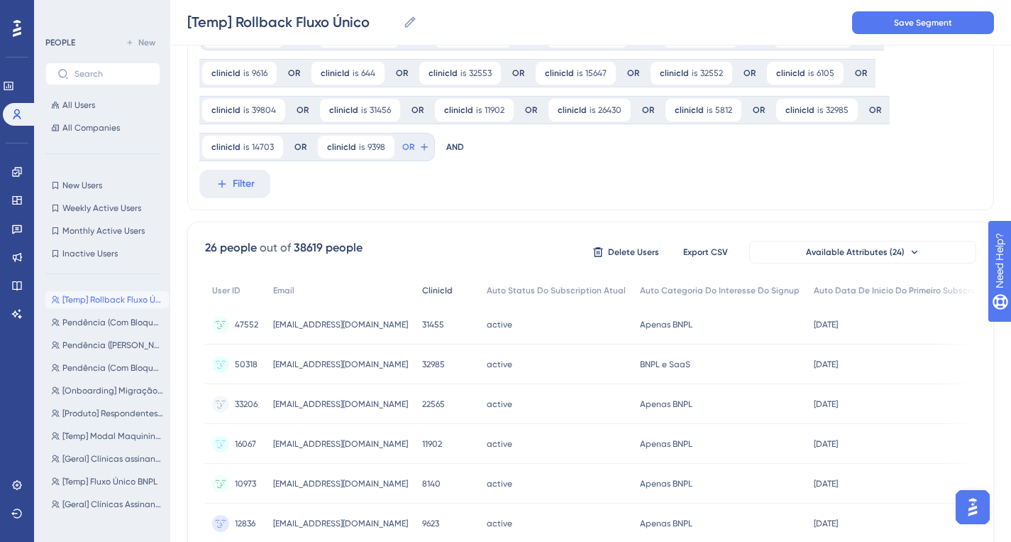
scroll to position [35, 0]
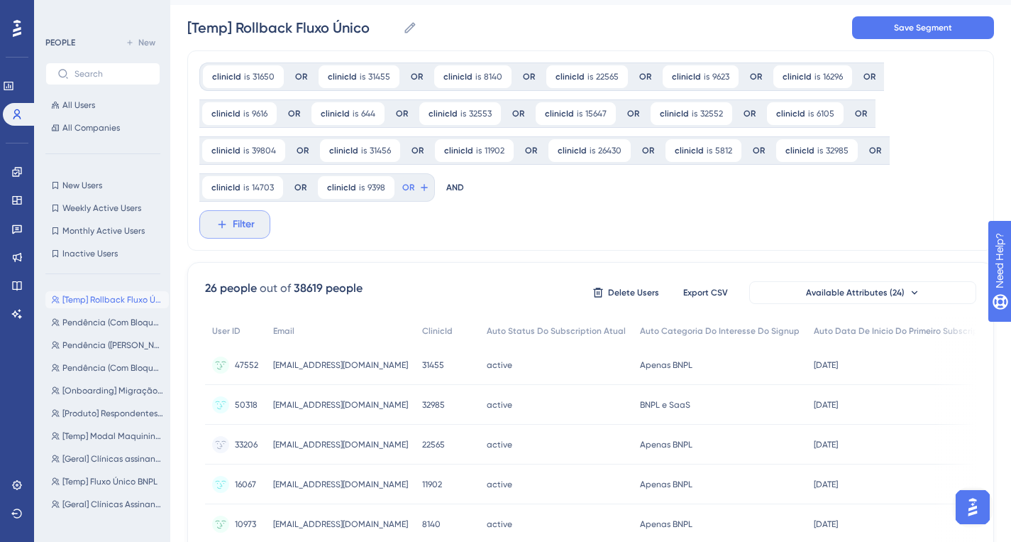
click at [258, 236] on button "Filter" at bounding box center [234, 224] width 71 height 28
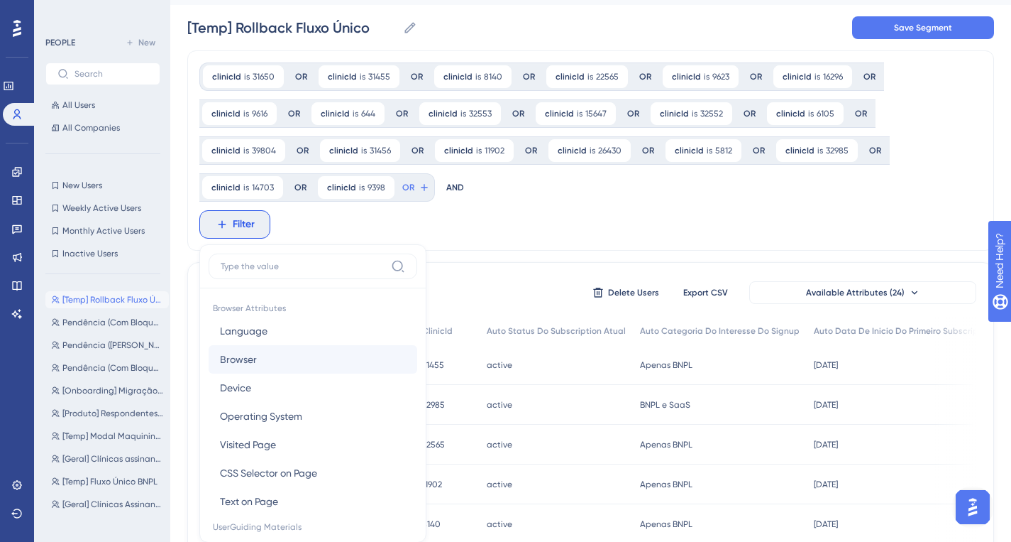
scroll to position [157, 0]
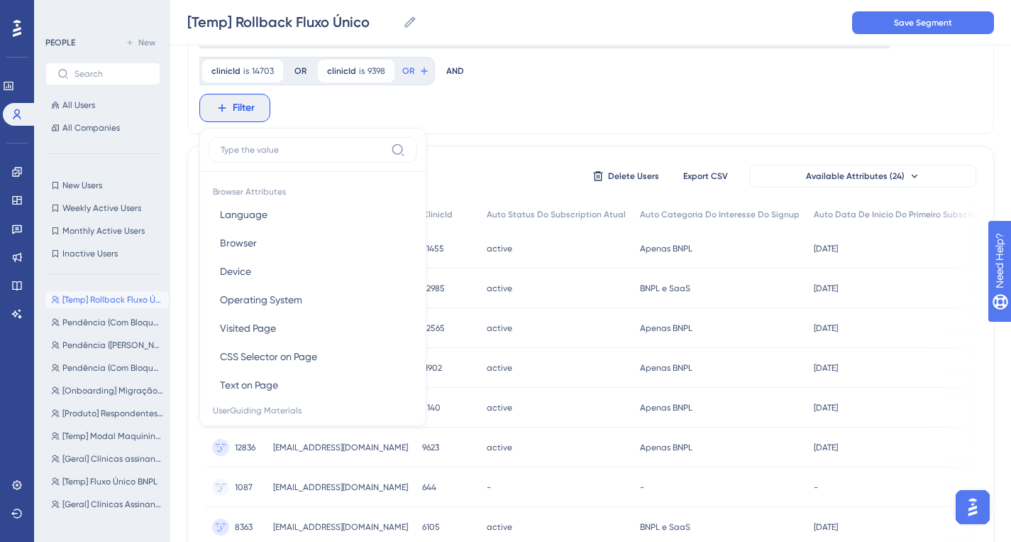
click at [405, 111] on div "clinicId is 31650 31650 Remove OR clinicId is 31455 31455 Remove OR clinicId is…" at bounding box center [590, 34] width 807 height 200
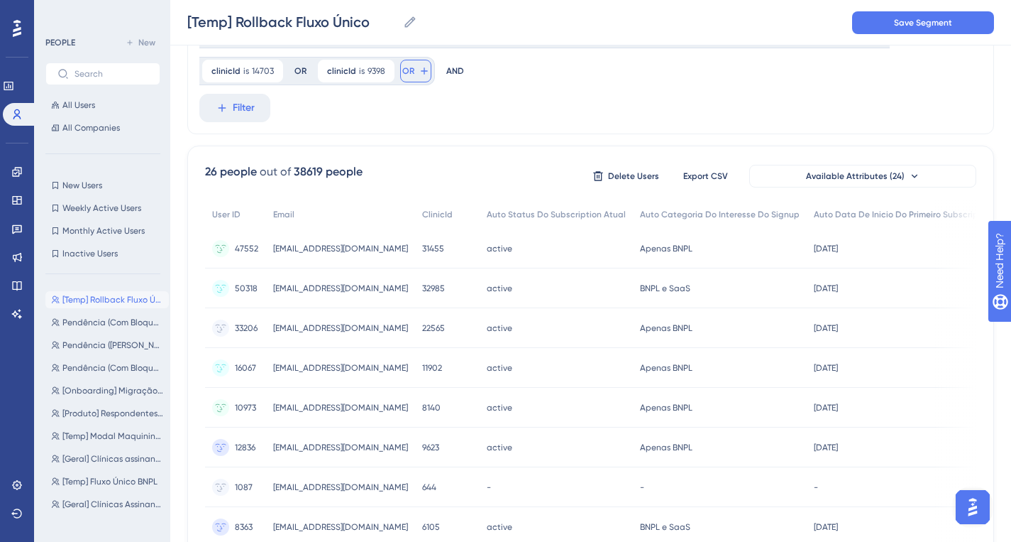
click at [410, 78] on button "OR" at bounding box center [415, 71] width 31 height 23
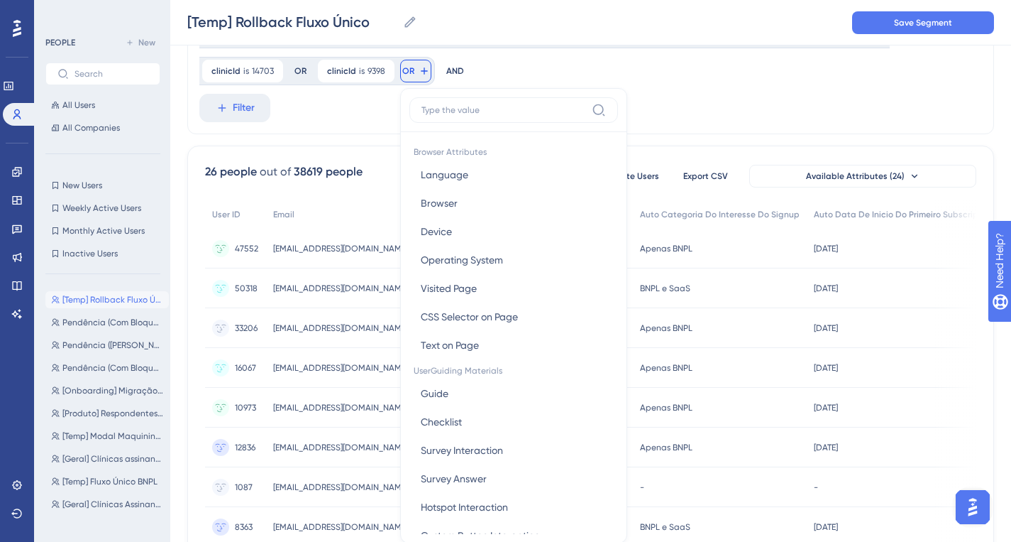
scroll to position [202, 0]
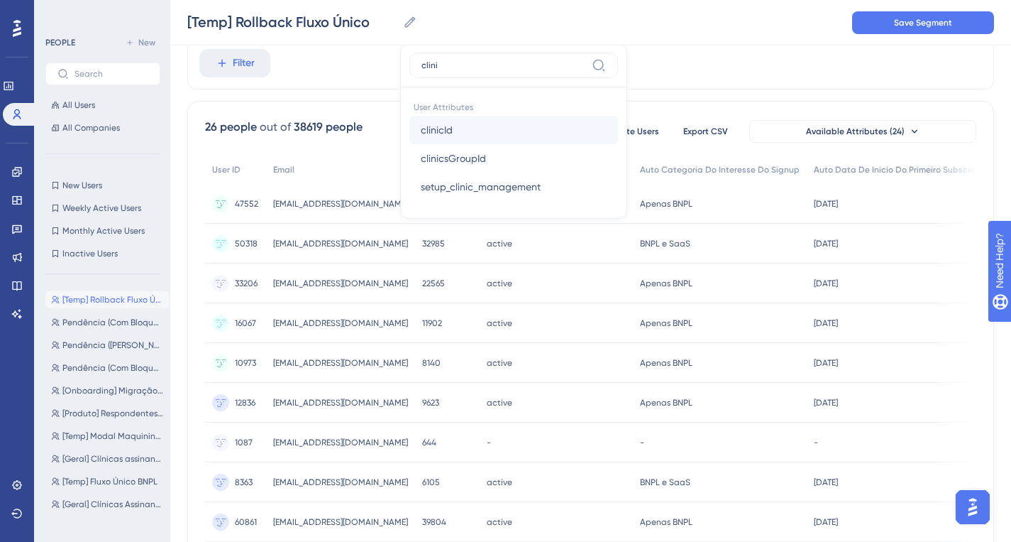
type input "clini"
click at [471, 129] on button "clinicId clinicId" at bounding box center [514, 130] width 209 height 28
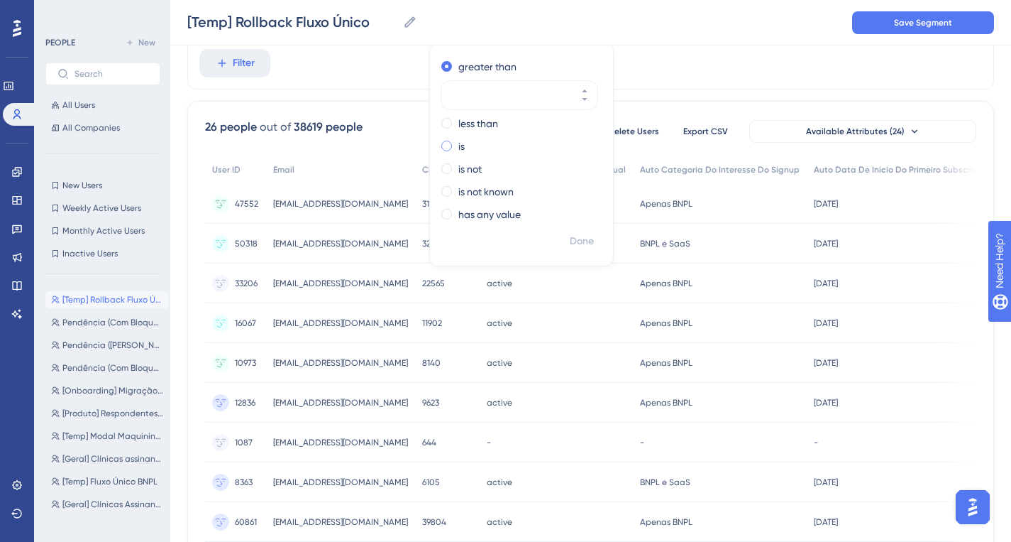
click at [461, 142] on label "is" at bounding box center [462, 146] width 6 height 17
paste input "20017"
type input "20017"
click at [572, 240] on span "Done" at bounding box center [582, 241] width 24 height 17
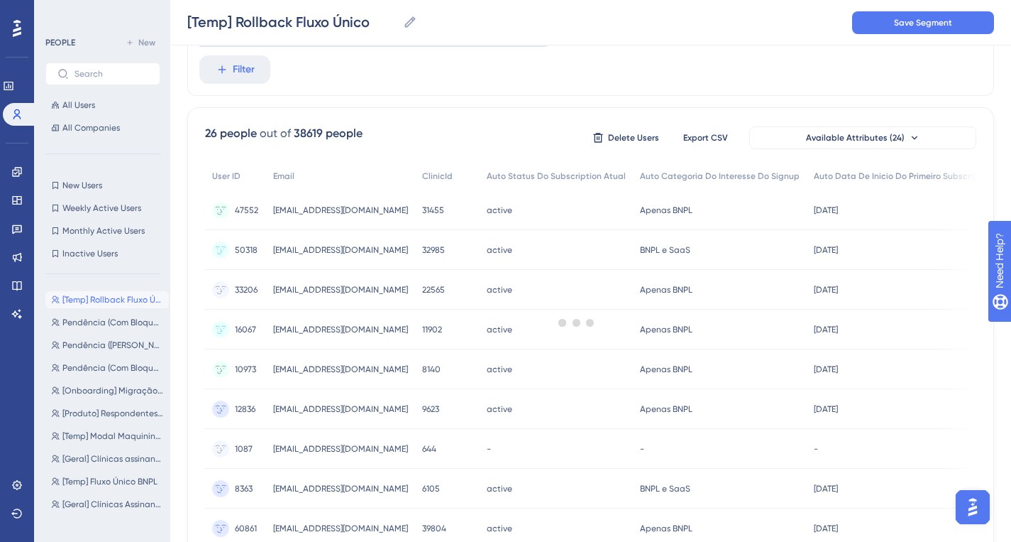
scroll to position [0, 0]
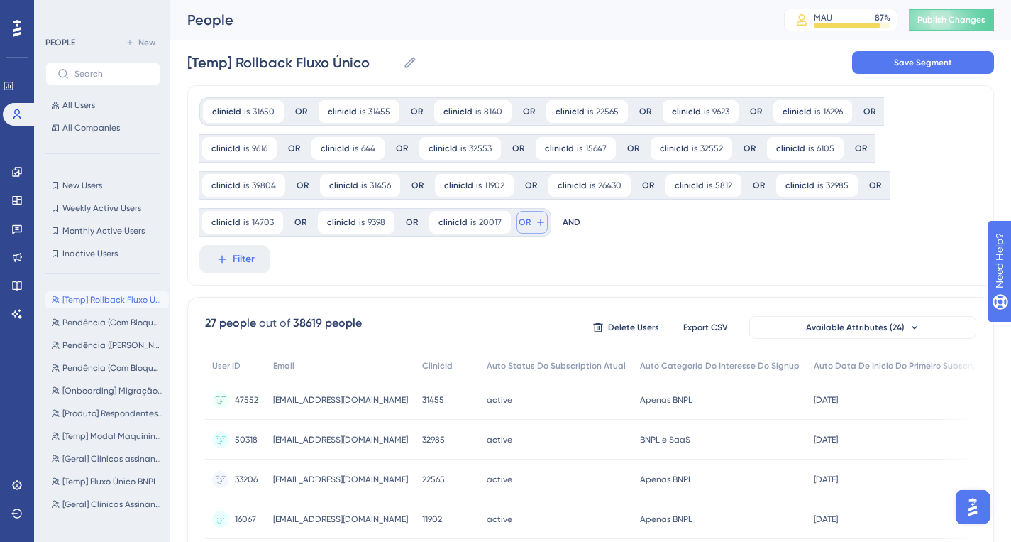
click at [519, 217] on span "OR" at bounding box center [525, 221] width 12 height 11
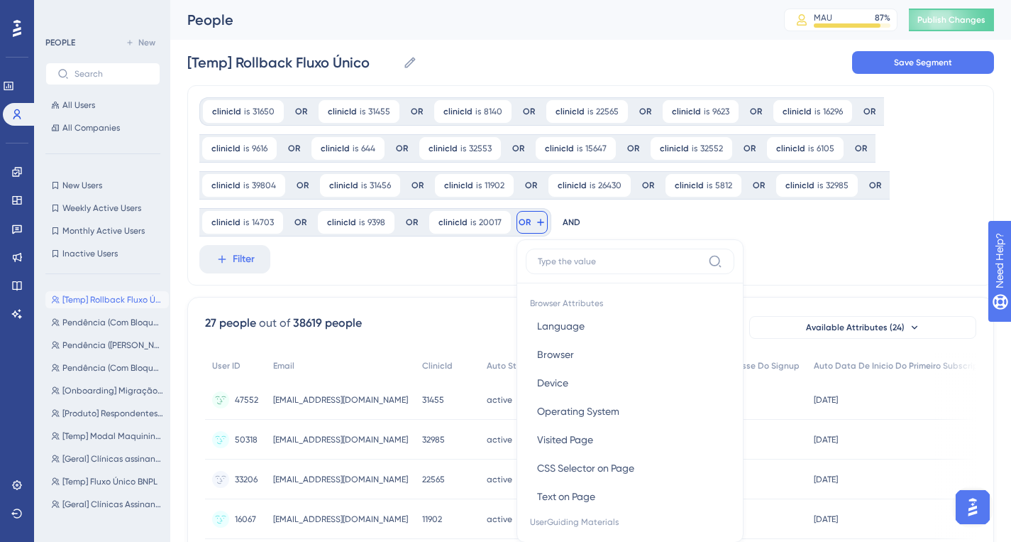
scroll to position [120, 0]
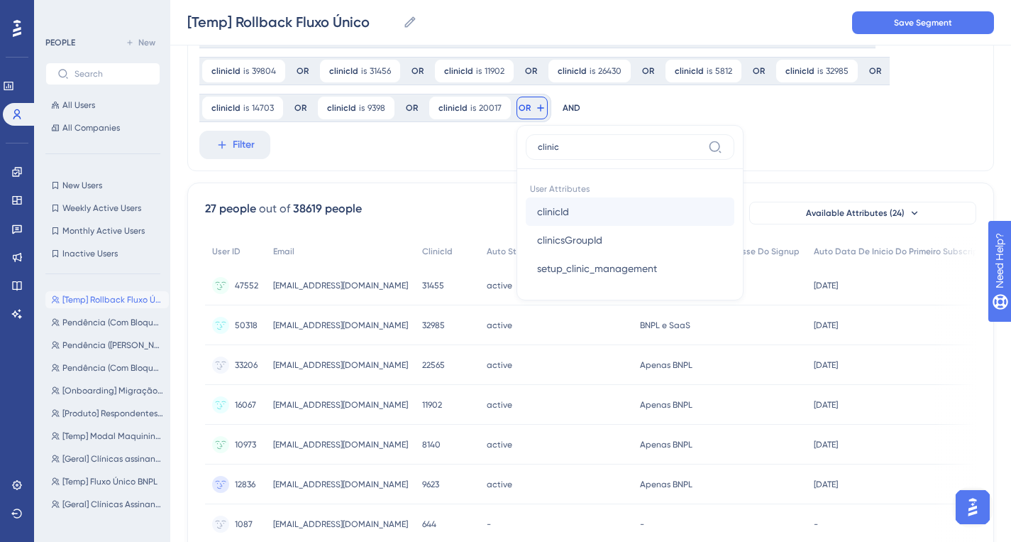
type input "clinic"
click at [559, 217] on span "clinicId" at bounding box center [553, 211] width 32 height 17
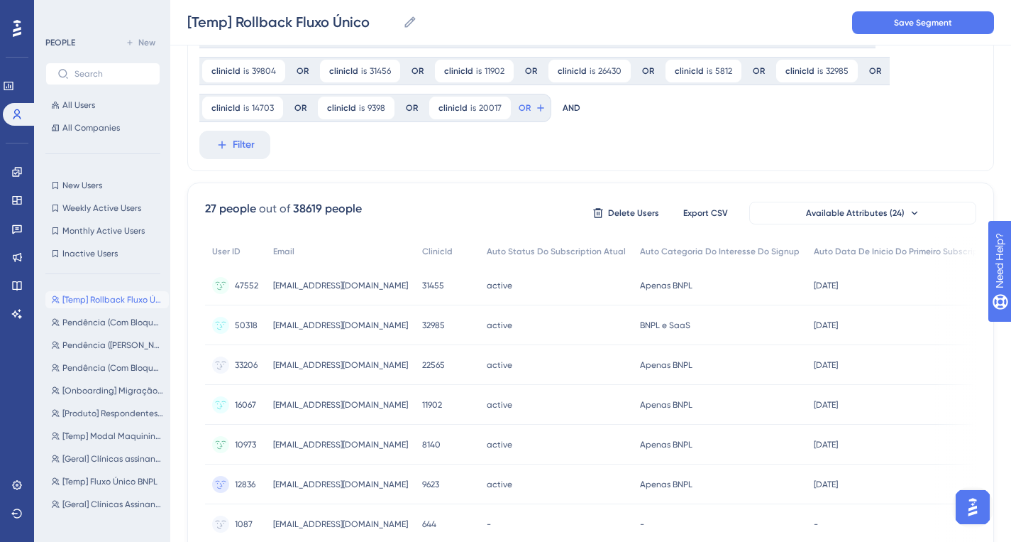
click at [525, 119] on div "clinicId is 20017 20017 Remove OR" at bounding box center [489, 108] width 125 height 28
click at [531, 114] on button "OR" at bounding box center [532, 108] width 31 height 23
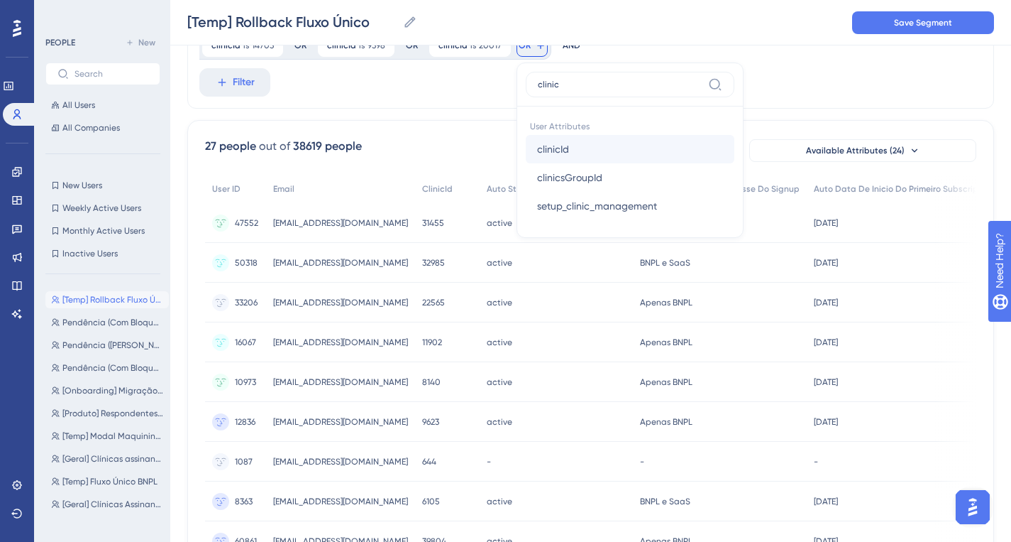
type input "clinic"
click at [561, 150] on span "clinicId" at bounding box center [553, 149] width 32 height 17
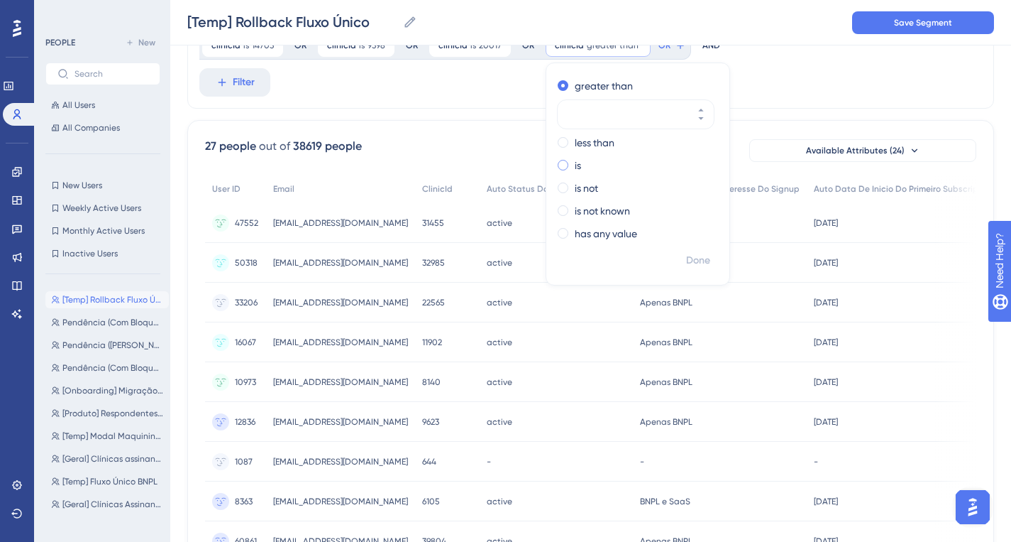
click at [575, 166] on label "is" at bounding box center [578, 165] width 6 height 17
paste input "11330"
type input "11330"
click at [693, 263] on span "Done" at bounding box center [698, 260] width 24 height 17
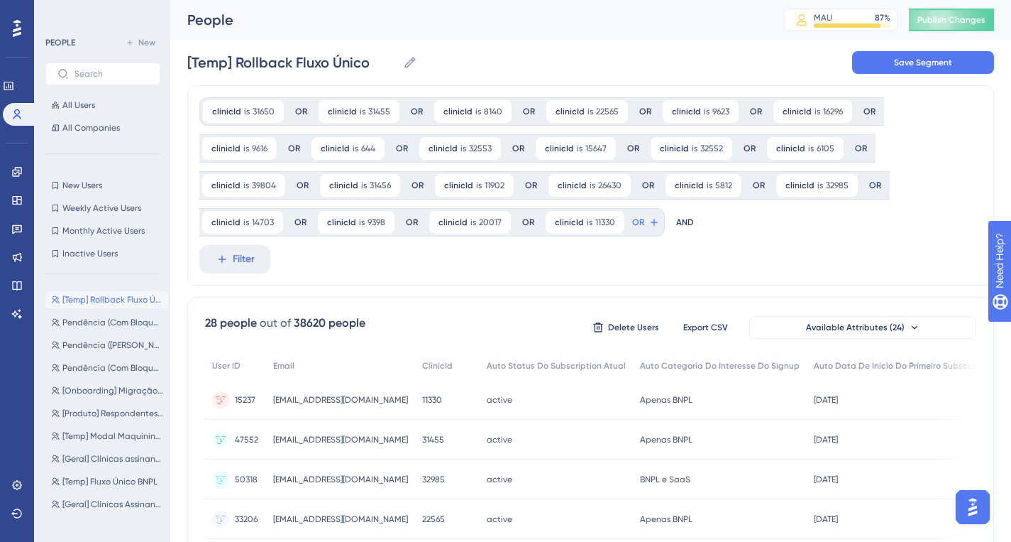
scroll to position [0, 0]
click at [632, 222] on span "OR" at bounding box center [638, 221] width 12 height 11
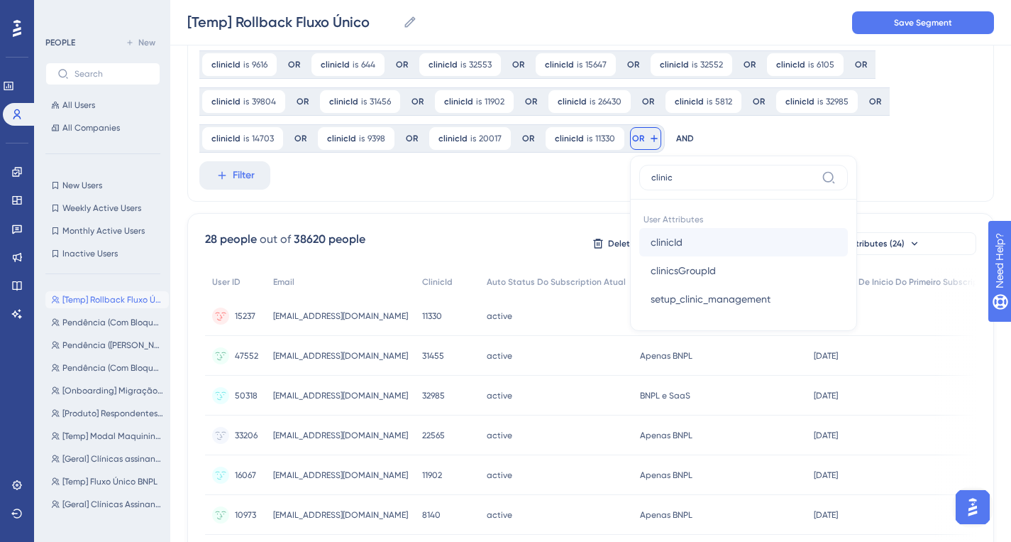
type input "clinic"
click at [703, 238] on button "clinicId clinicId" at bounding box center [744, 242] width 209 height 28
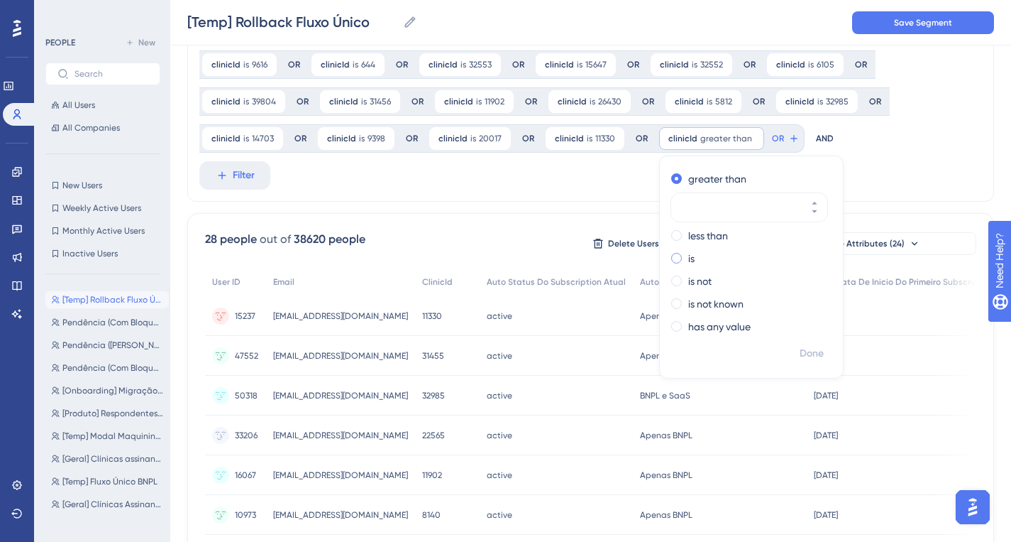
click at [691, 253] on div "is" at bounding box center [748, 258] width 155 height 17
type input "37135"
click at [801, 354] on span "Done" at bounding box center [812, 353] width 24 height 17
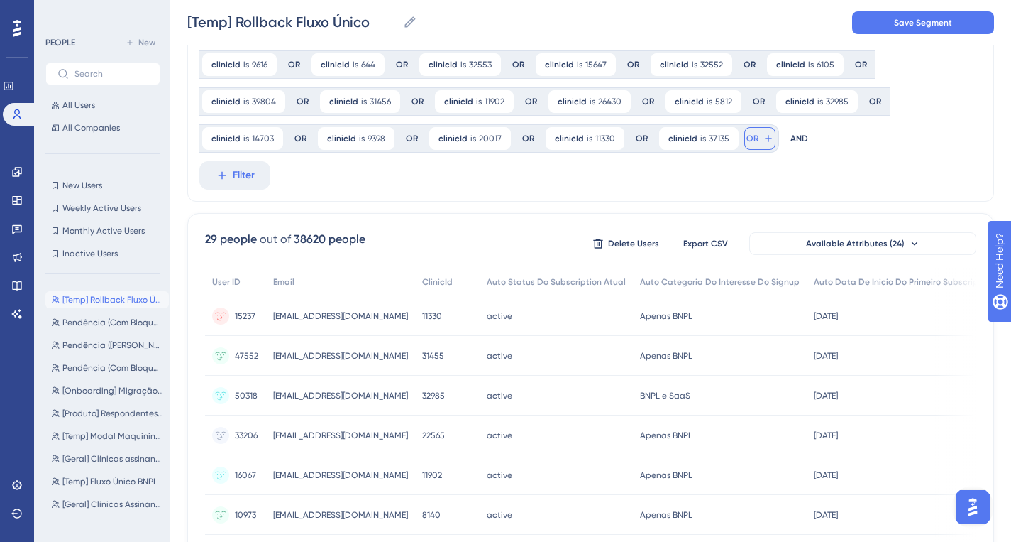
click at [763, 142] on icon at bounding box center [768, 138] width 11 height 11
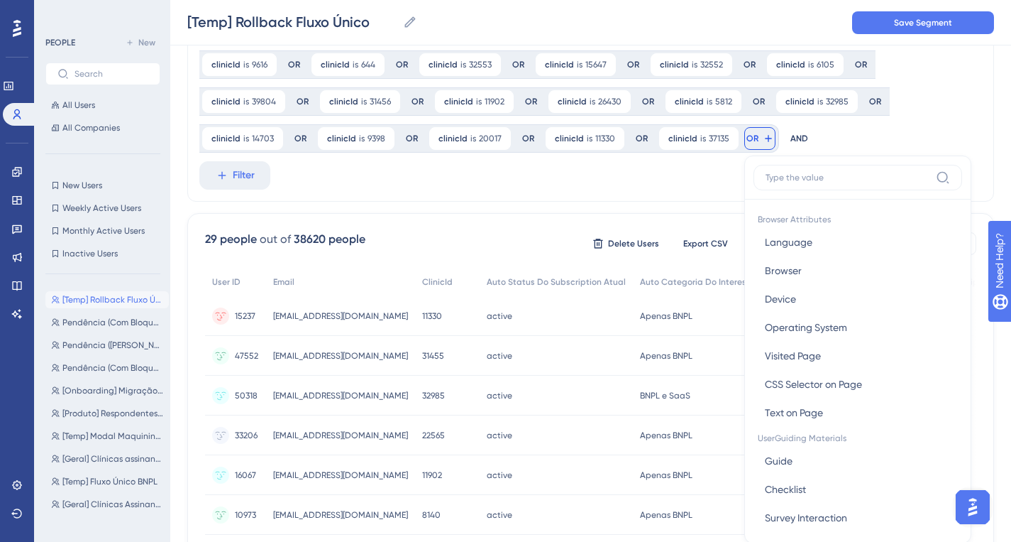
scroll to position [168, 0]
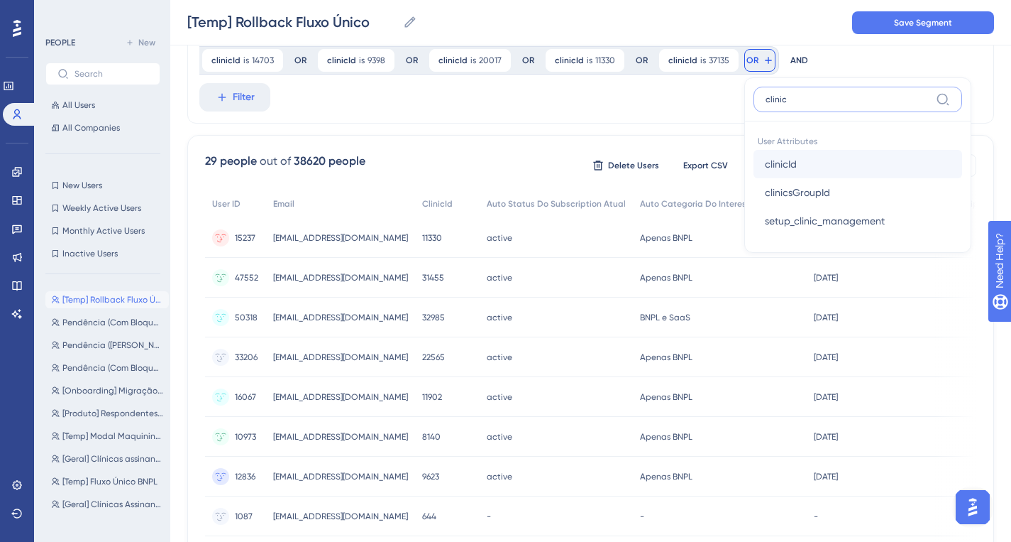
type input "clinic"
click at [765, 170] on span "clinicId" at bounding box center [781, 163] width 32 height 17
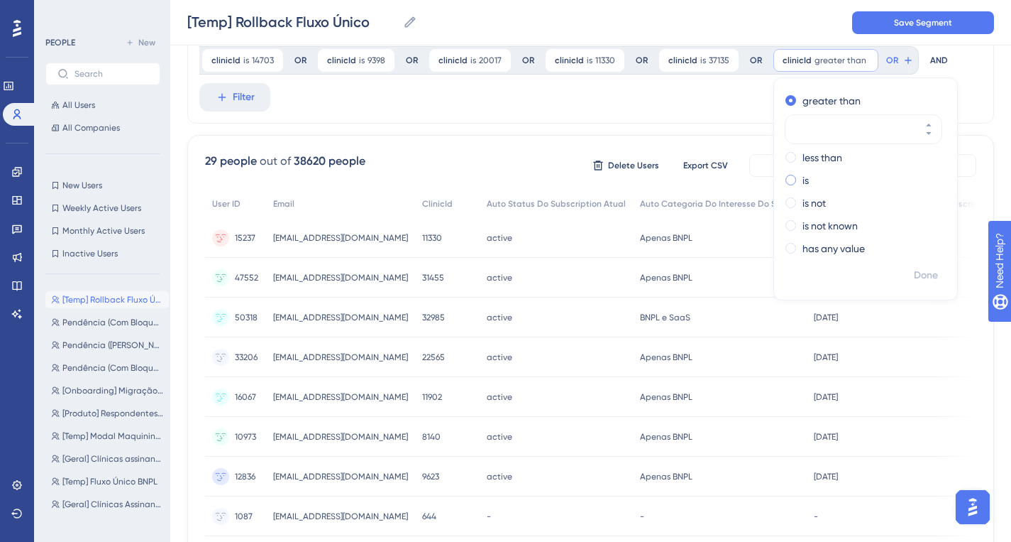
click at [803, 184] on label "is" at bounding box center [806, 180] width 6 height 17
paste input "32410"
type input "32410"
click at [915, 270] on span "Done" at bounding box center [926, 275] width 24 height 17
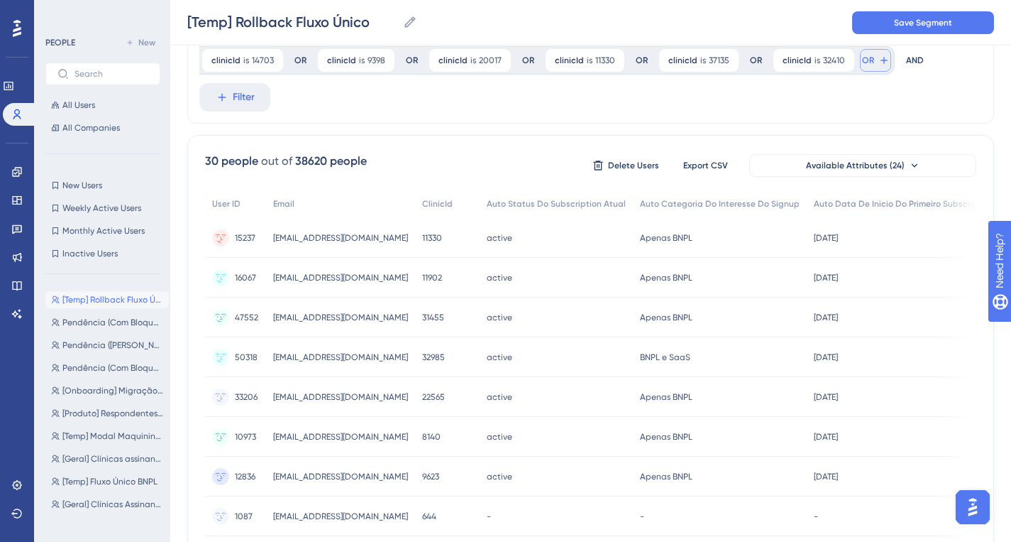
click at [865, 63] on span "OR" at bounding box center [868, 60] width 12 height 11
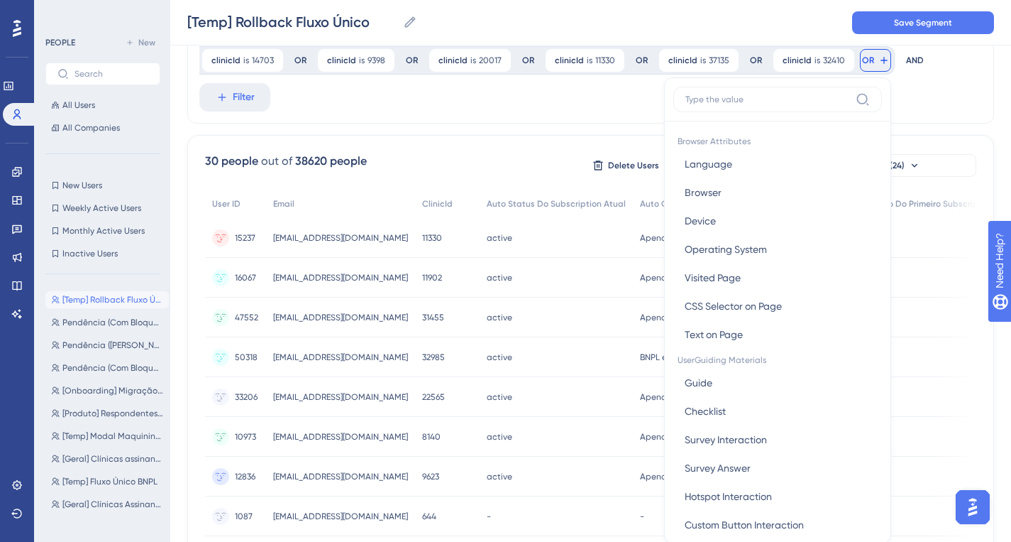
scroll to position [207, 0]
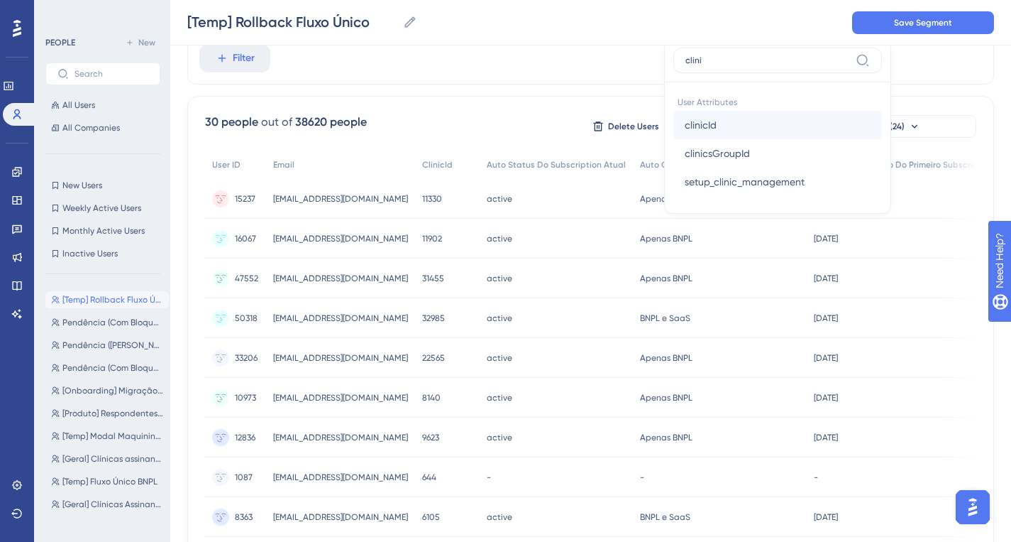
type input "clini"
click at [785, 126] on button "clinicId clinicId" at bounding box center [778, 125] width 209 height 28
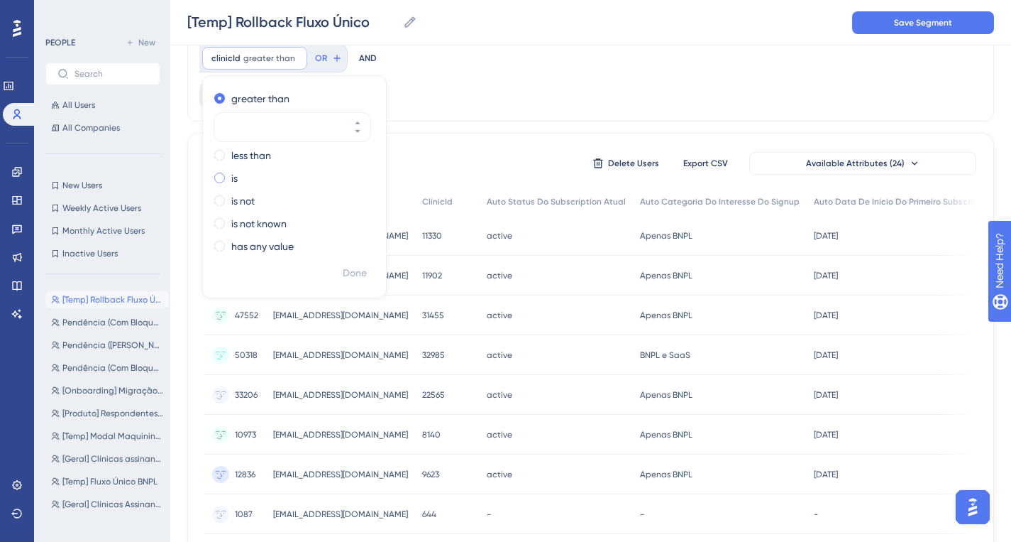
click at [236, 177] on label "is" at bounding box center [234, 178] width 6 height 17
type input "16132"
click at [349, 265] on span "Done" at bounding box center [355, 273] width 24 height 17
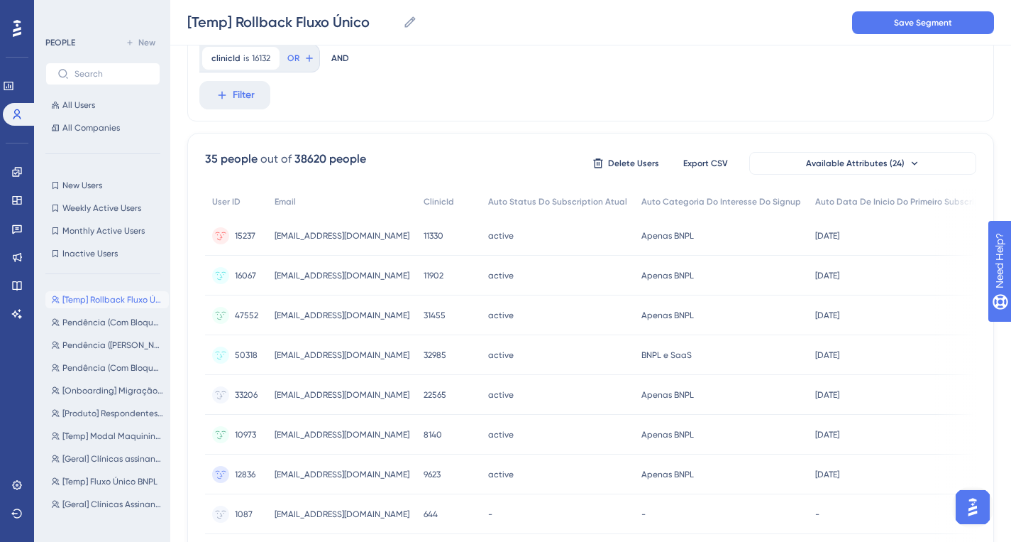
scroll to position [11, 0]
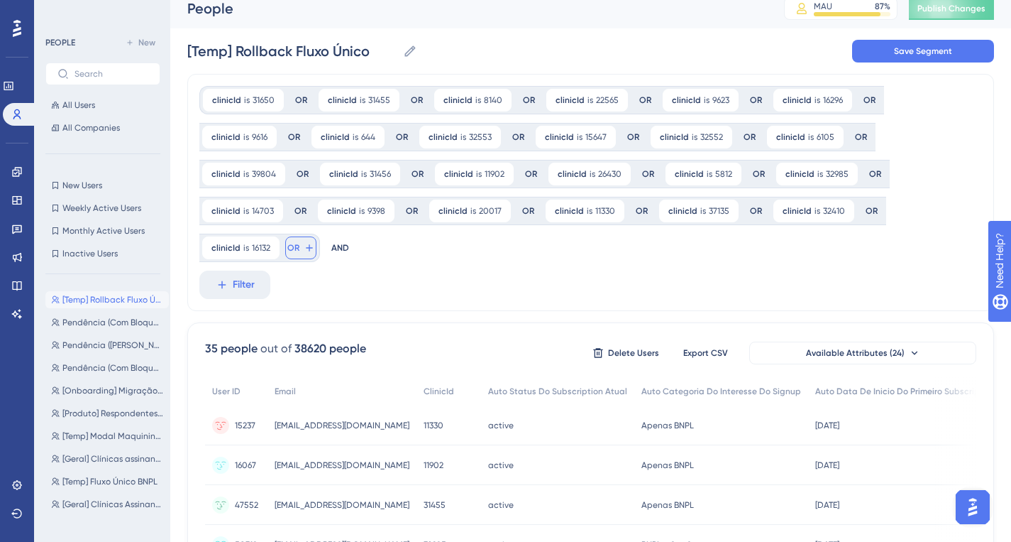
click at [298, 249] on span "OR" at bounding box center [293, 247] width 12 height 11
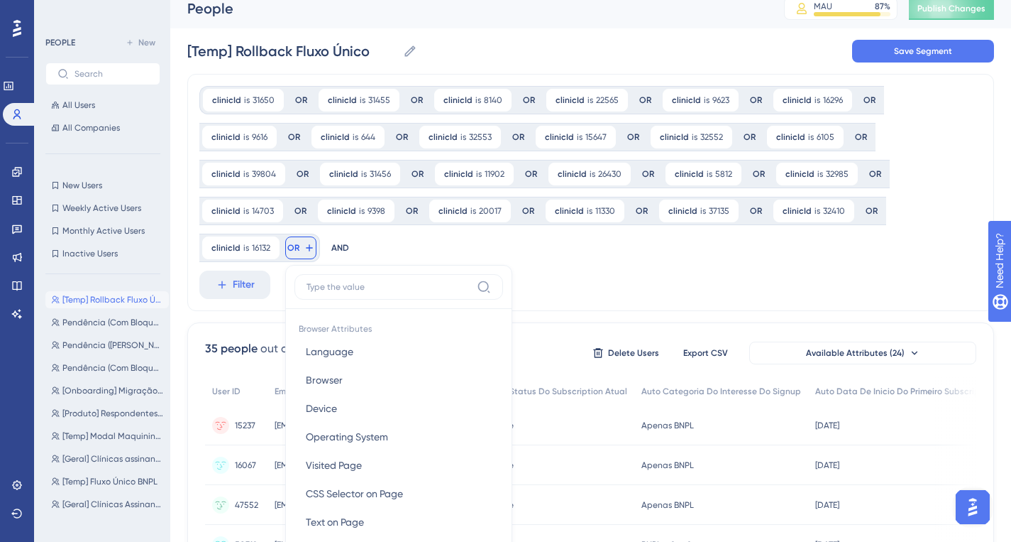
scroll to position [148, 0]
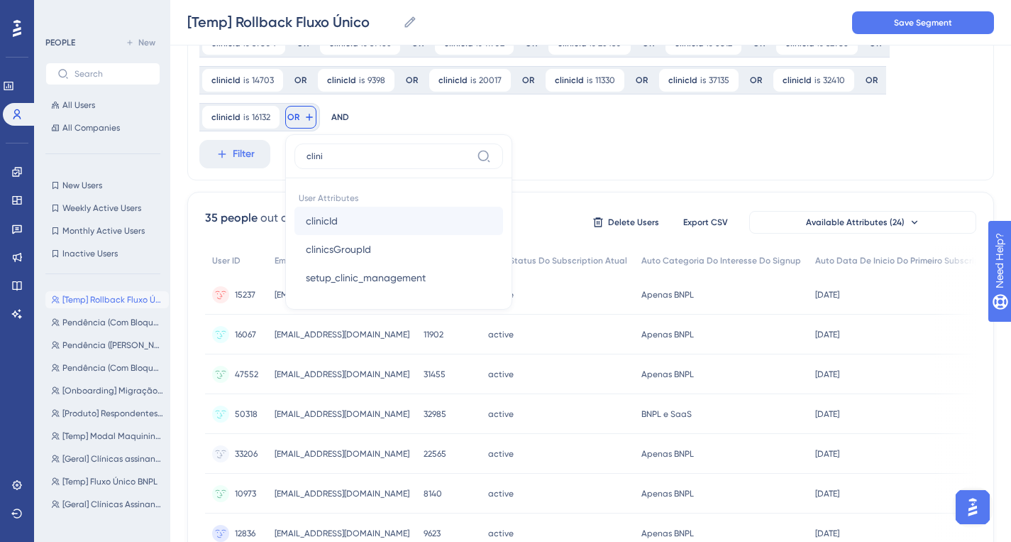
type input "clini"
click at [319, 224] on span "clinicId" at bounding box center [322, 220] width 32 height 17
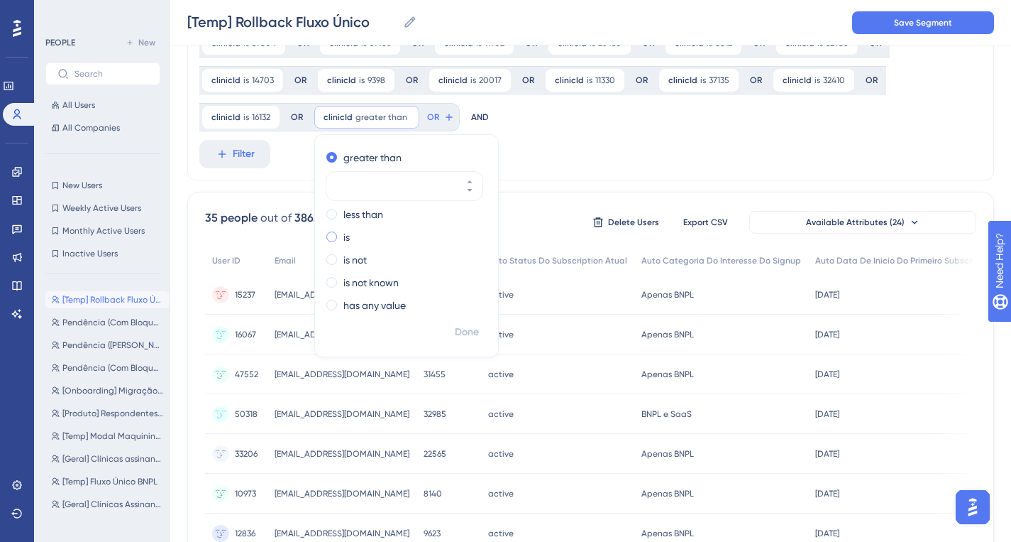
click at [344, 241] on label "is" at bounding box center [347, 237] width 6 height 17
type input "28596"
click at [424, 121] on icon at bounding box center [425, 116] width 11 height 11
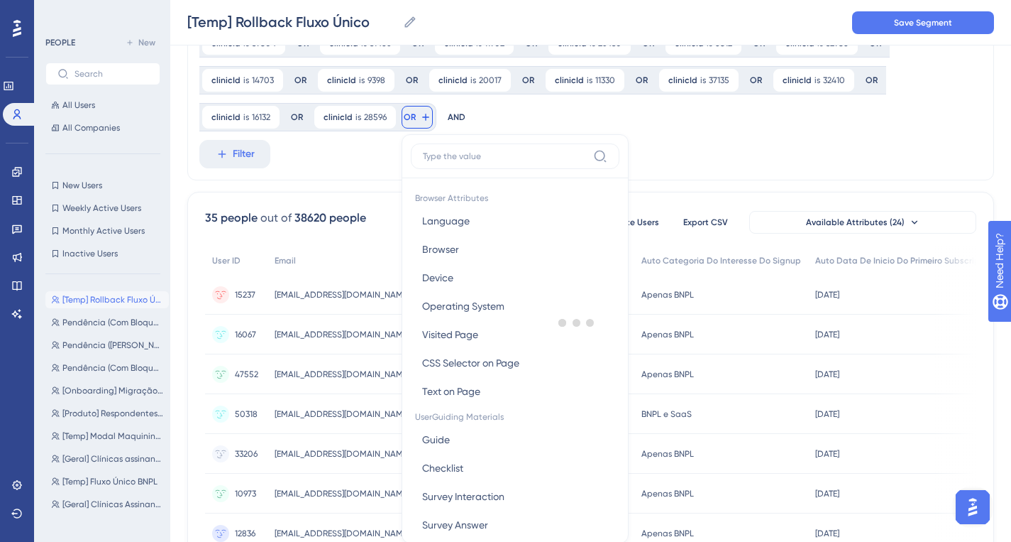
scroll to position [215, 0]
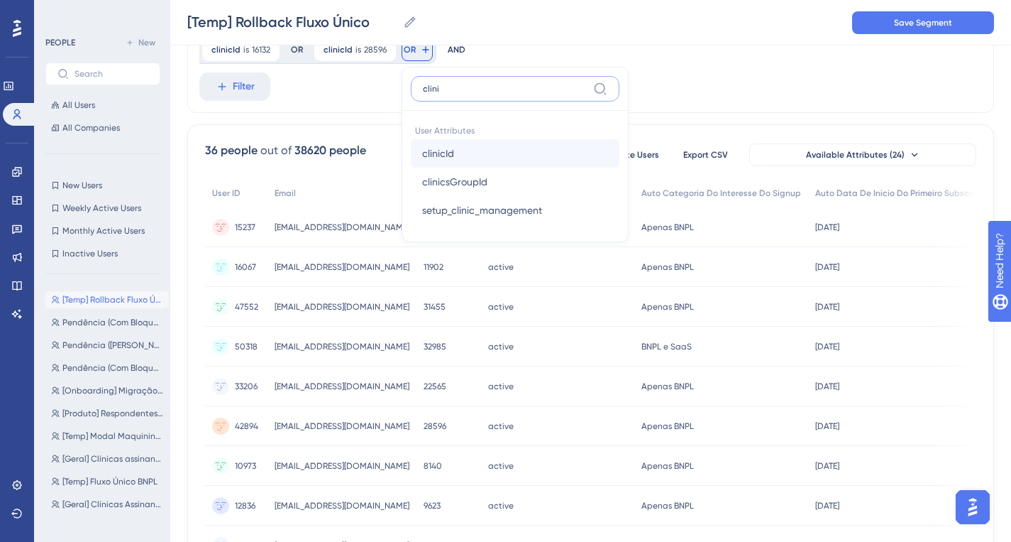
type input "clini"
click at [473, 152] on button "clinicId clinicId" at bounding box center [515, 153] width 209 height 28
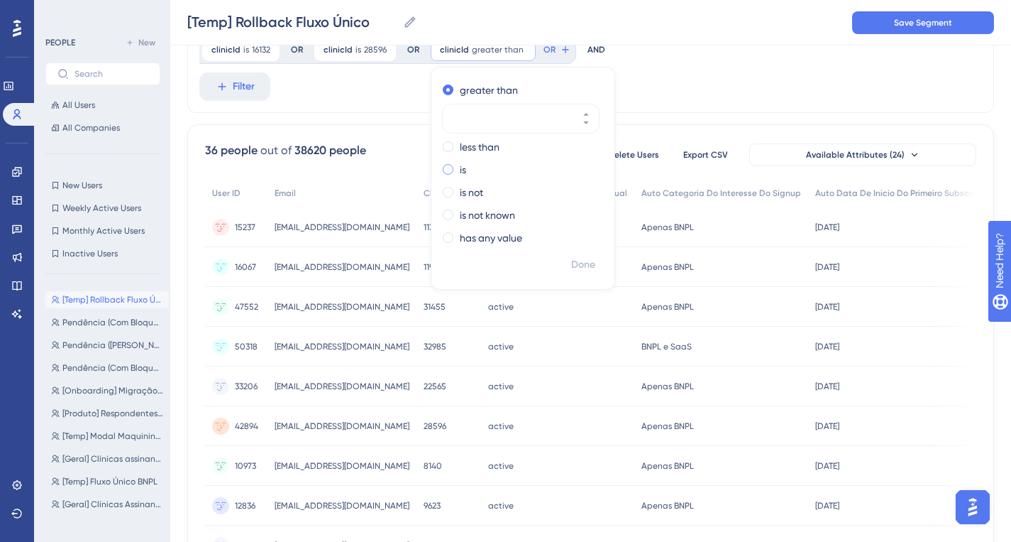
click at [460, 171] on label "is" at bounding box center [463, 169] width 6 height 17
paste input "34446"
type input "34446"
click at [578, 263] on span "Done" at bounding box center [583, 264] width 24 height 17
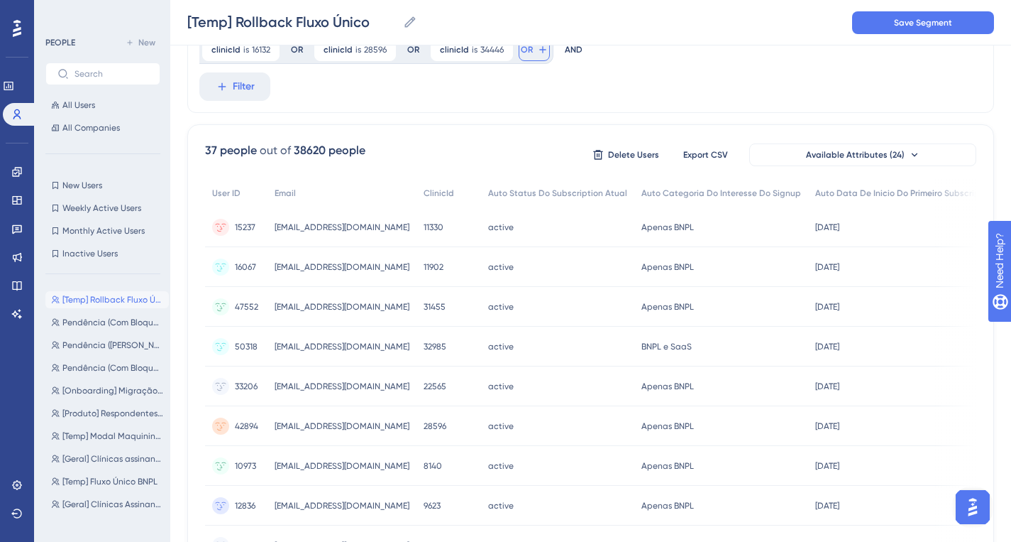
click at [537, 53] on icon at bounding box center [542, 49] width 11 height 11
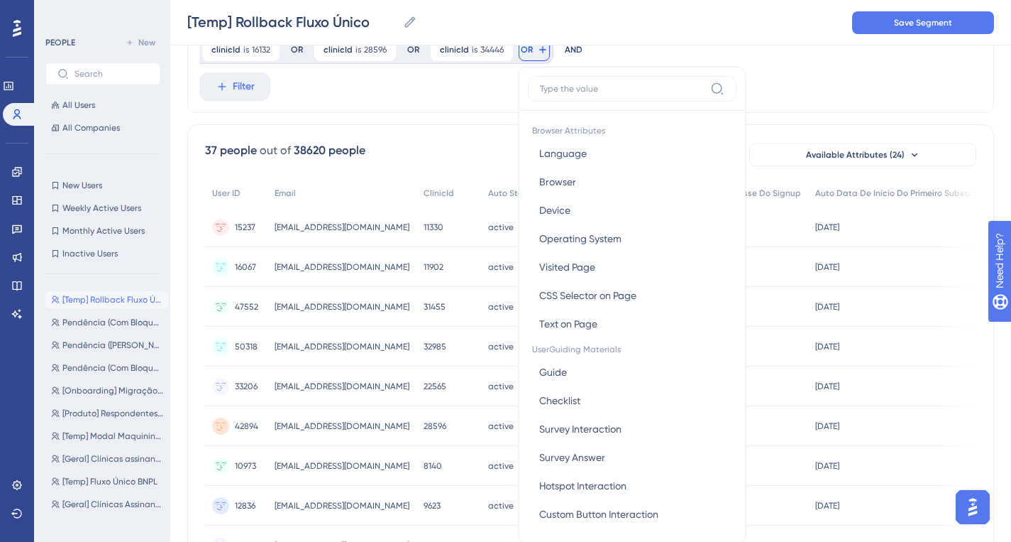
scroll to position [249, 0]
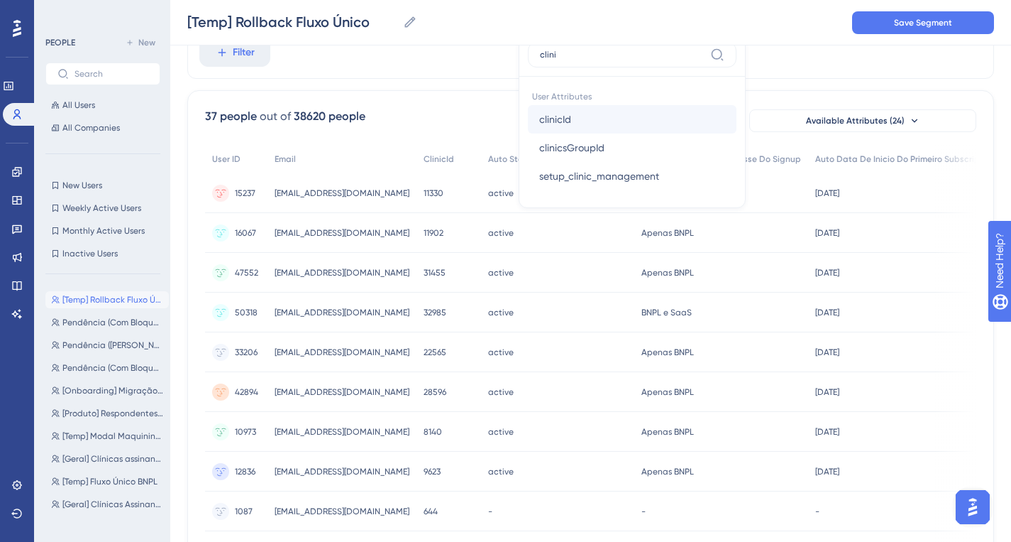
type input "clini"
click at [592, 128] on button "clinicId clinicId" at bounding box center [632, 119] width 209 height 28
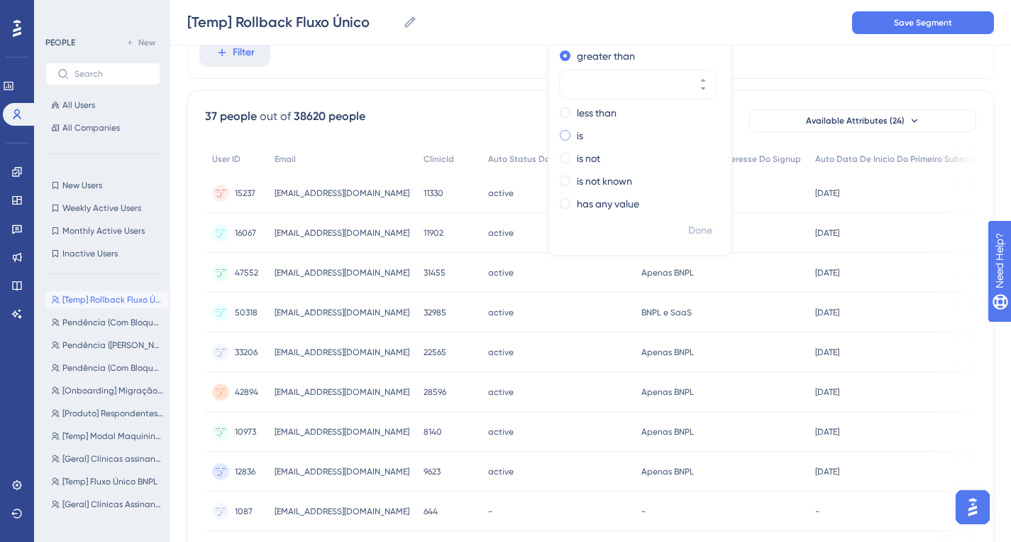
click at [572, 135] on div "is" at bounding box center [637, 135] width 155 height 17
type input "36961"
click at [698, 230] on span "Done" at bounding box center [700, 230] width 24 height 17
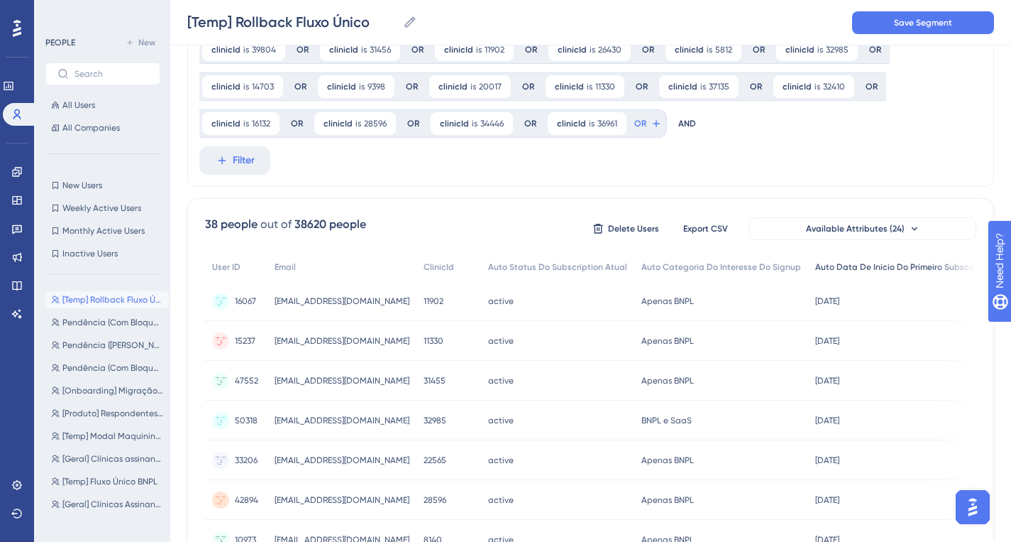
scroll to position [49, 0]
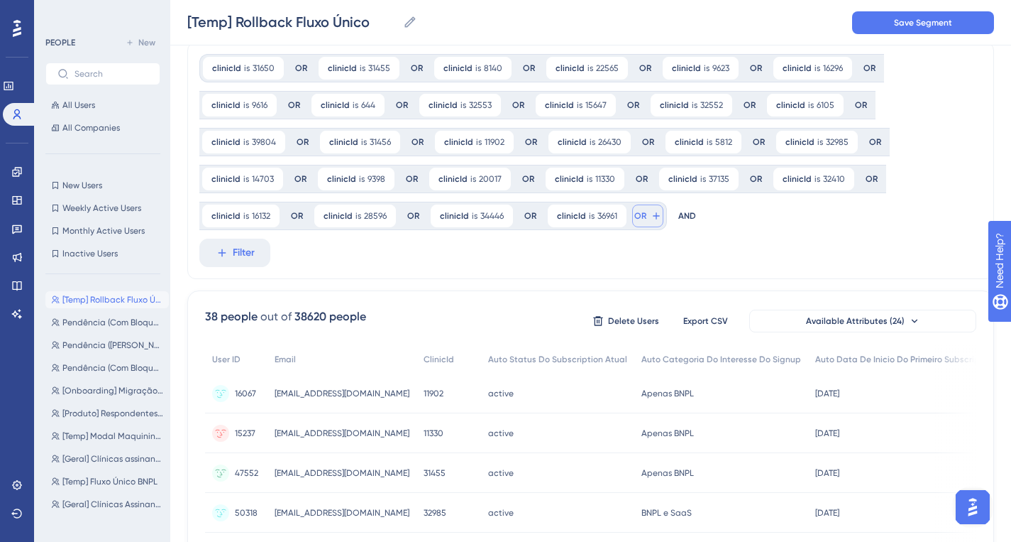
click at [651, 216] on icon at bounding box center [656, 215] width 11 height 11
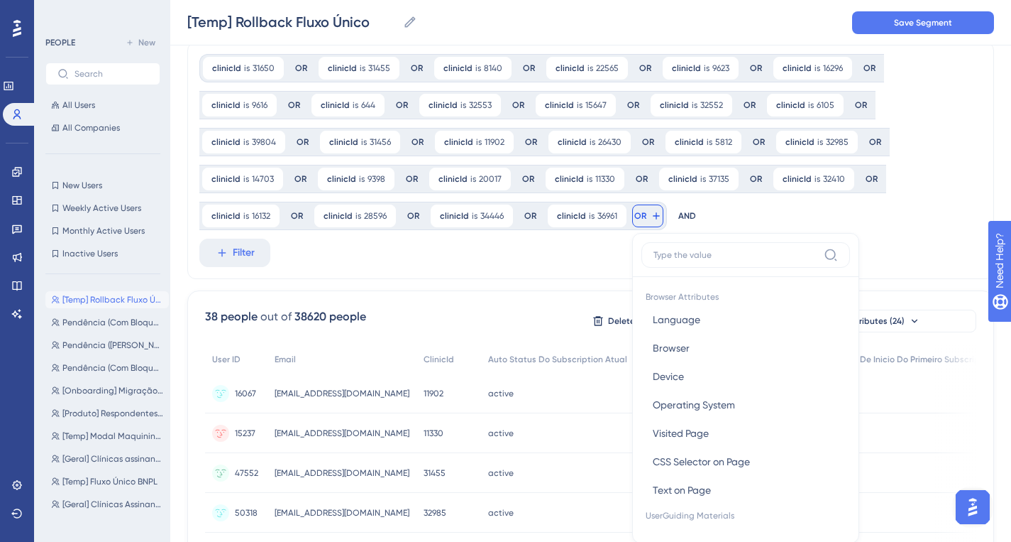
scroll to position [154, 0]
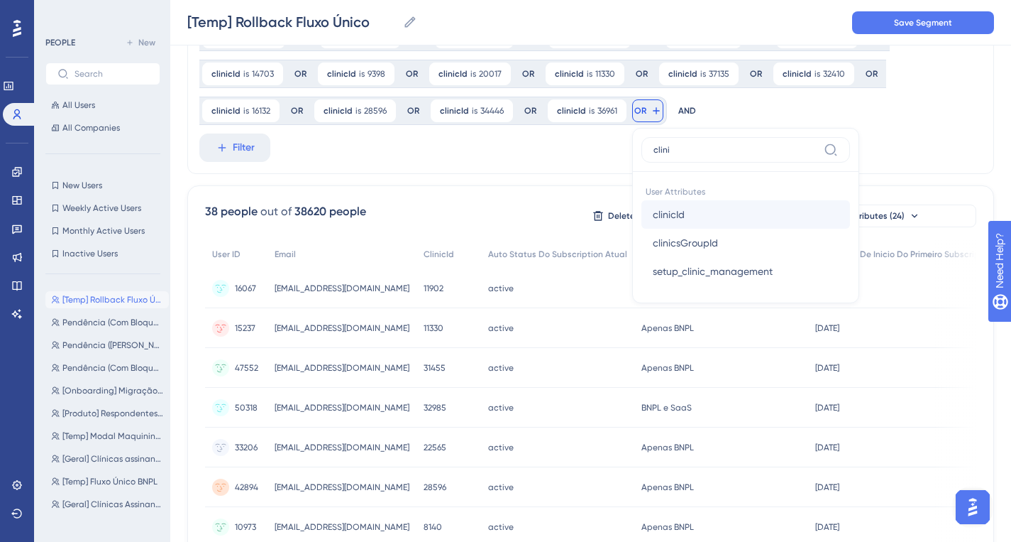
type input "clini"
click at [701, 203] on button "clinicId clinicId" at bounding box center [746, 214] width 209 height 28
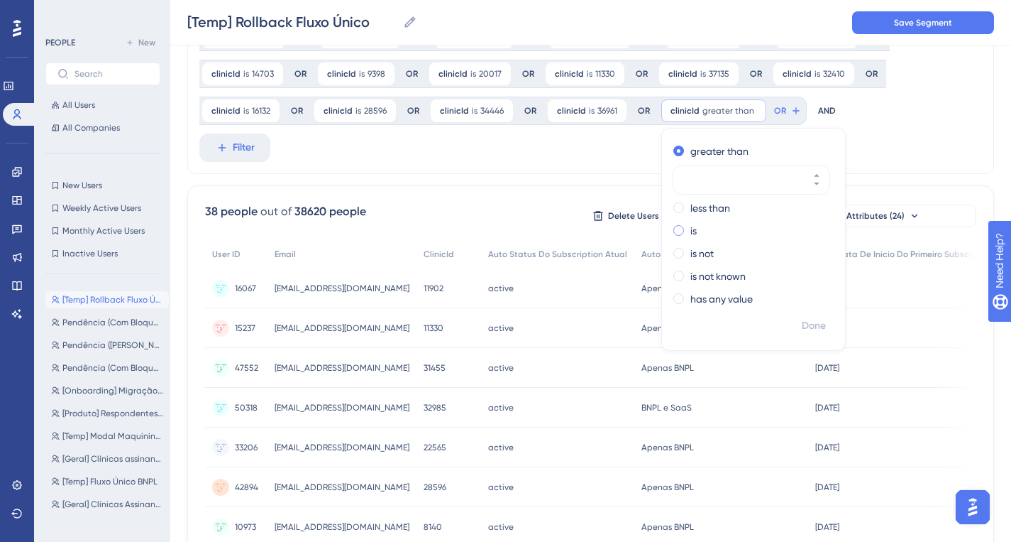
click at [693, 229] on div "is" at bounding box center [751, 230] width 155 height 17
type input "32627"
click at [806, 314] on button "Done" at bounding box center [814, 326] width 40 height 26
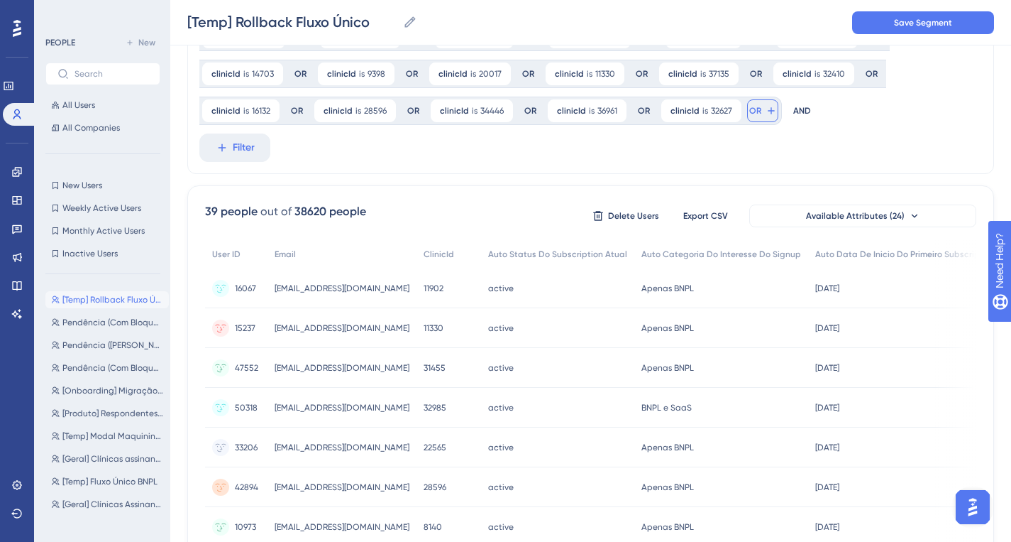
click at [764, 116] on button "OR" at bounding box center [762, 110] width 31 height 23
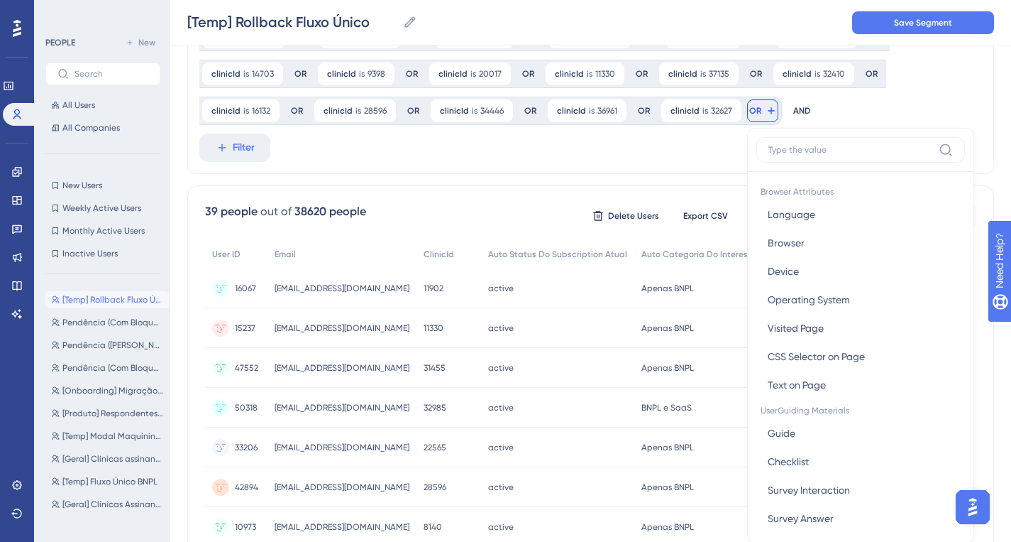
scroll to position [219, 0]
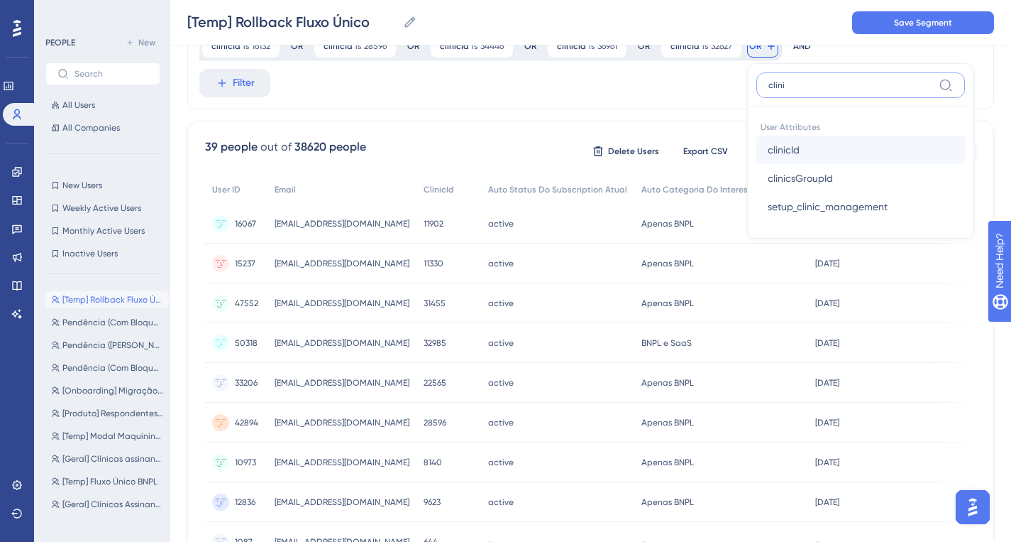
type input "clini"
click at [838, 148] on button "clinicId clinicId" at bounding box center [861, 150] width 209 height 28
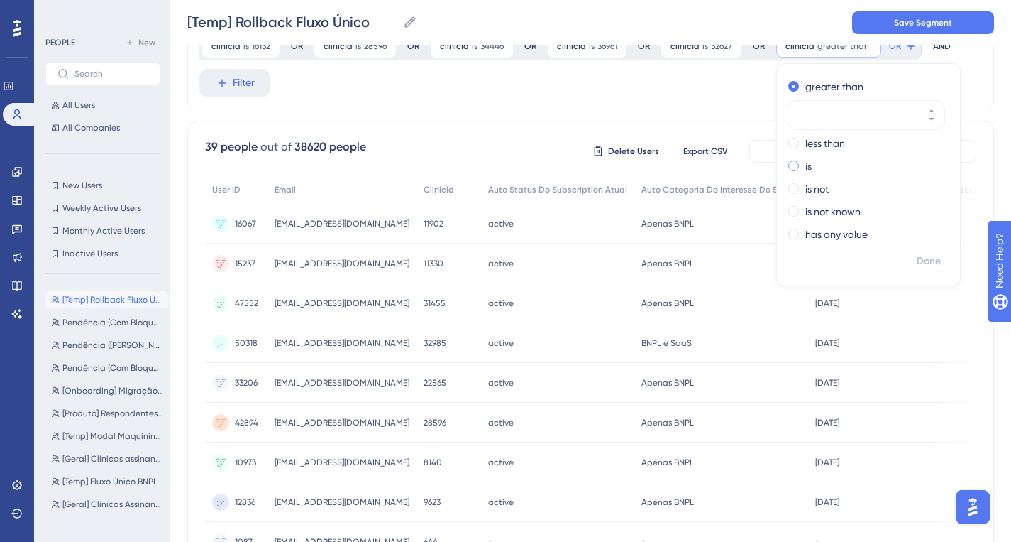
click at [808, 170] on div "is" at bounding box center [866, 166] width 155 height 17
type input "27270"
click at [936, 264] on button "Done" at bounding box center [929, 261] width 40 height 26
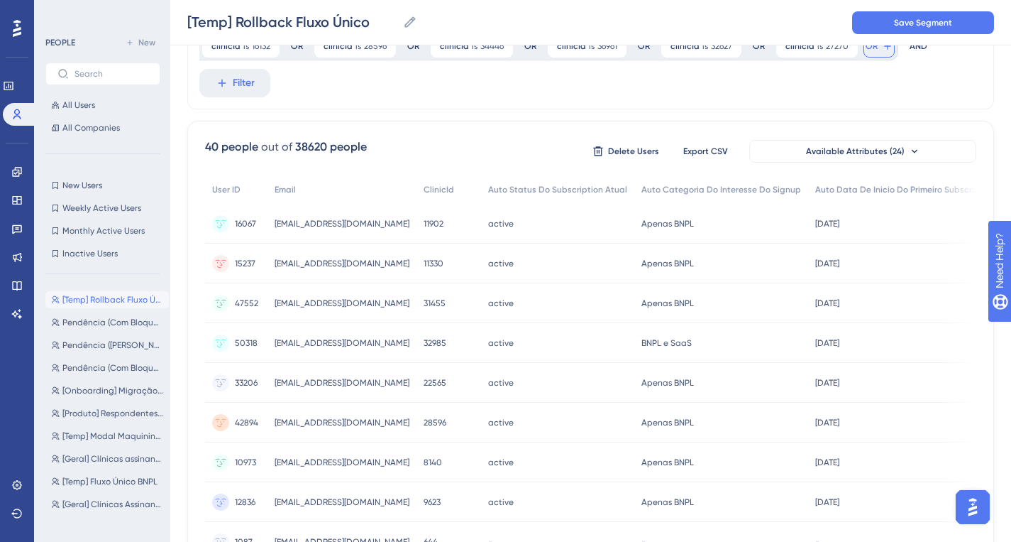
click at [873, 52] on button "OR" at bounding box center [879, 46] width 31 height 23
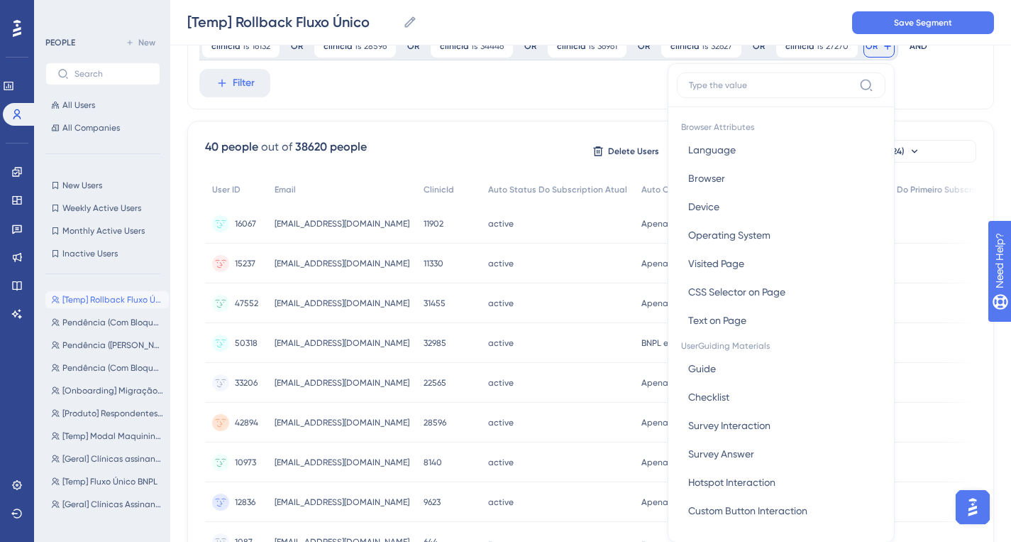
scroll to position [251, 0]
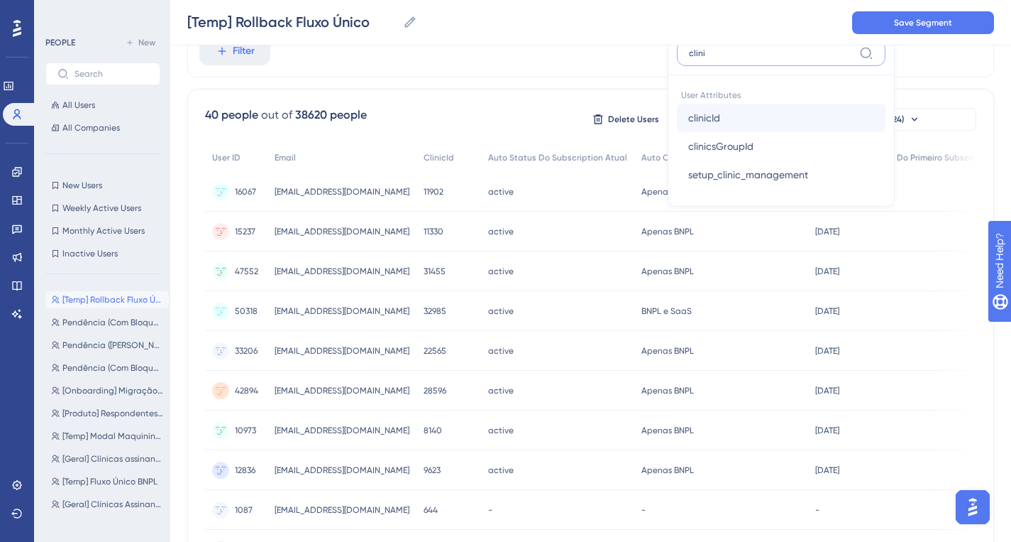
type input "clini"
click at [725, 114] on button "clinicId clinicId" at bounding box center [781, 118] width 209 height 28
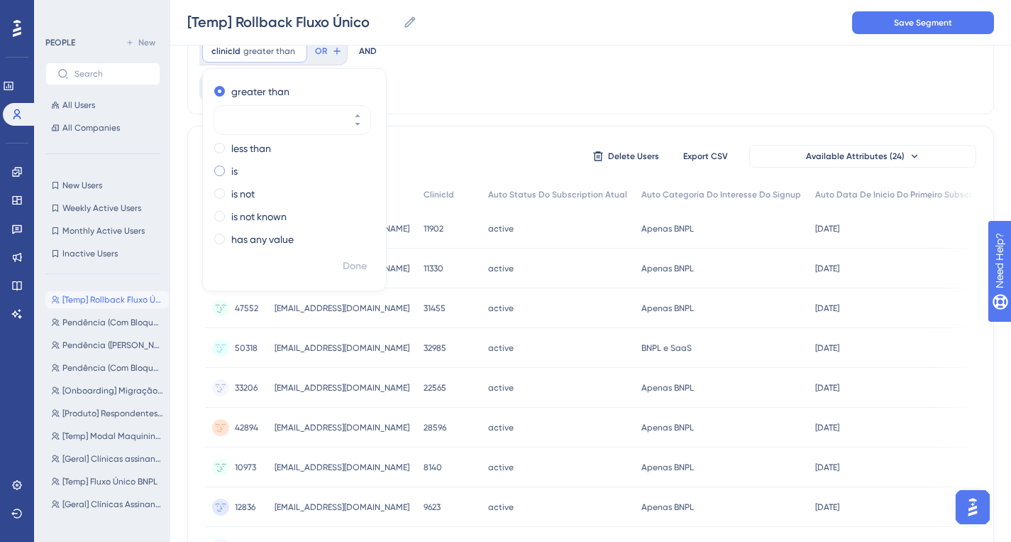
click at [227, 169] on div "is" at bounding box center [291, 171] width 155 height 17
paste input "37623"
type input "37623"
click at [349, 261] on span "Done" at bounding box center [355, 266] width 24 height 17
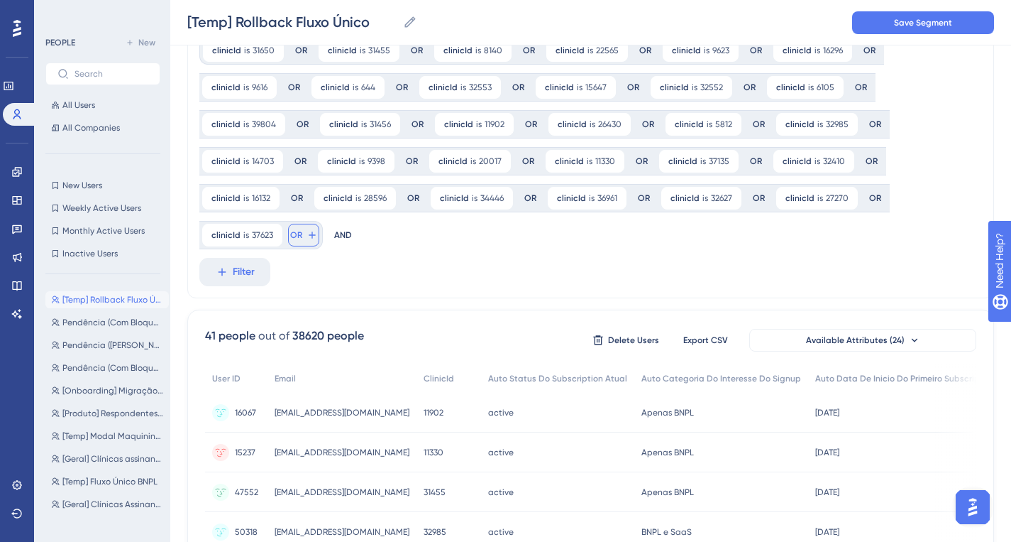
click at [301, 235] on button "OR" at bounding box center [303, 235] width 31 height 23
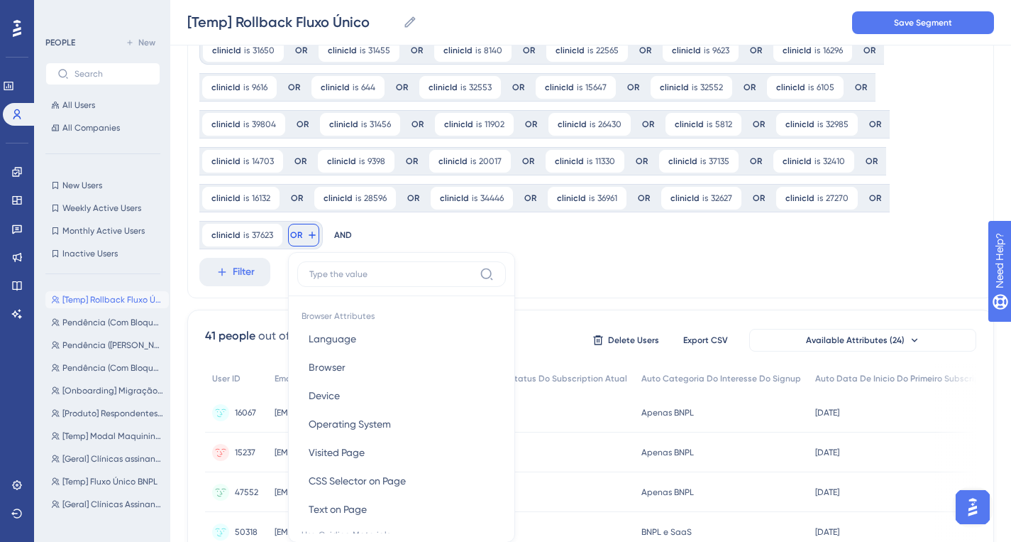
scroll to position [193, 0]
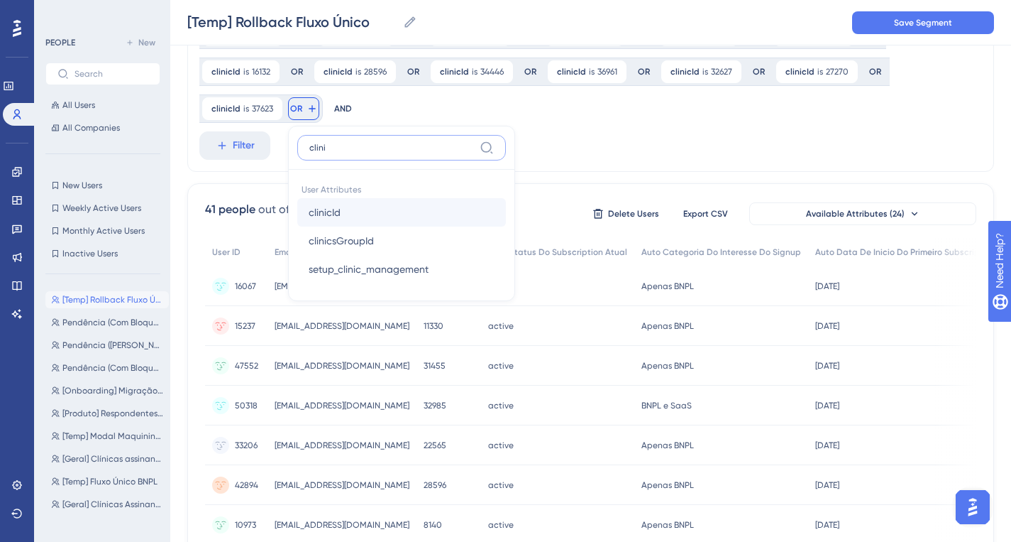
type input "clini"
click at [398, 210] on button "clinicId clinicId" at bounding box center [401, 212] width 209 height 28
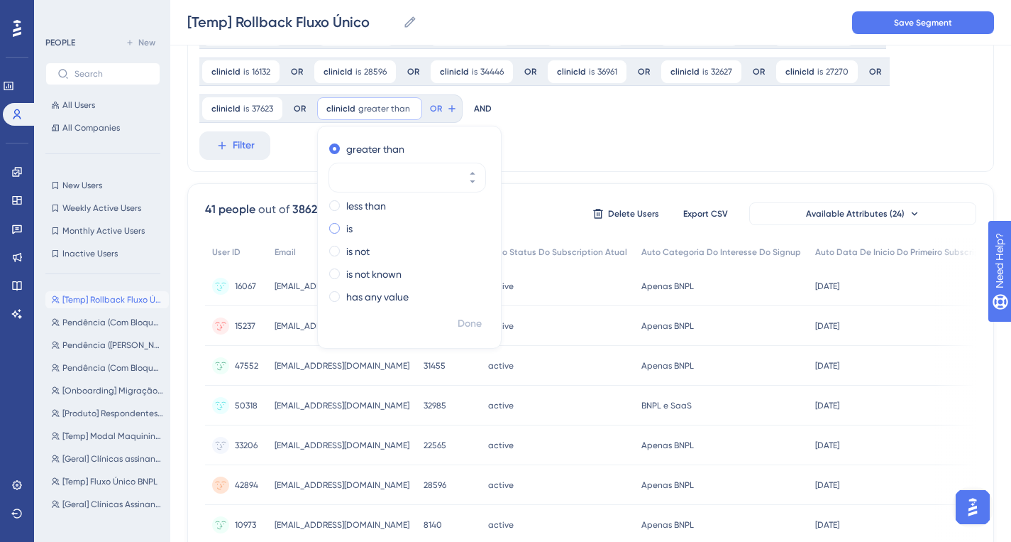
click at [354, 227] on div "is" at bounding box center [406, 228] width 155 height 17
type input "10014"
click at [472, 319] on span "Done" at bounding box center [470, 323] width 24 height 17
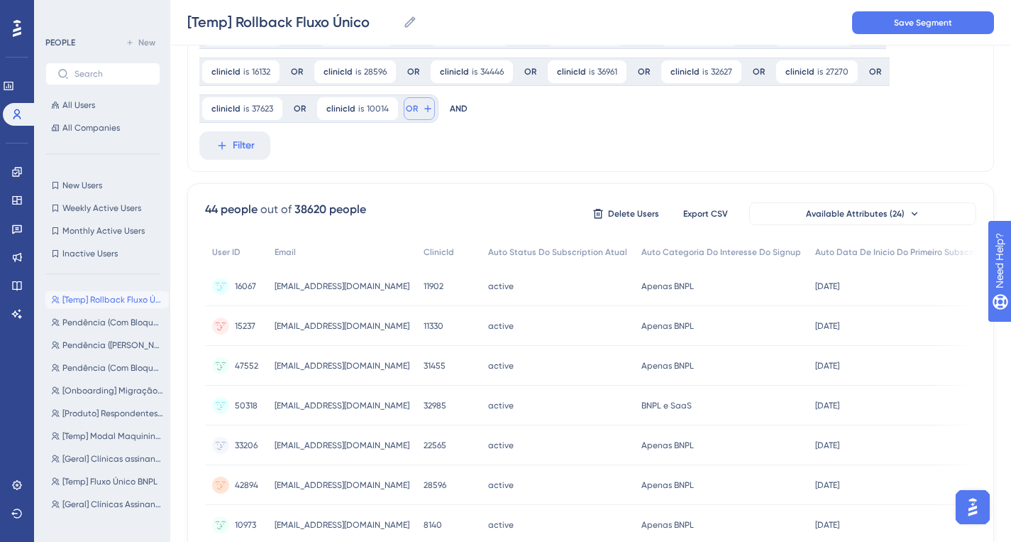
click at [414, 109] on span "OR" at bounding box center [412, 108] width 12 height 11
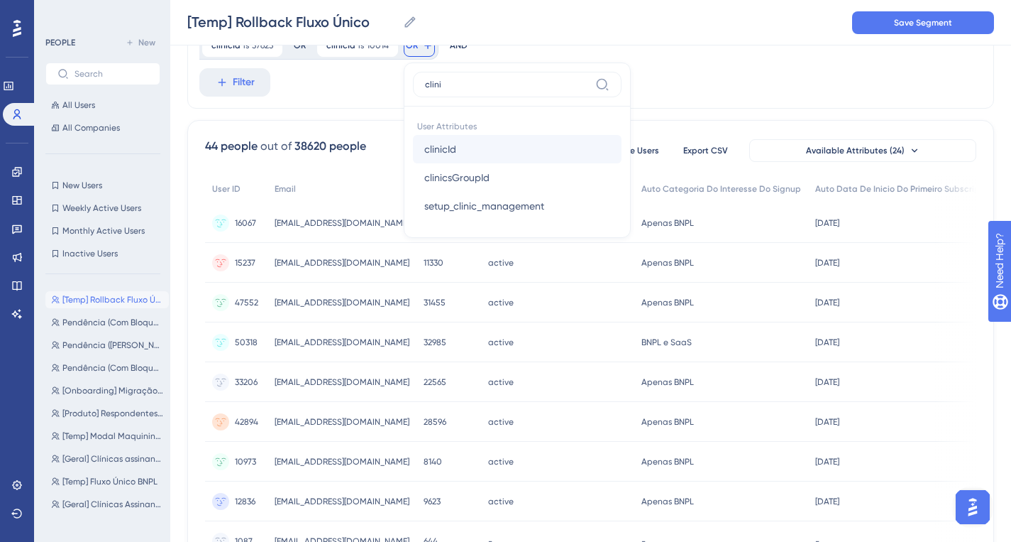
type input "clini"
click at [439, 141] on span "clinicId" at bounding box center [440, 149] width 32 height 17
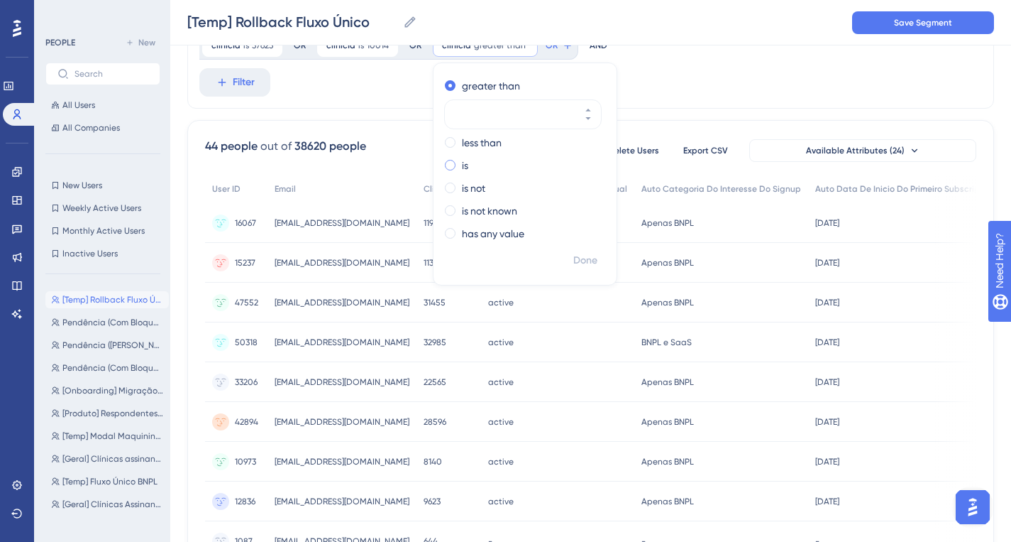
drag, startPoint x: 475, startPoint y: 175, endPoint x: 467, endPoint y: 170, distance: 9.3
click at [475, 175] on div "greater than less than is is not is not known has any value" at bounding box center [525, 161] width 183 height 173
click at [466, 170] on div "is" at bounding box center [522, 165] width 155 height 17
paste input "33280"
type input "33280"
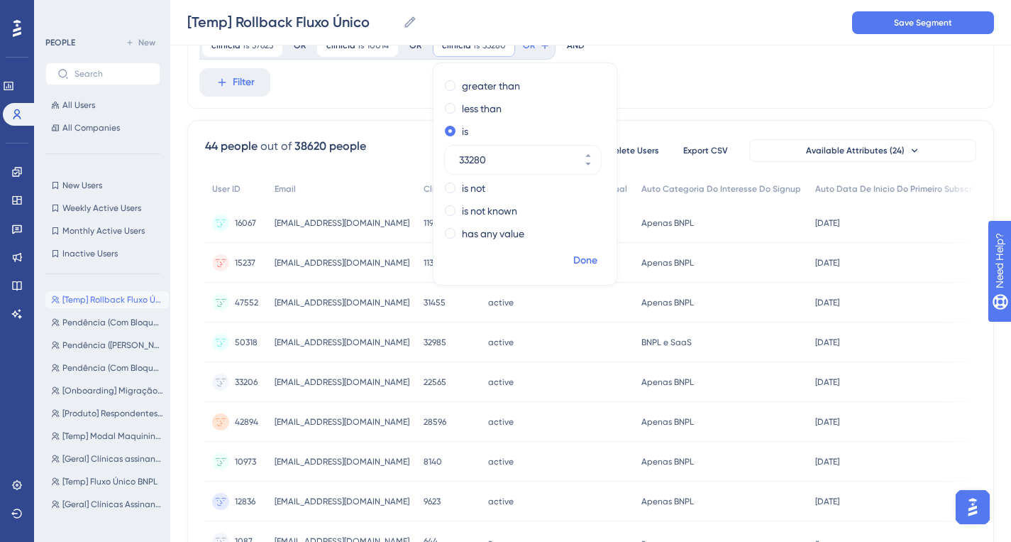
click at [575, 262] on span "Done" at bounding box center [586, 260] width 24 height 17
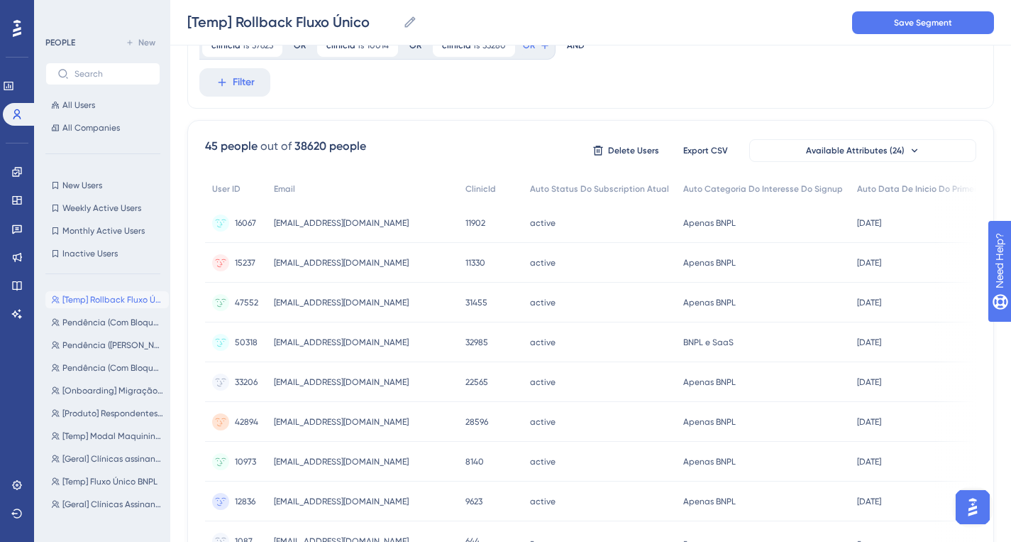
scroll to position [37, 0]
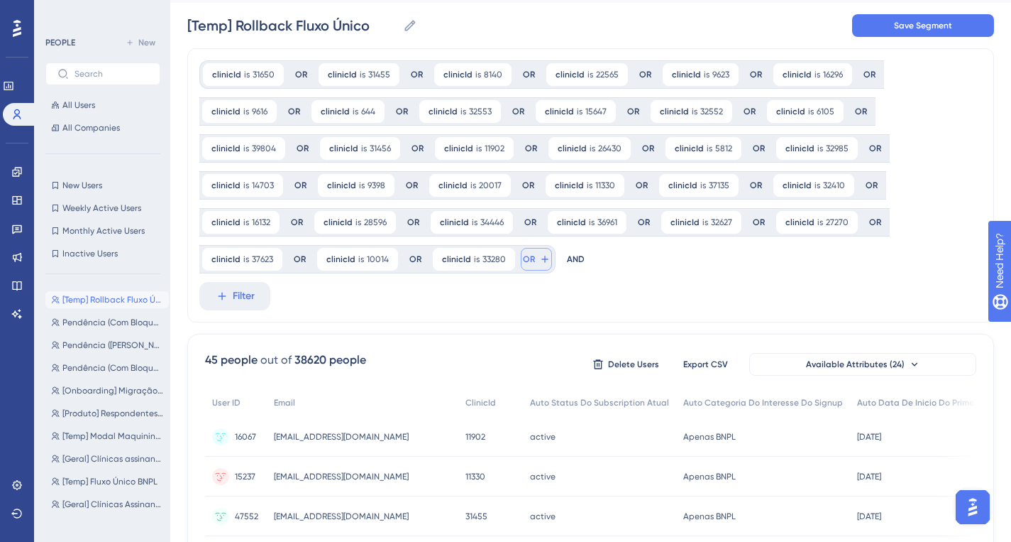
click at [523, 261] on span "OR" at bounding box center [529, 258] width 12 height 11
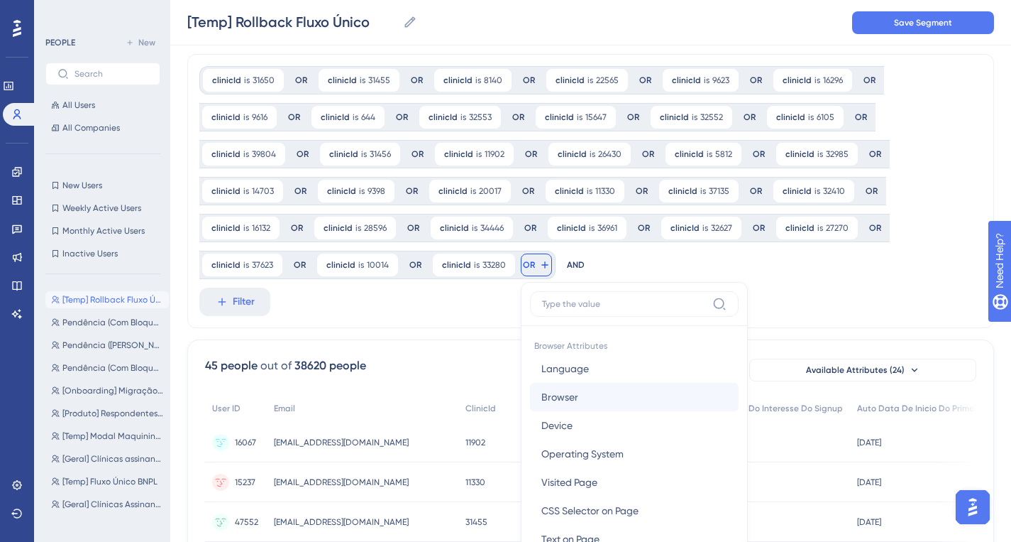
scroll to position [174, 0]
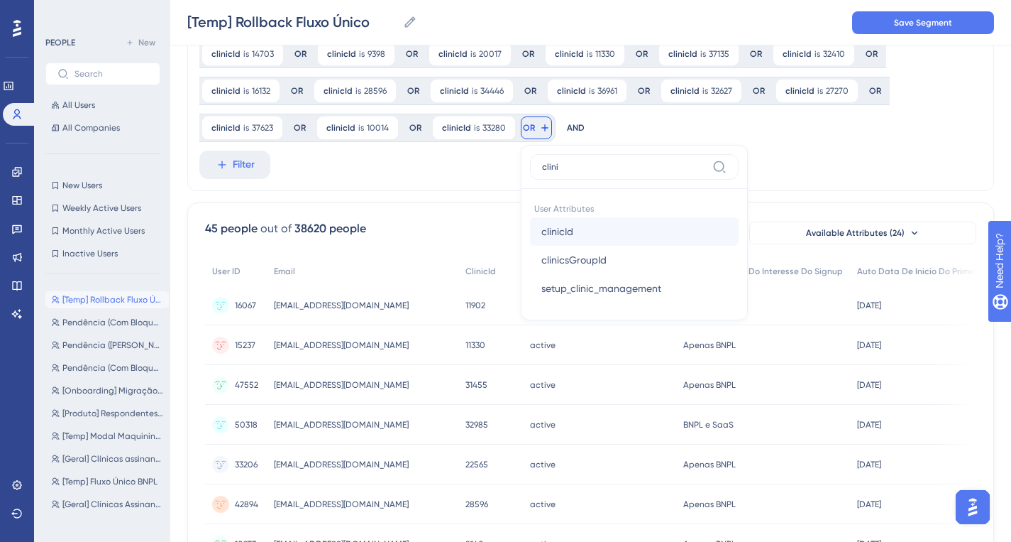
type input "clini"
click at [581, 231] on button "clinicId clinicId" at bounding box center [634, 231] width 209 height 28
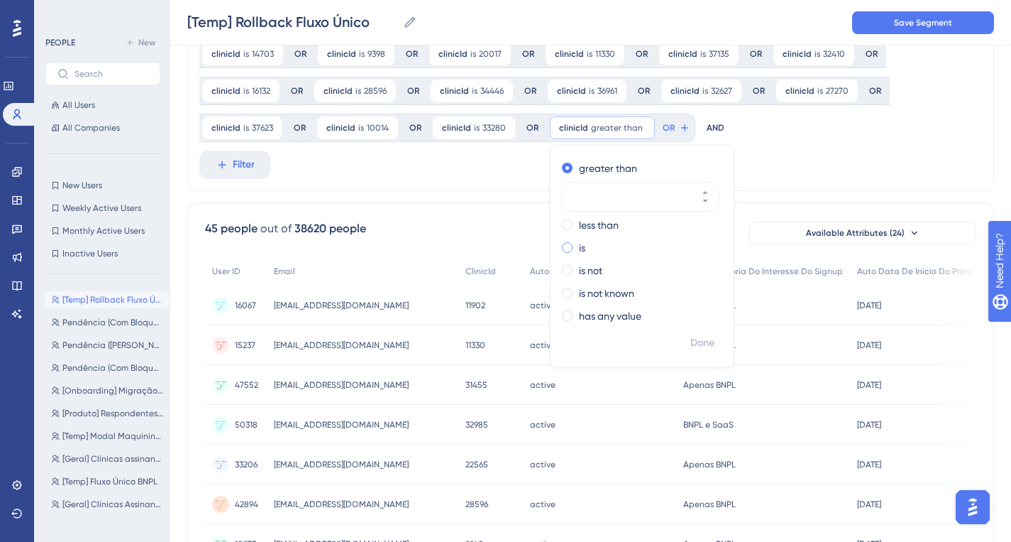
click at [579, 241] on label "is" at bounding box center [582, 247] width 6 height 17
type input "36764"
click at [696, 339] on span "Done" at bounding box center [703, 342] width 24 height 17
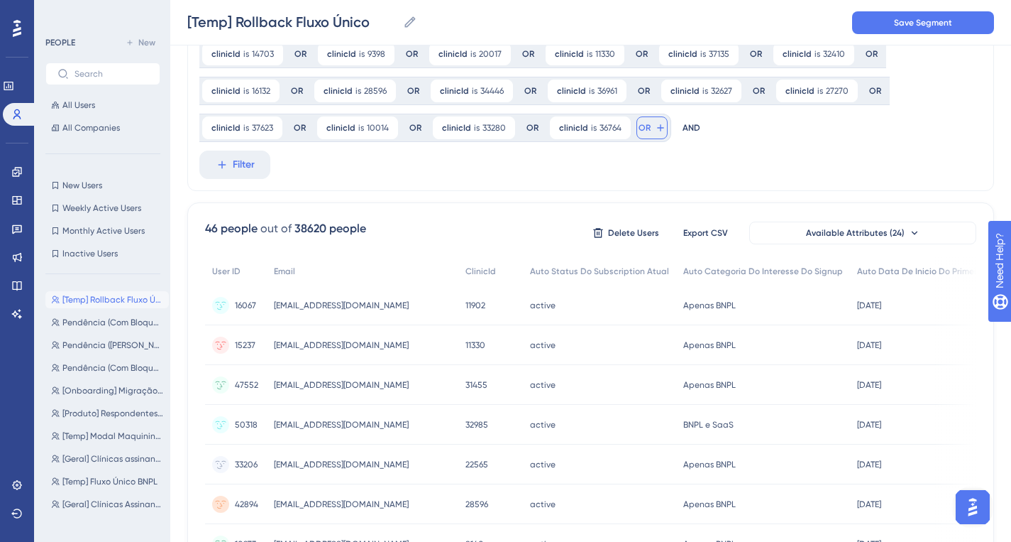
click at [647, 131] on button "OR" at bounding box center [652, 127] width 31 height 23
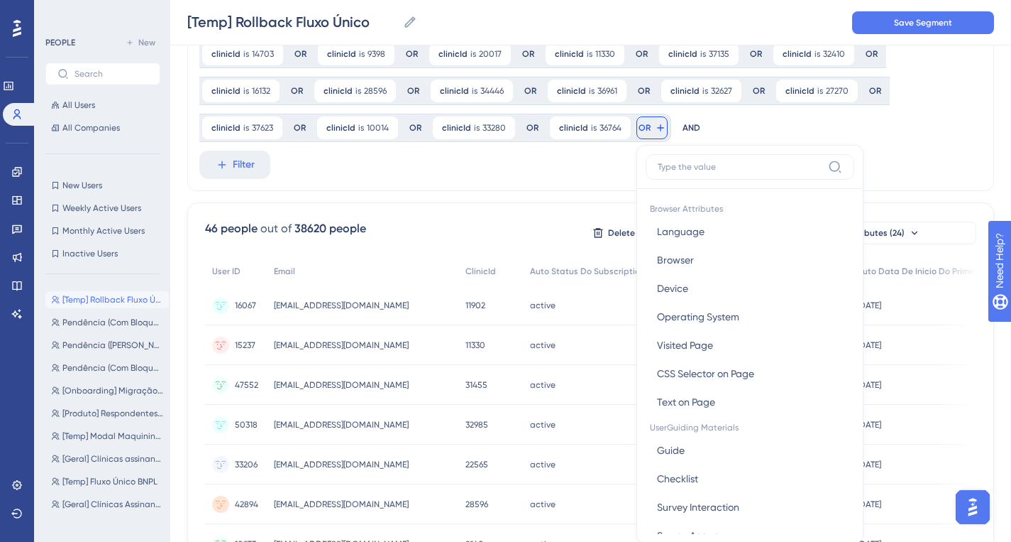
scroll to position [246, 0]
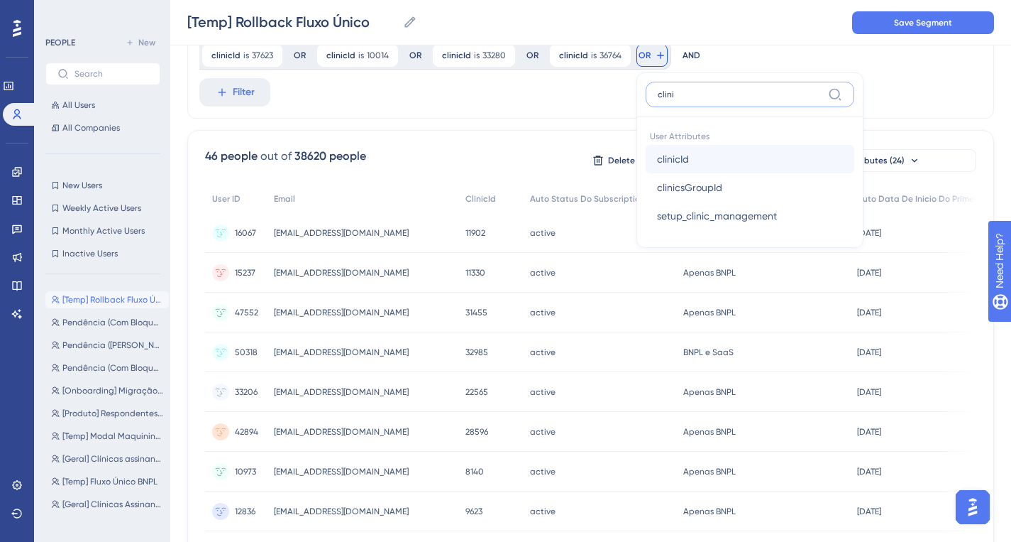
type input "clini"
click at [689, 170] on button "clinicId clinicId" at bounding box center [750, 159] width 209 height 28
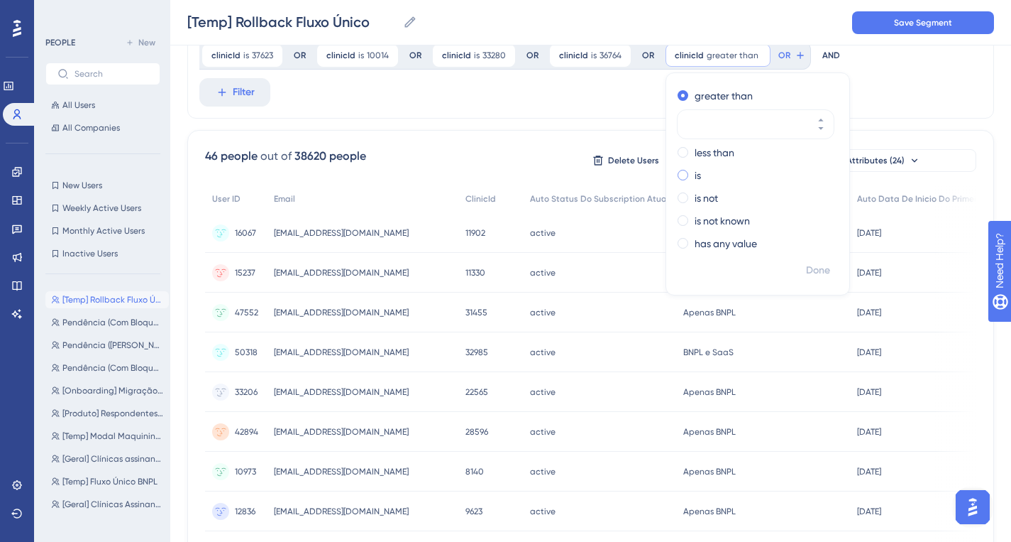
click at [695, 176] on label "is" at bounding box center [698, 175] width 6 height 17
paste input "5109"
type input "5109"
click at [806, 267] on span "Done" at bounding box center [818, 270] width 24 height 17
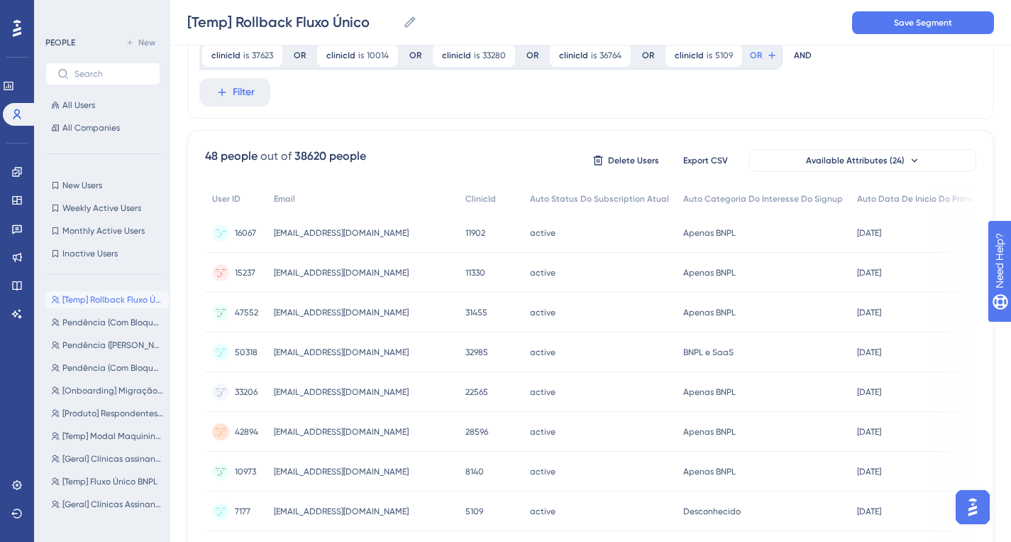
scroll to position [0, 0]
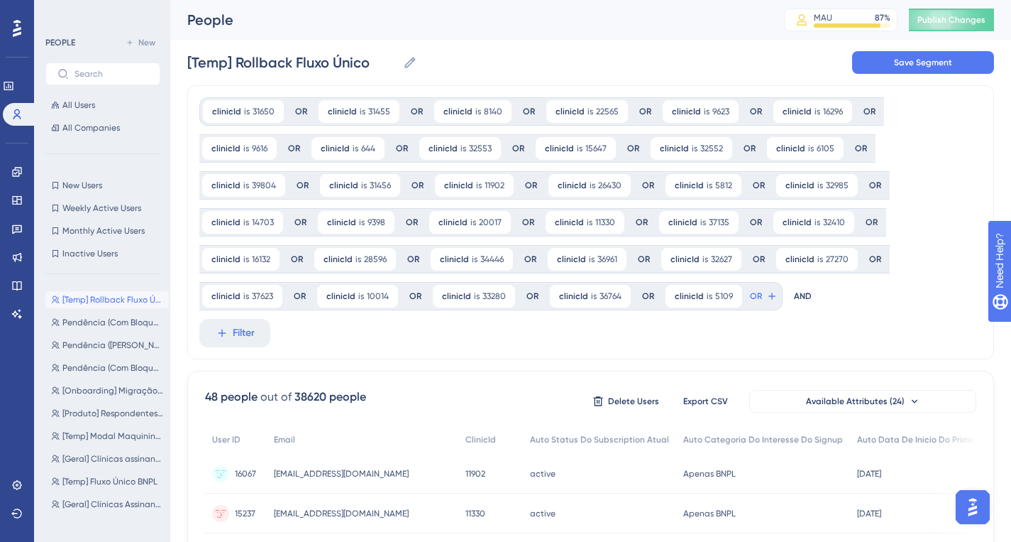
click at [911, 78] on div "[Temp] Rollback Fluxo Único [Temp] Rollback Fluxo Único Save Segment" at bounding box center [590, 62] width 807 height 45
click at [913, 60] on span "Save Segment" at bounding box center [923, 62] width 58 height 11
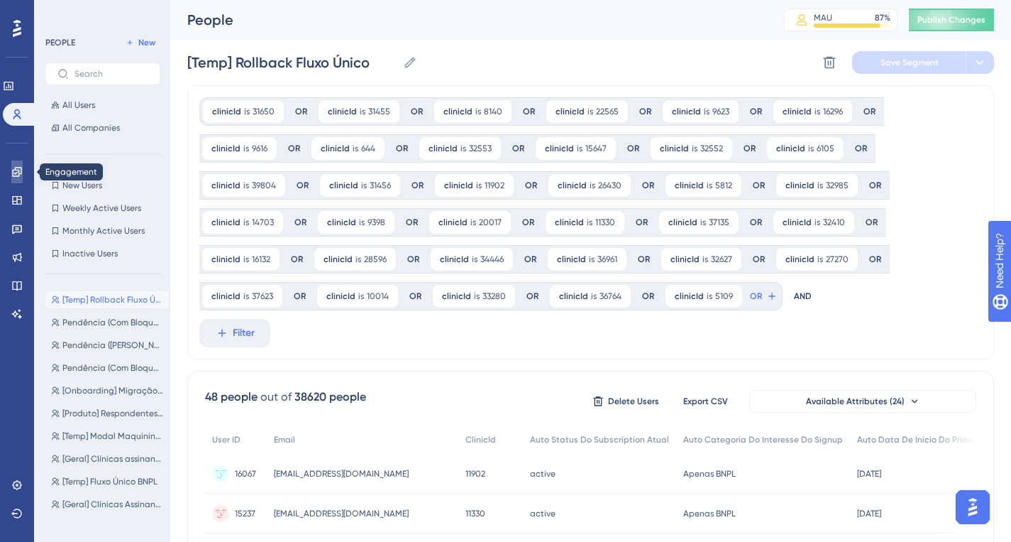
click at [13, 179] on link at bounding box center [16, 171] width 11 height 23
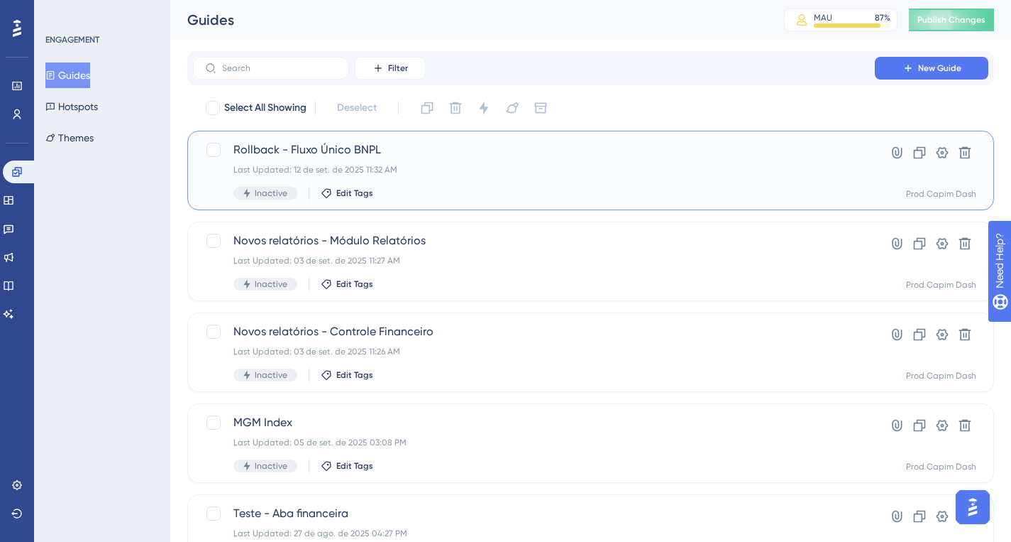
click at [353, 150] on span "Rollback - Fluxo Único BNPL" at bounding box center [534, 149] width 601 height 17
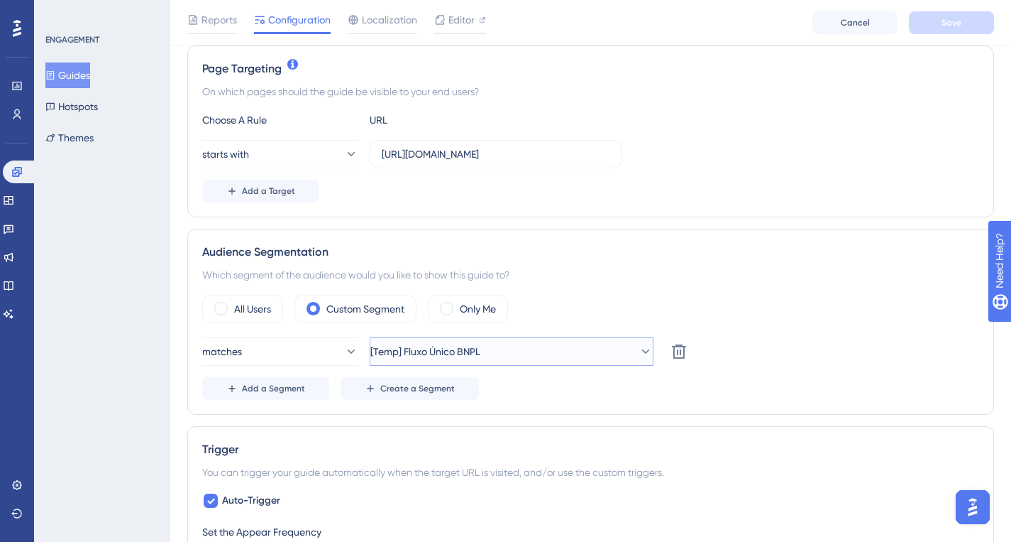
click at [419, 344] on span "[Temp] Fluxo Único BNPL" at bounding box center [426, 351] width 110 height 17
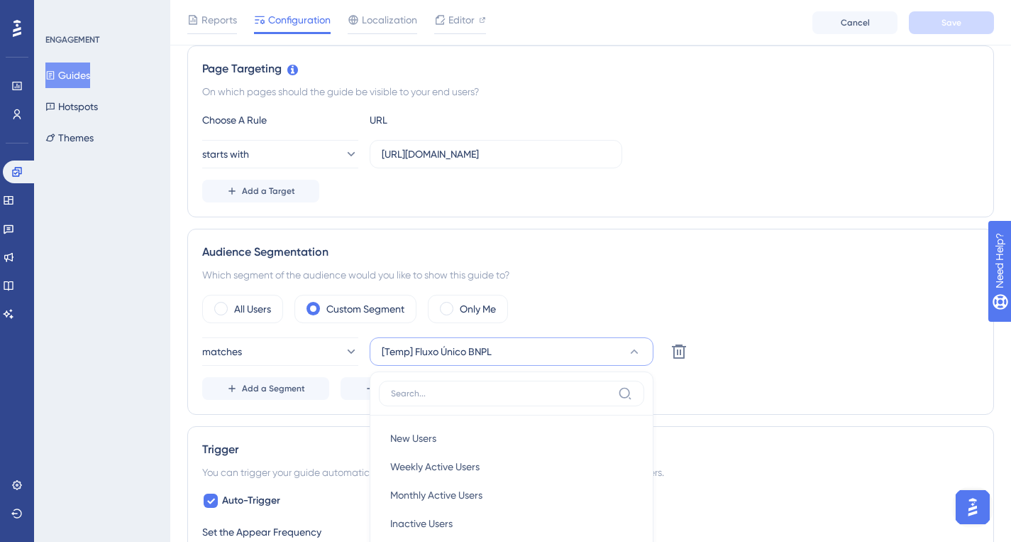
scroll to position [563, 0]
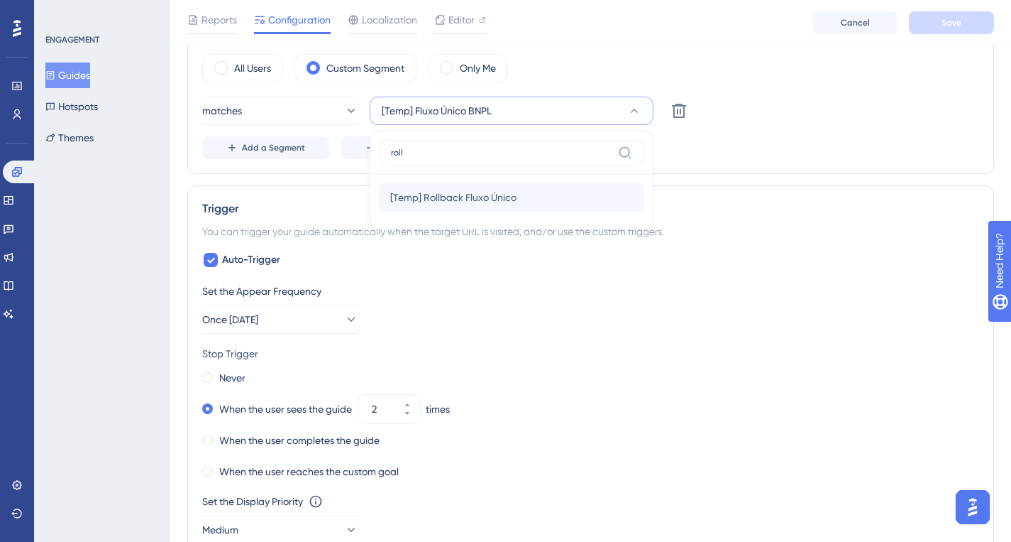
type input "roll"
click at [505, 183] on div "[Temp] Rollback Fluxo Único [Temp] Rollback Fluxo Único" at bounding box center [511, 197] width 243 height 28
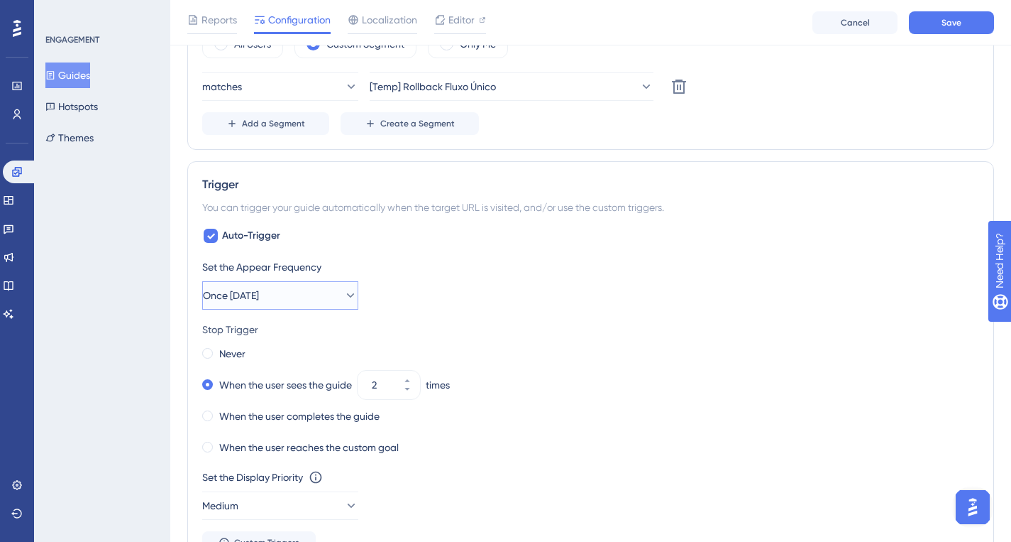
click at [320, 298] on button "Once [DATE]" at bounding box center [280, 295] width 156 height 28
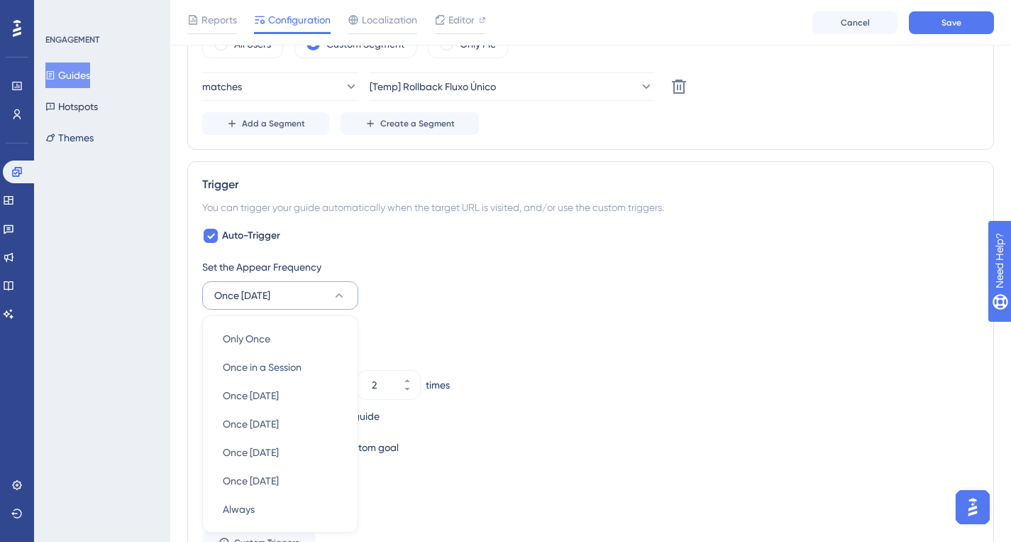
scroll to position [740, 0]
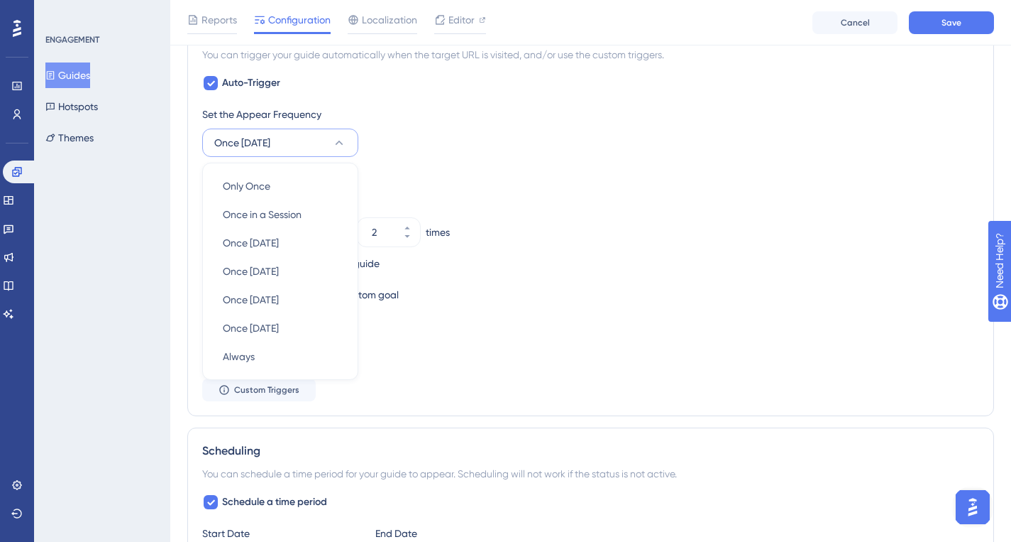
click at [449, 158] on div "Set the Appear Frequency Once [DATE] Only Once Only Once Once in a Session Once…" at bounding box center [590, 253] width 777 height 295
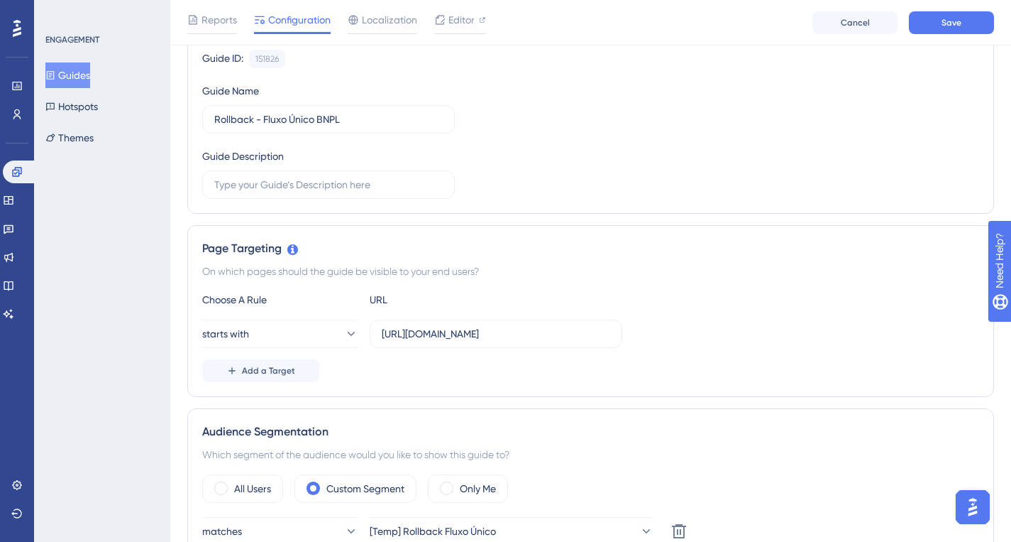
scroll to position [0, 0]
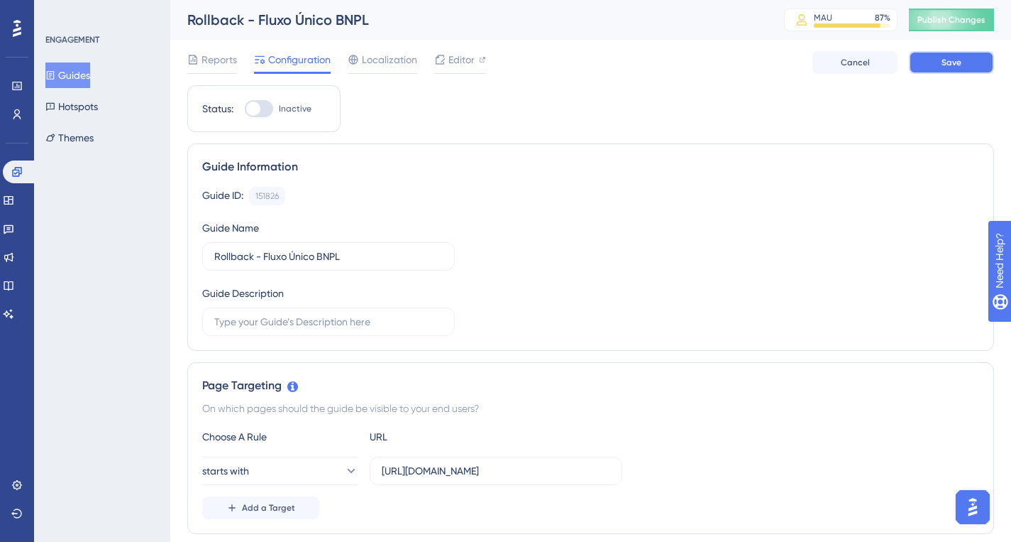
click at [932, 67] on button "Save" at bounding box center [951, 62] width 85 height 23
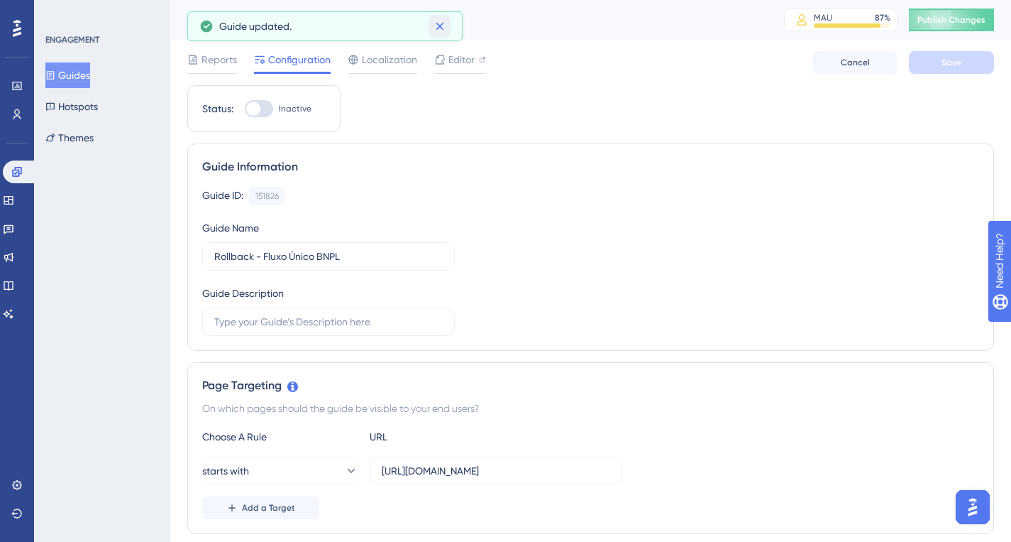
click at [432, 33] on button at bounding box center [440, 26] width 22 height 23
click at [88, 73] on button "Guides" at bounding box center [67, 75] width 45 height 26
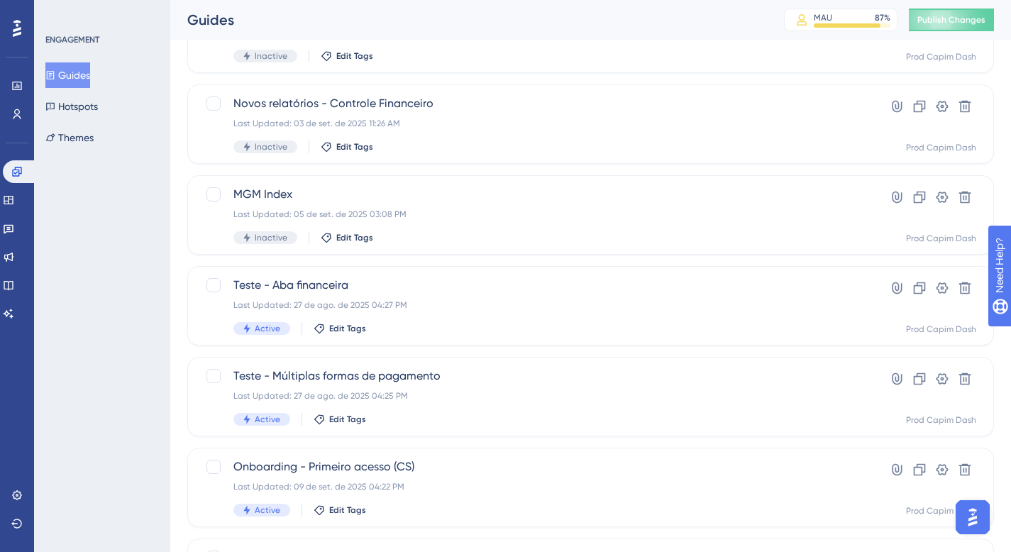
scroll to position [468, 0]
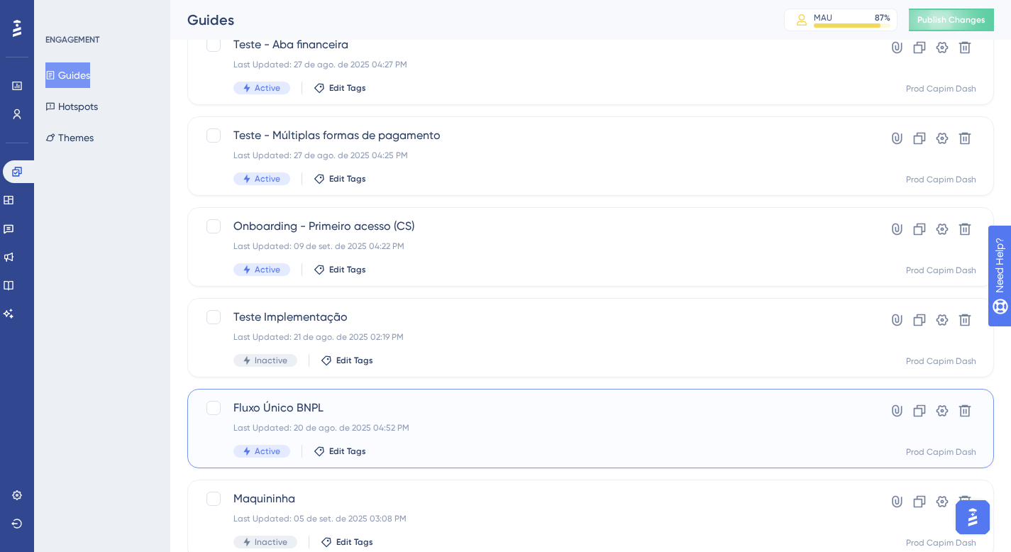
click at [367, 429] on div "Last Updated: 20 de ago. de 2025 04:52 PM" at bounding box center [534, 427] width 601 height 11
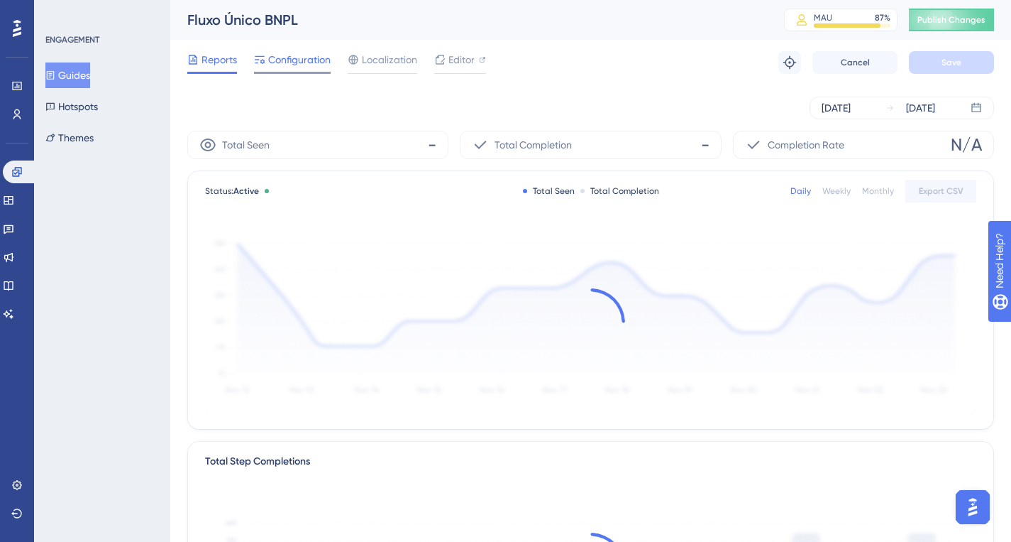
click at [307, 59] on span "Configuration" at bounding box center [299, 59] width 62 height 17
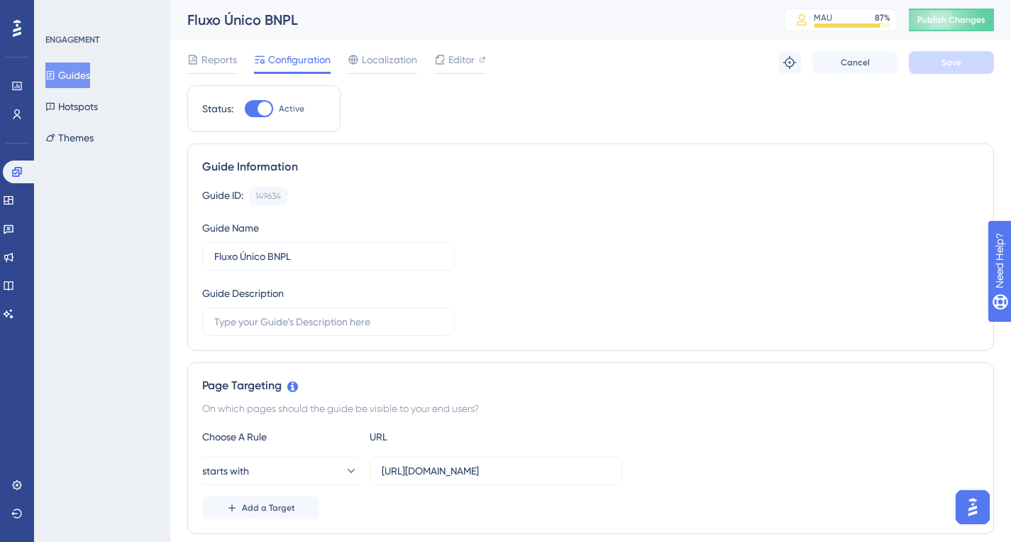
click at [251, 102] on div at bounding box center [259, 108] width 28 height 17
click at [245, 109] on input "Active" at bounding box center [244, 109] width 1 height 1
checkbox input "false"
click at [940, 58] on button "Save" at bounding box center [951, 62] width 85 height 23
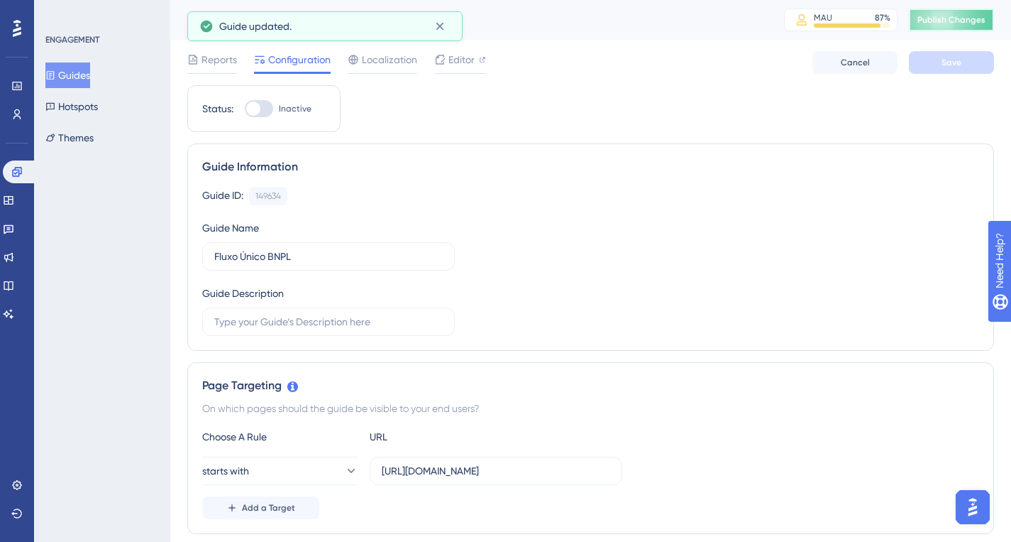
click at [954, 20] on span "Publish Changes" at bounding box center [952, 19] width 68 height 11
